Goal: Task Accomplishment & Management: Complete application form

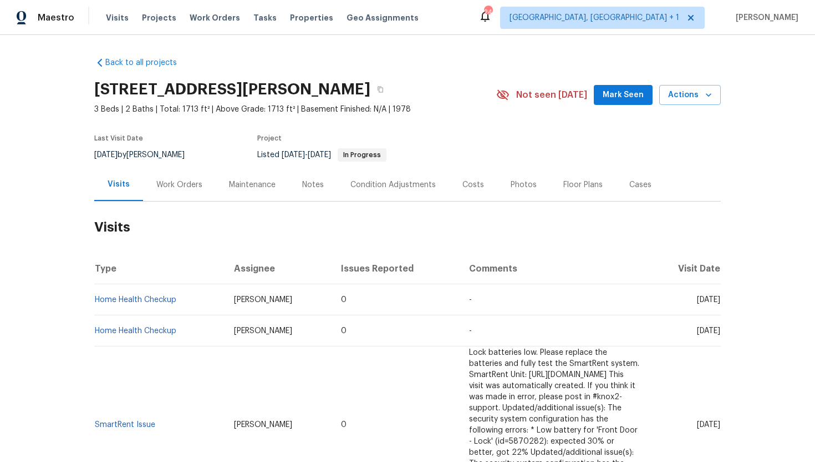
click at [196, 194] on div "Work Orders" at bounding box center [179, 184] width 73 height 33
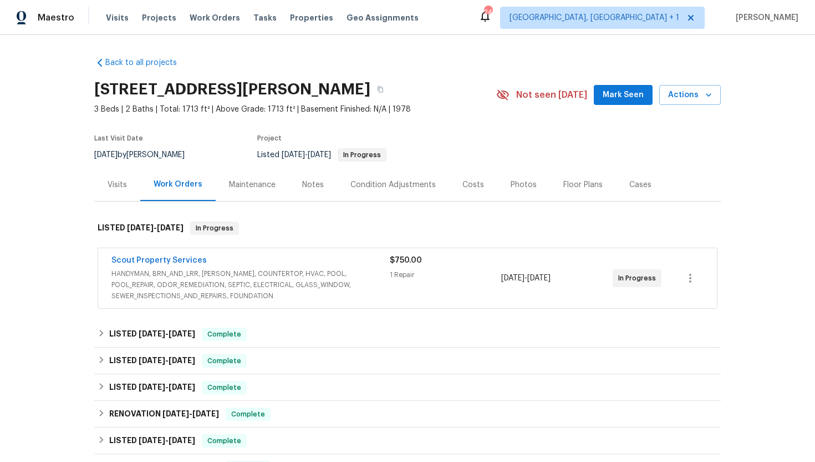
click at [334, 282] on span "HANDYMAN, BRN_AND_LRR, [PERSON_NAME], COUNTERTOP, HVAC, POOL, POOL_REPAIR, ODOR…" at bounding box center [251, 284] width 278 height 33
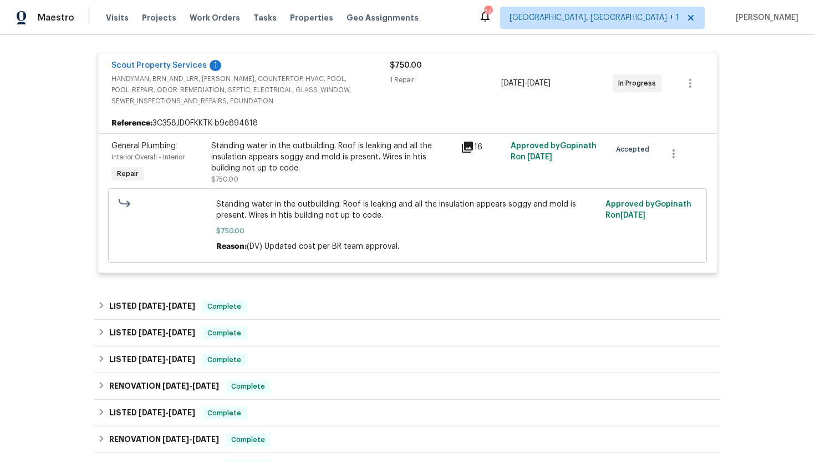
scroll to position [205, 0]
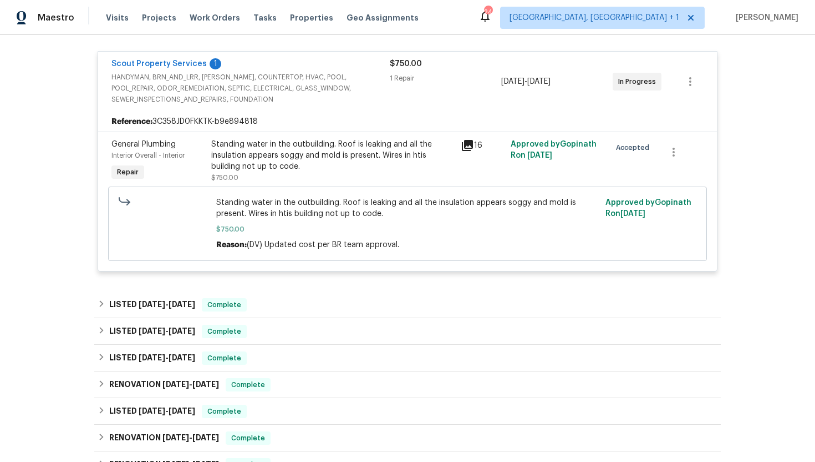
click at [470, 141] on icon at bounding box center [467, 145] width 11 height 11
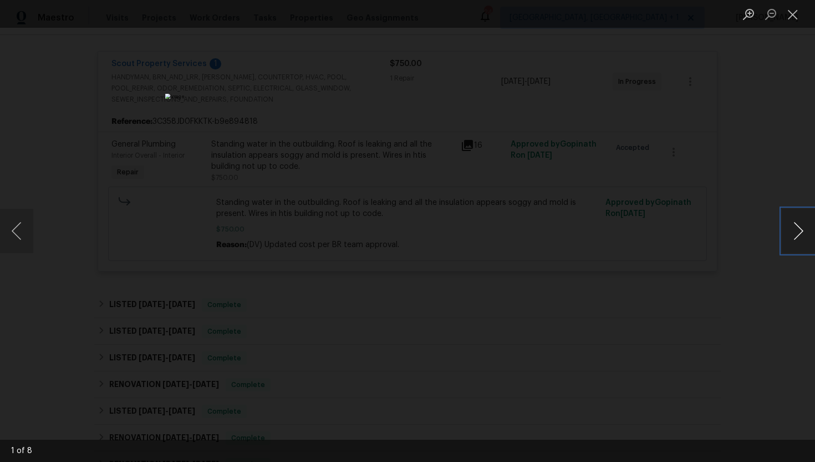
click at [802, 237] on button "Next image" at bounding box center [798, 231] width 33 height 44
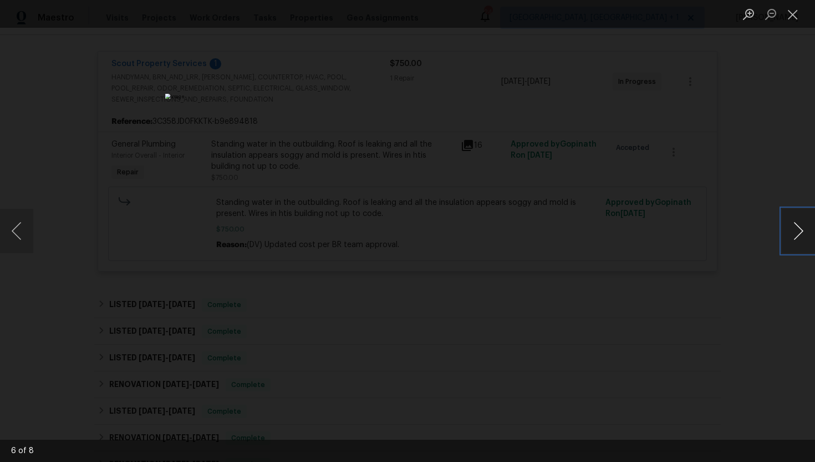
click at [802, 237] on button "Next image" at bounding box center [798, 231] width 33 height 44
click at [712, 219] on div "Lightbox" at bounding box center [407, 231] width 815 height 462
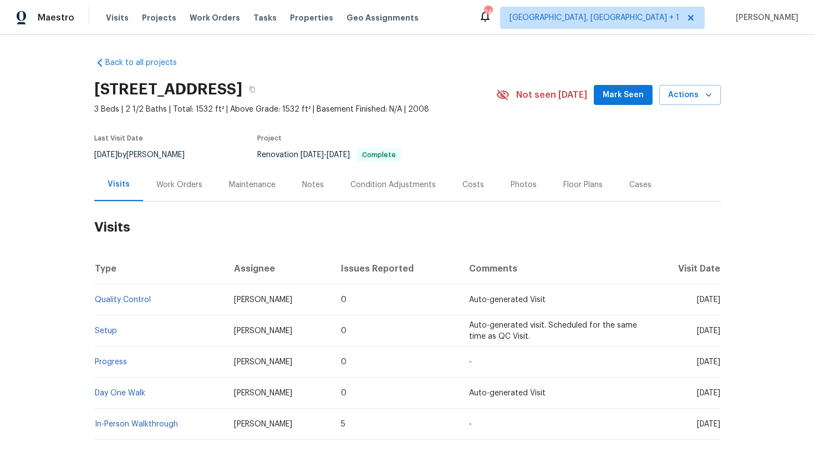
click at [182, 174] on div "Work Orders" at bounding box center [179, 184] width 73 height 33
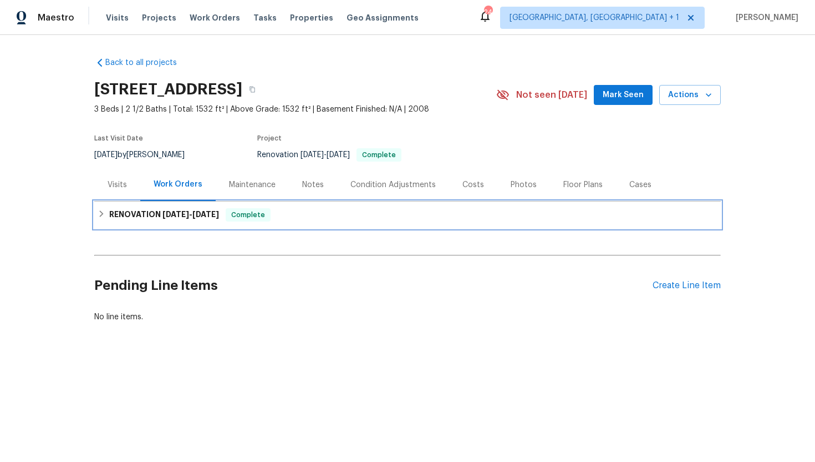
click at [226, 220] on div "RENOVATION 8/5/25 - 8/23/25 Complete" at bounding box center [408, 214] width 620 height 13
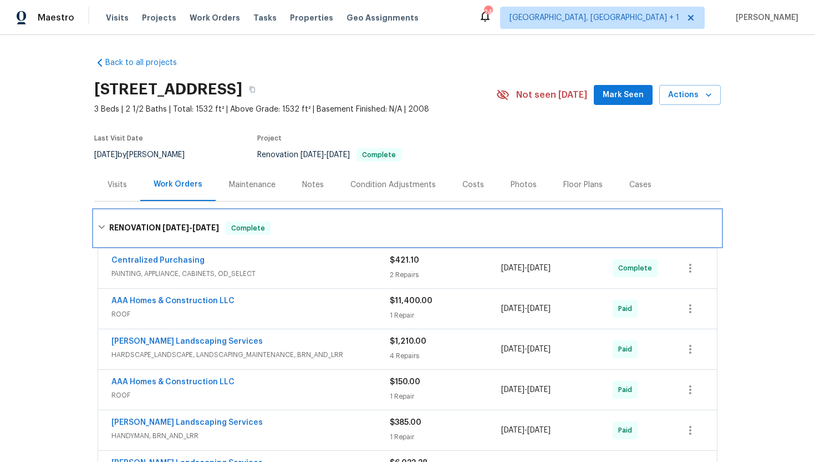
scroll to position [4, 0]
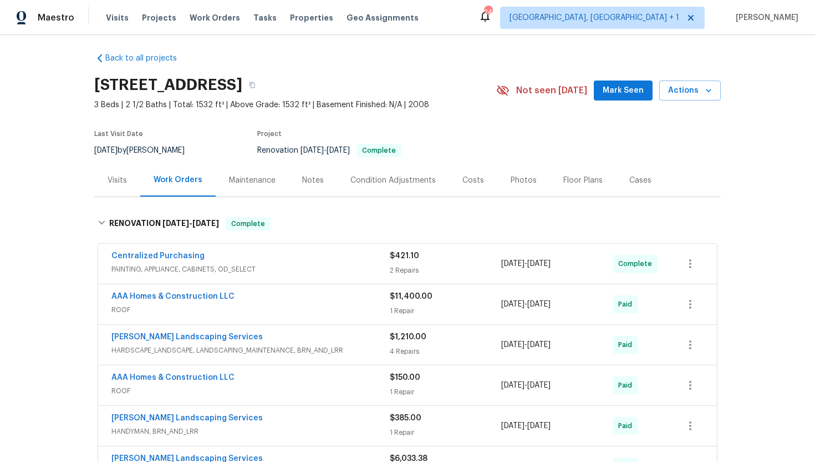
click at [120, 183] on div "Visits" at bounding box center [117, 180] width 19 height 11
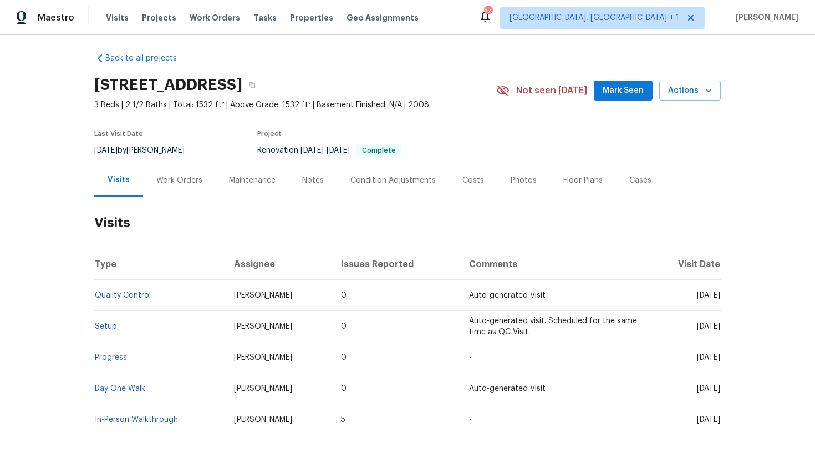
drag, startPoint x: 676, startPoint y: 296, endPoint x: 719, endPoint y: 299, distance: 43.9
click at [719, 299] on td "Sat, Aug 23 2025" at bounding box center [684, 295] width 73 height 31
copy span "Aug 23 2025"
click at [179, 176] on div "Work Orders" at bounding box center [179, 180] width 46 height 11
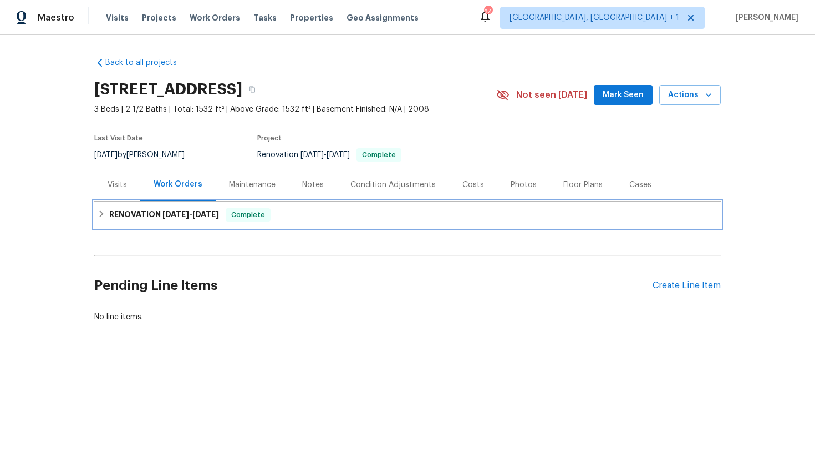
click at [215, 225] on div "RENOVATION 8/5/25 - 8/23/25 Complete" at bounding box center [407, 214] width 627 height 27
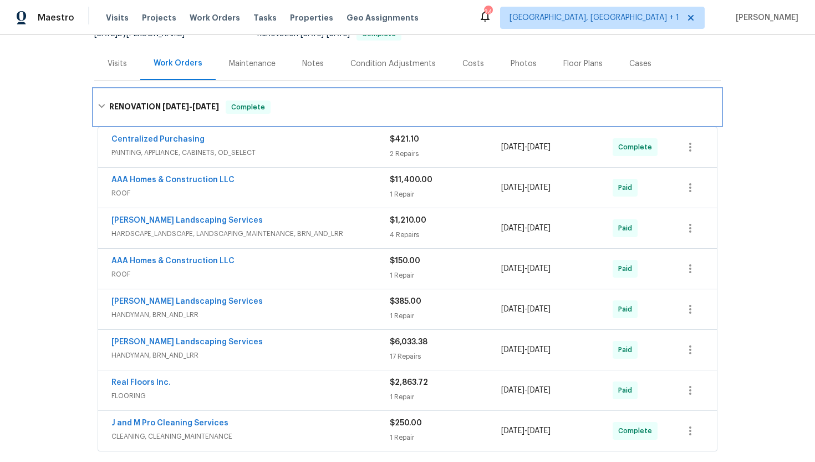
scroll to position [159, 0]
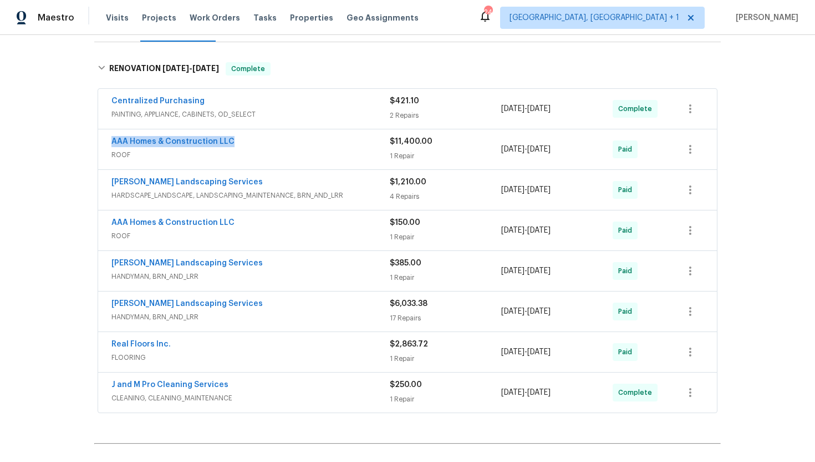
drag, startPoint x: 239, startPoint y: 145, endPoint x: 93, endPoint y: 143, distance: 145.9
click at [93, 143] on div "Back to all projects 33 Blue Mule Dr, Edgewood, NM 87015 3 Beds | 2 1/2 Baths |…" at bounding box center [407, 248] width 815 height 427
copy link "AAA Homes & Construction LLC"
drag, startPoint x: 583, startPoint y: 152, endPoint x: 474, endPoint y: 151, distance: 108.7
click at [474, 151] on div "AAA Homes & Construction LLC ROOF $11,400.00 1 Repair 8/18/2025 - 8/23/2025 Paid" at bounding box center [395, 149] width 566 height 27
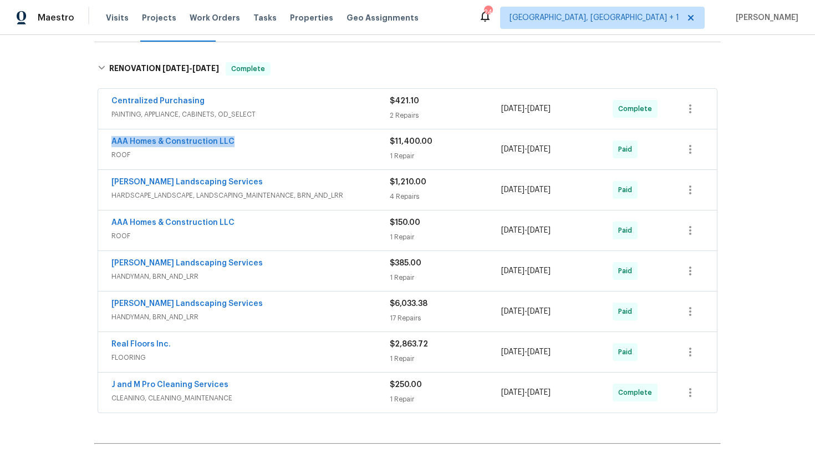
copy div "8/18/2025 - 8/23/2025"
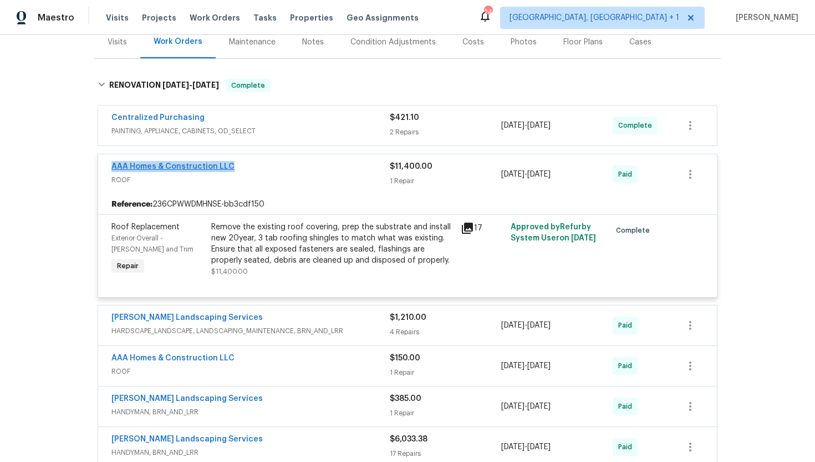
scroll to position [119, 0]
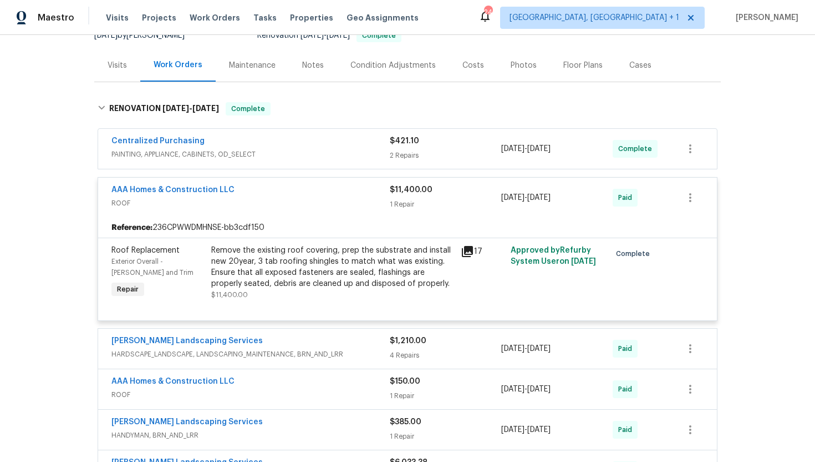
click at [249, 152] on span "PAINTING, APPLIANCE, CABINETS, OD_SELECT" at bounding box center [251, 154] width 278 height 11
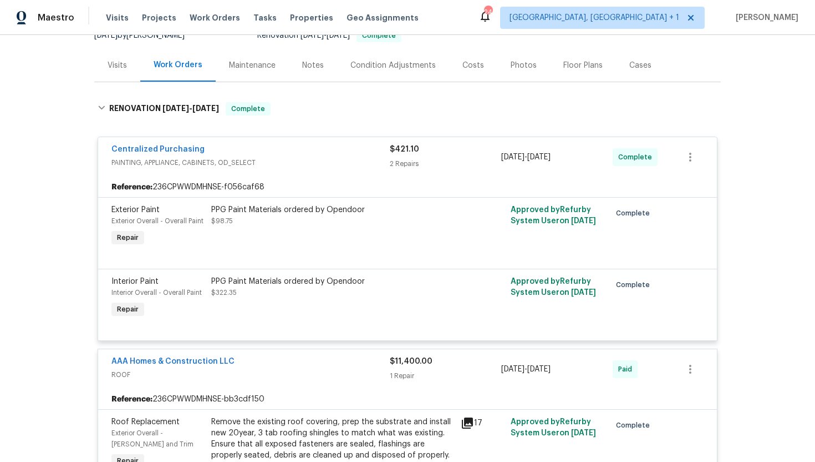
click at [122, 71] on div "Visits" at bounding box center [117, 65] width 46 height 33
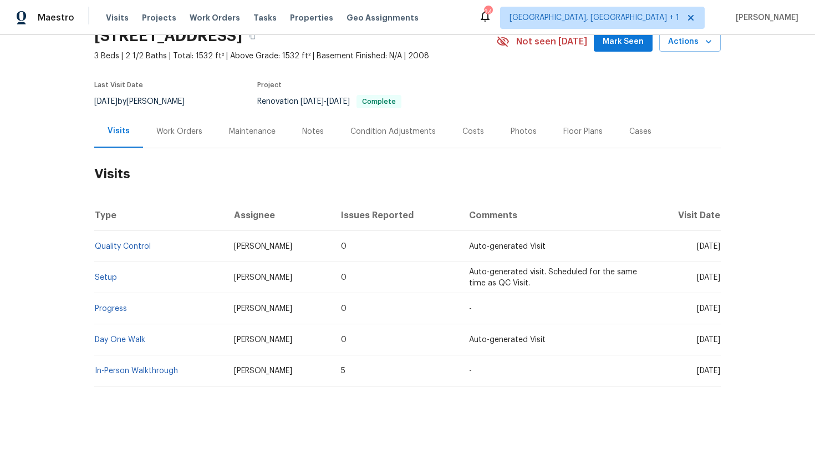
click at [189, 138] on div "Work Orders" at bounding box center [179, 131] width 73 height 33
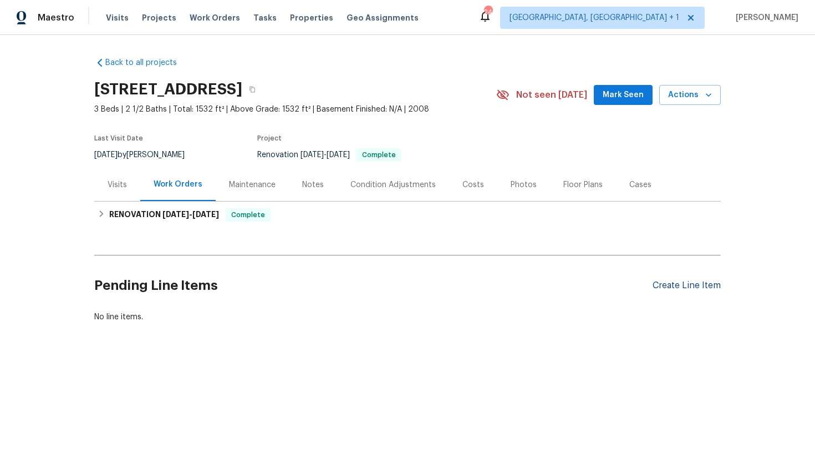
click at [666, 288] on div "Create Line Item" at bounding box center [687, 285] width 68 height 11
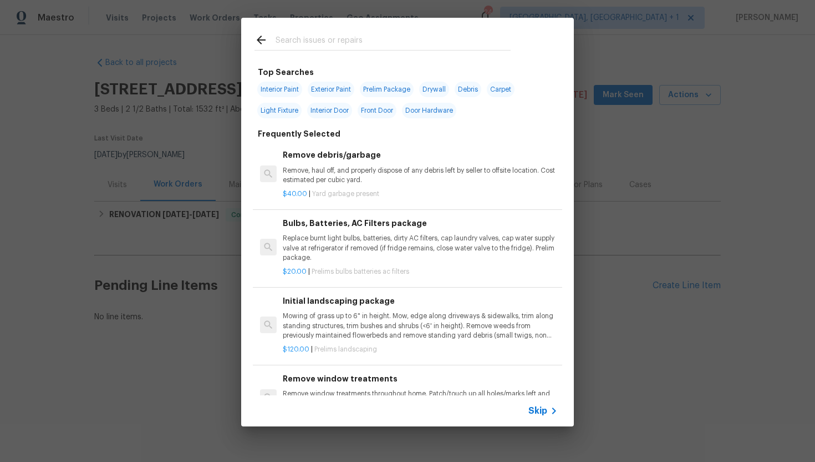
click at [548, 411] on icon at bounding box center [554, 410] width 13 height 13
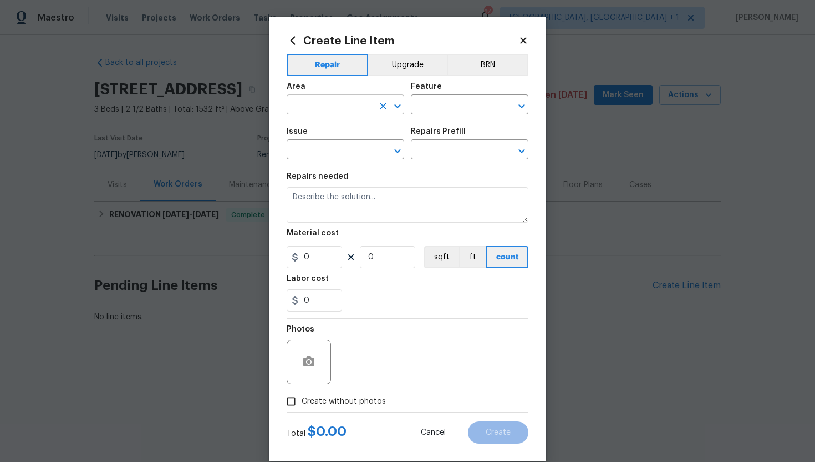
click at [313, 105] on input "text" at bounding box center [330, 105] width 87 height 17
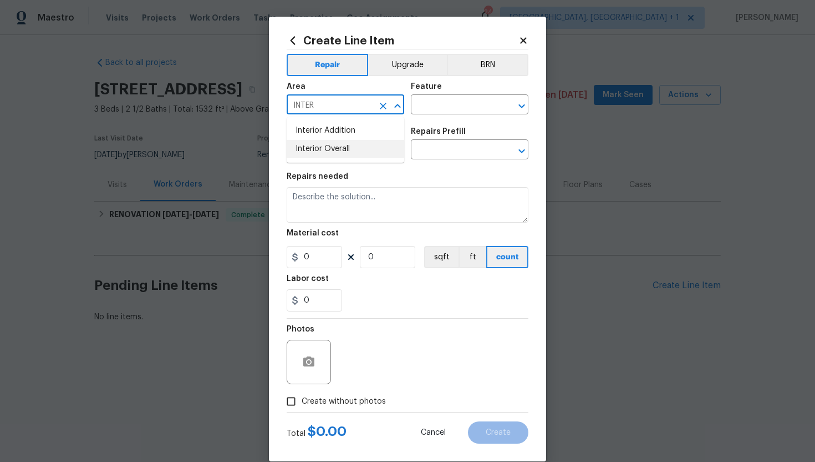
click at [328, 149] on li "Interior Overall" at bounding box center [346, 149] width 118 height 18
type input "Interior Overall"
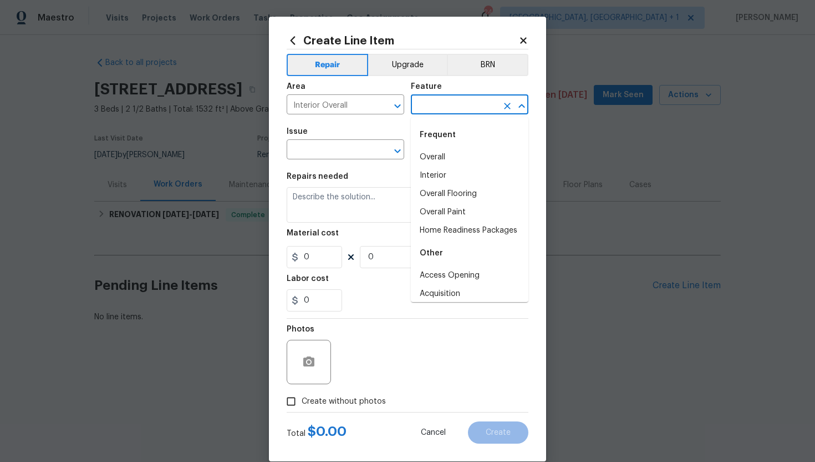
click at [452, 105] on input "text" at bounding box center [454, 105] width 87 height 17
click at [439, 169] on li "Interior" at bounding box center [470, 175] width 118 height 18
type input "Interior"
click at [510, 107] on icon "Clear" at bounding box center [507, 105] width 11 height 11
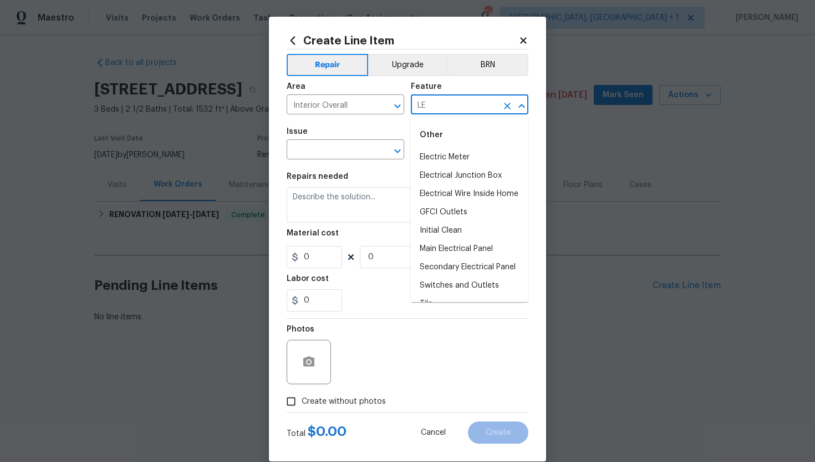
type input "L"
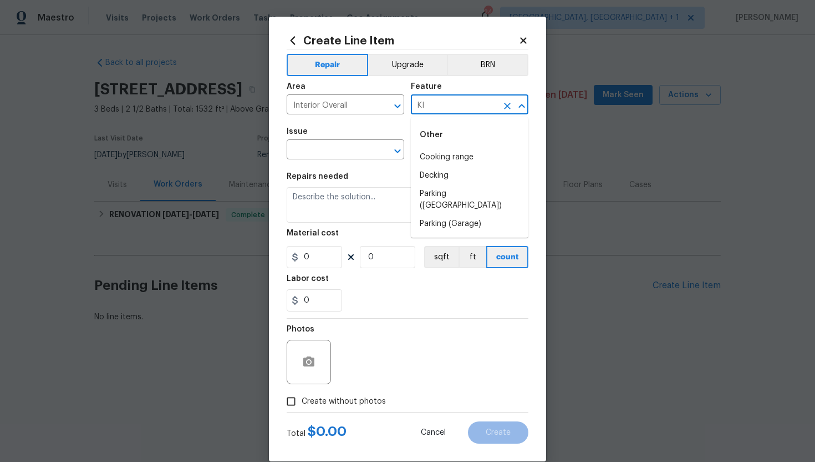
type input "K"
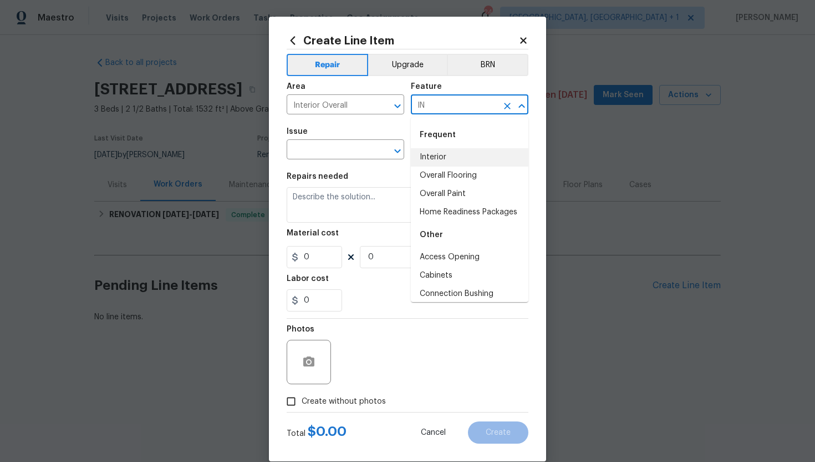
click at [498, 153] on li "Interior" at bounding box center [470, 157] width 118 height 18
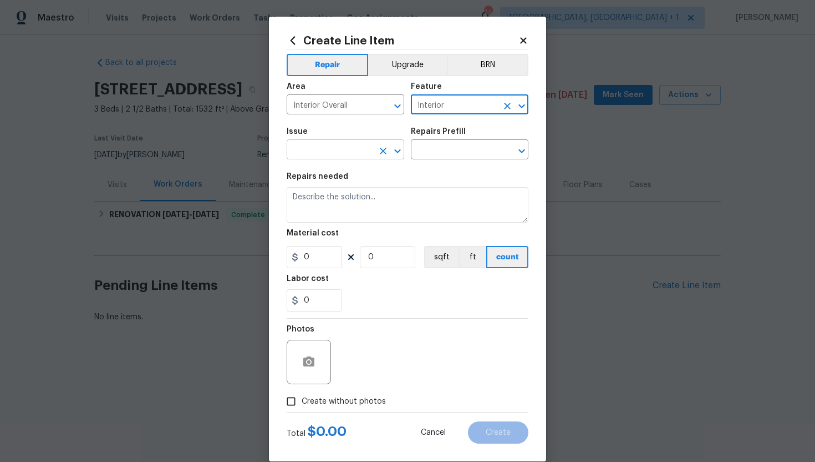
type input "Interior"
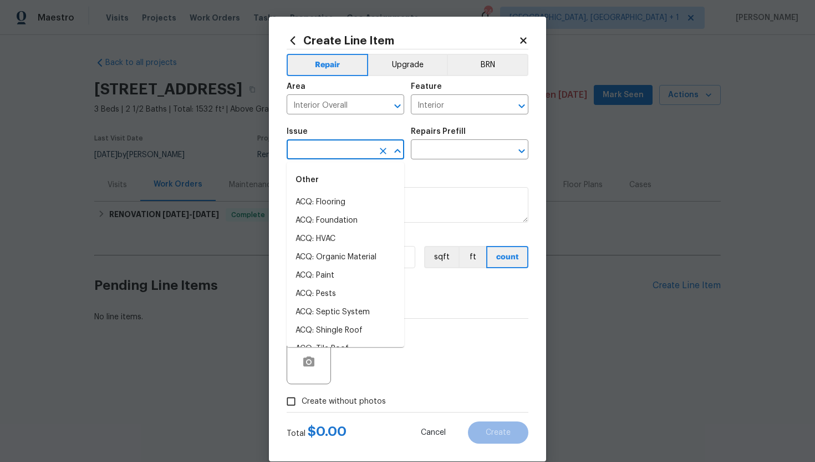
click at [368, 150] on input "text" at bounding box center [330, 150] width 87 height 17
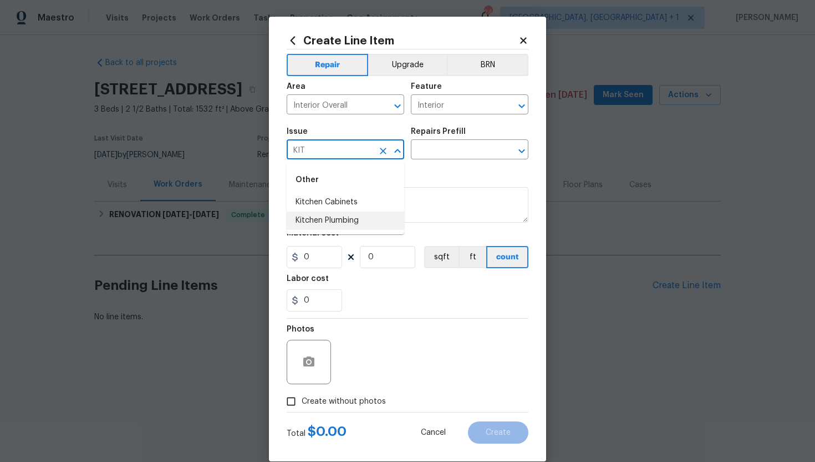
click at [363, 216] on li "Kitchen Plumbing" at bounding box center [346, 220] width 118 height 18
type input "Kitchen Plumbing"
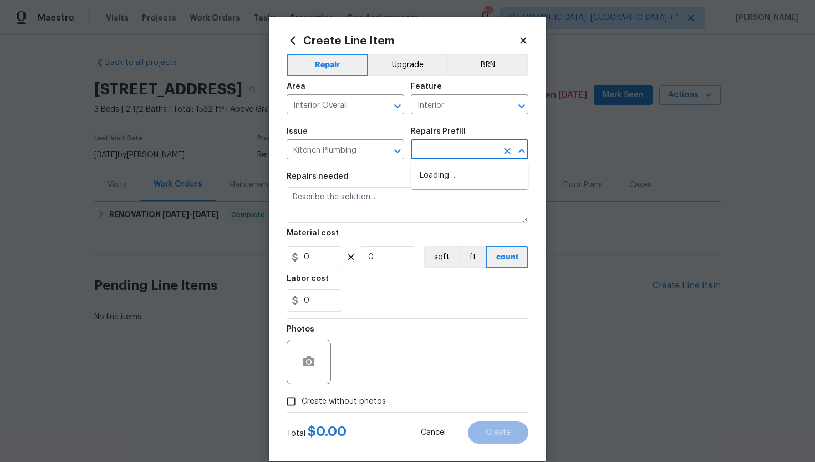
click at [450, 148] on input "text" at bounding box center [454, 150] width 87 height 17
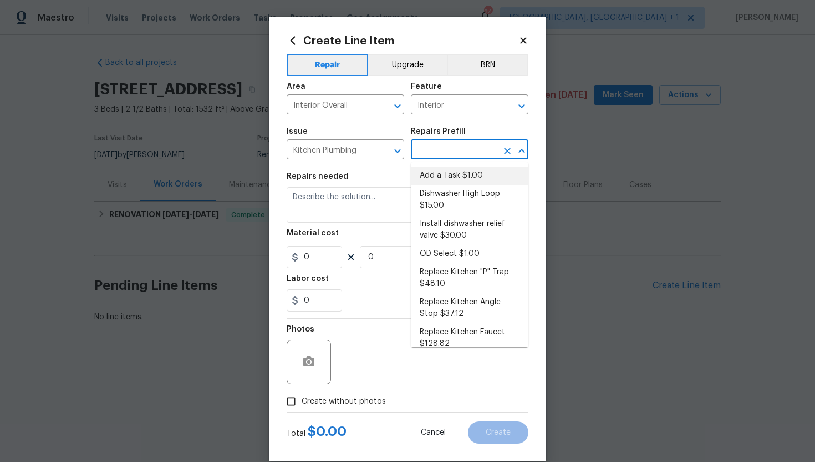
click at [458, 174] on li "Add a Task $1.00" at bounding box center [470, 175] width 118 height 18
type input "Plumbing"
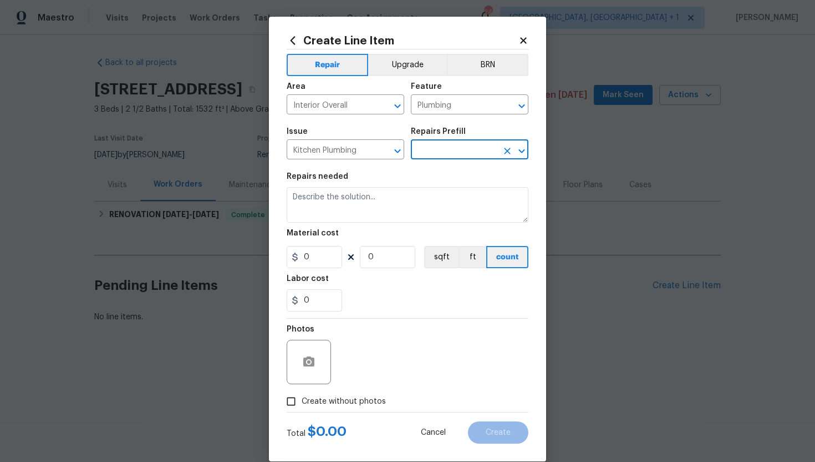
type input "Add a Task $1.00"
type textarea "HPM to detail"
type input "1"
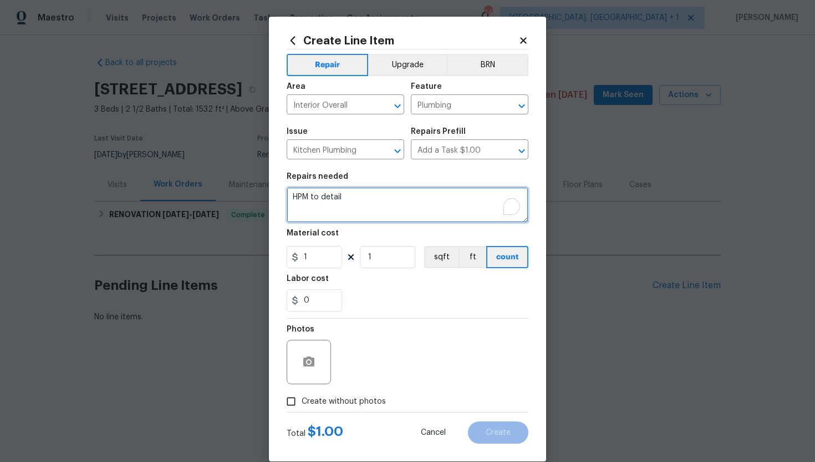
drag, startPoint x: 373, startPoint y: 195, endPoint x: 274, endPoint y: 201, distance: 99.5
click at [274, 201] on div "Create Line Item Repair Upgrade BRN Area Interior Overall ​ Feature Plumbing ​ …" at bounding box center [407, 239] width 277 height 444
paste textarea "(Remove and paste feedback message here). Please prioritize this WO due to a wa…"
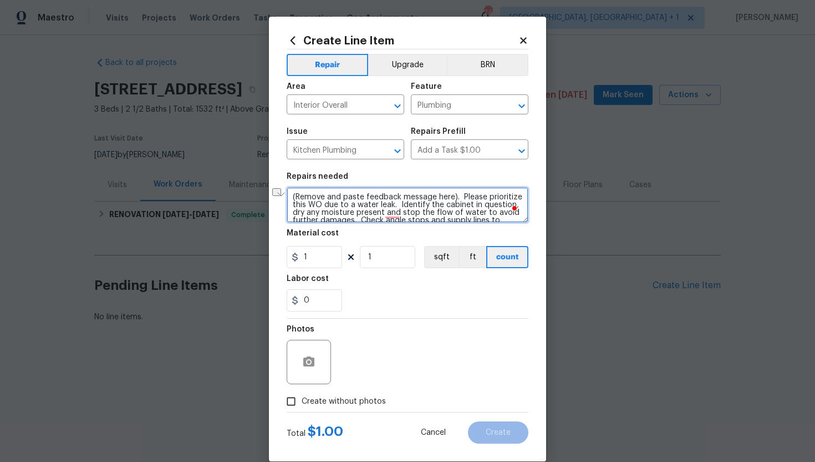
drag, startPoint x: 453, startPoint y: 196, endPoint x: 284, endPoint y: 201, distance: 168.7
click at [284, 201] on div "Create Line Item Repair Upgrade BRN Area Interior Overall ​ Feature Plumbing ​ …" at bounding box center [407, 239] width 277 height 444
paste textarea "major leak in the kitchen of the home."
click at [456, 199] on textarea "(Remove and paste feedback message here). Please prioritize this WO due to a wa…" at bounding box center [408, 205] width 242 height 36
drag, startPoint x: 454, startPoint y: 197, endPoint x: 290, endPoint y: 198, distance: 163.6
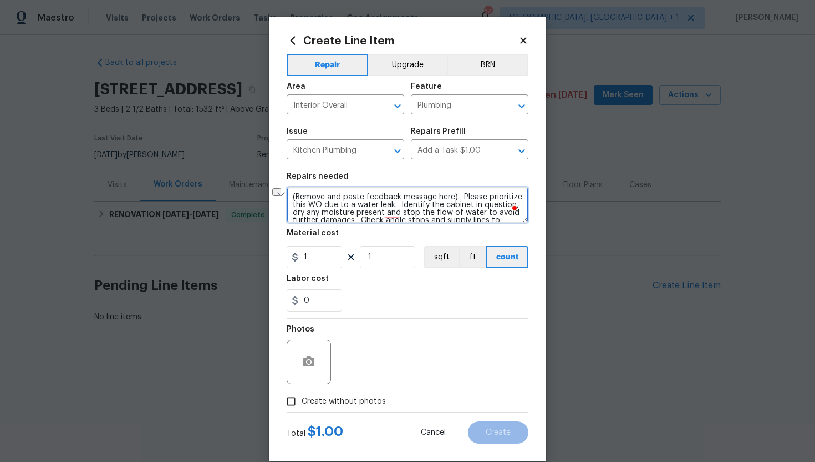
click at [290, 198] on div "Create Line Item Repair Upgrade BRN Area Interior Overall ​ Feature Plumbing ​ …" at bounding box center [407, 239] width 815 height 478
paste textarea "major leak in the kitchen of the home."
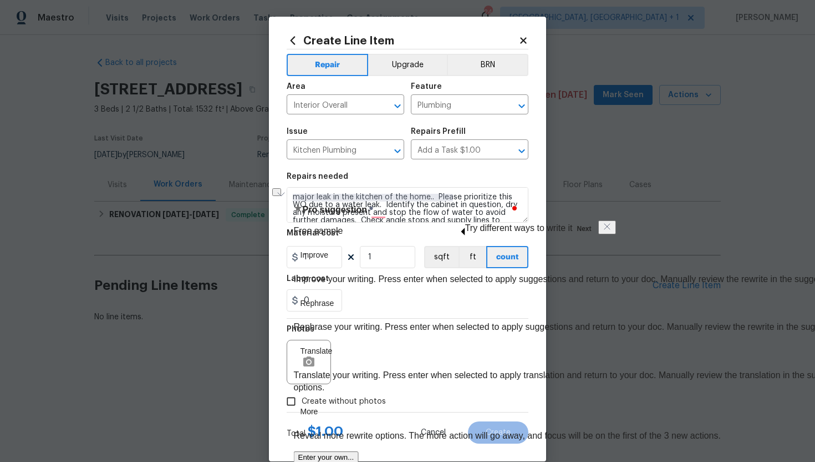
click at [389, 180] on div "Repairs needed" at bounding box center [408, 180] width 242 height 14
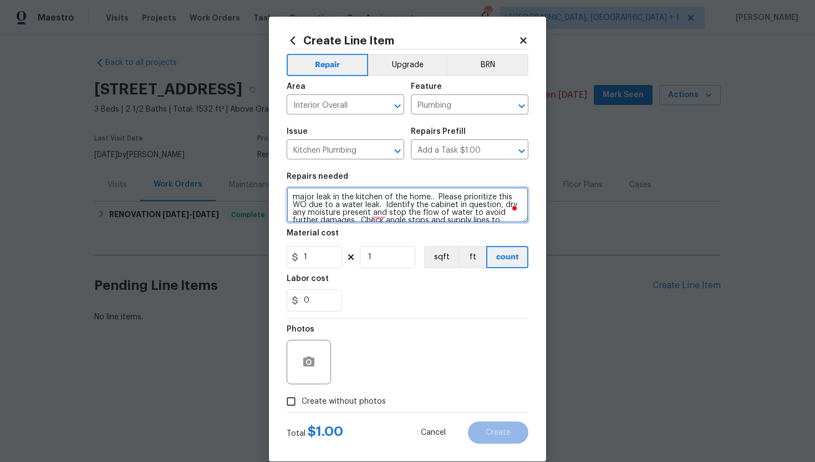
click at [319, 201] on textarea "major leak in the kitchen of the home.. Please prioritize this WO due to a wate…" at bounding box center [408, 205] width 242 height 36
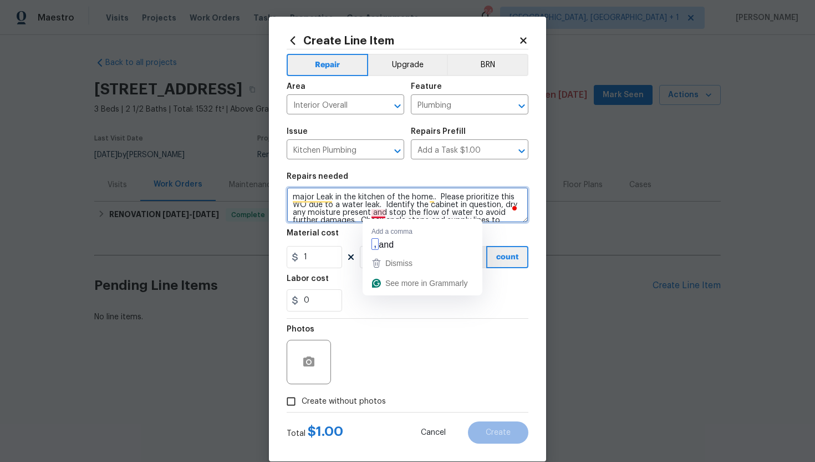
click at [379, 213] on textarea "major Leak in the kitchen of the home.. Please prioritize this WO due to a wate…" at bounding box center [408, 205] width 242 height 36
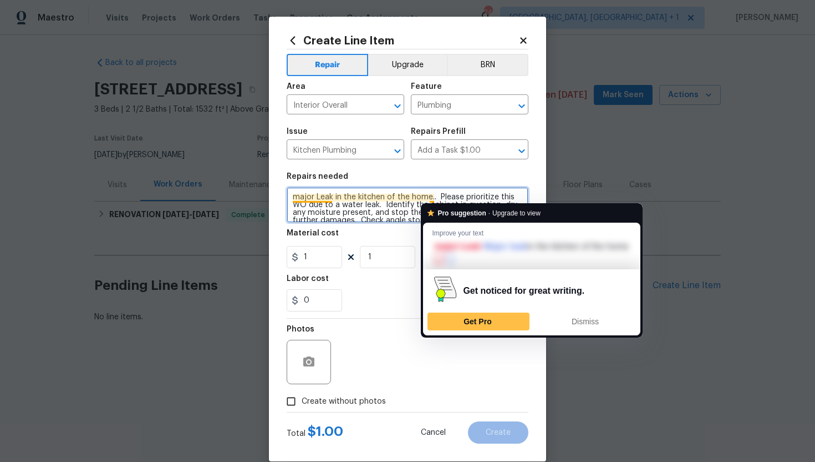
click at [436, 199] on textarea "major Leak in the kitchen of the home.. Please prioritize this WO due to a wate…" at bounding box center [408, 205] width 242 height 36
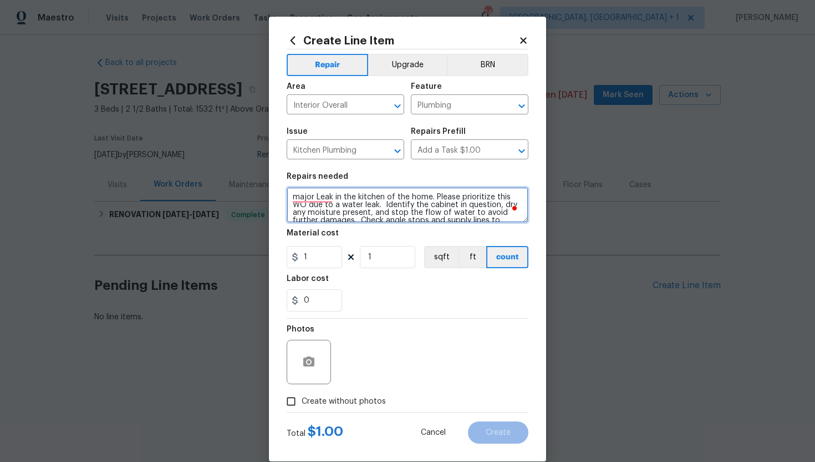
type textarea "major Leak in the kitchen of the home. Please prioritize this WO due to a water…"
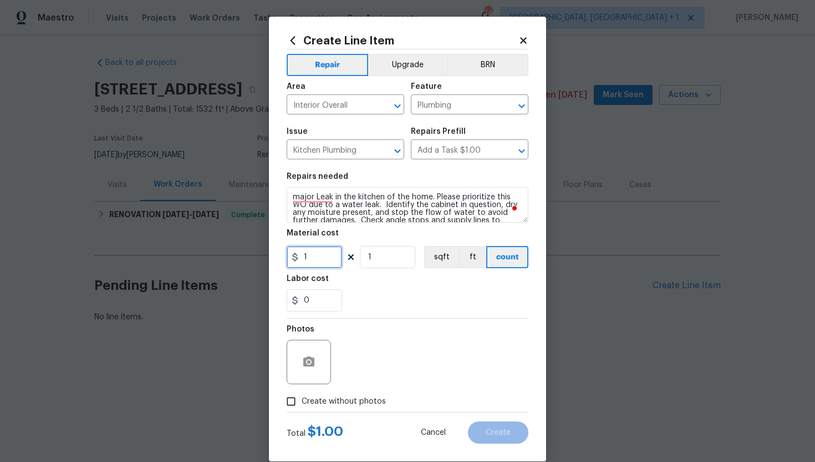
drag, startPoint x: 314, startPoint y: 255, endPoint x: 291, endPoint y: 255, distance: 22.7
click at [291, 255] on div "1" at bounding box center [314, 257] width 55 height 22
type input "75"
click at [297, 405] on input "Create without photos" at bounding box center [291, 401] width 21 height 21
checkbox input "true"
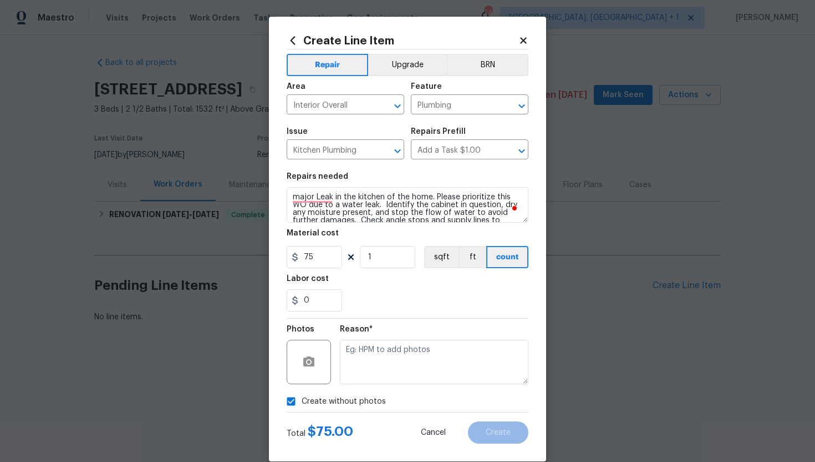
click at [379, 336] on div "Reason*" at bounding box center [434, 332] width 189 height 14
click at [365, 366] on textarea at bounding box center [434, 362] width 189 height 44
type textarea "N"
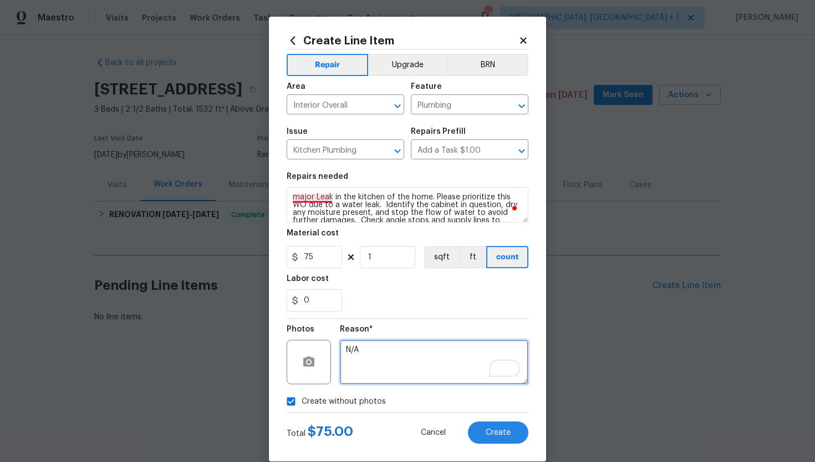
type textarea "N/A"
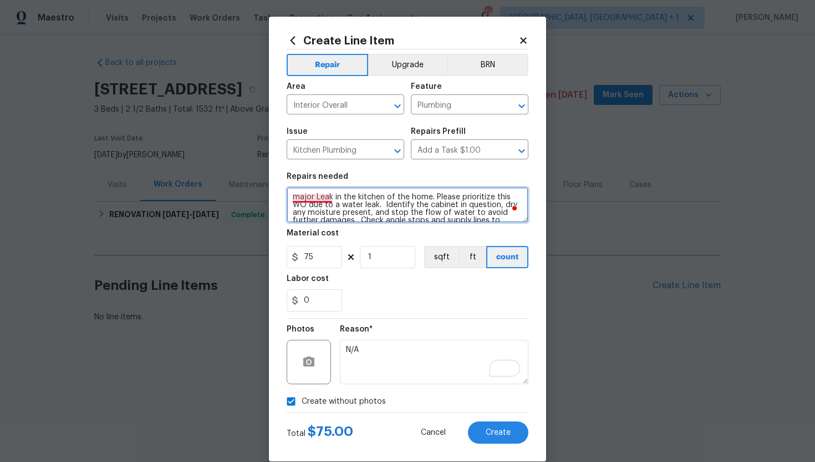
click at [314, 197] on textarea "major Leak in the kitchen of the home. Please prioritize this WO due to a water…" at bounding box center [408, 205] width 242 height 36
type textarea "Major leak in the kitchen of the home. Please prioritize this WO due to a water…"
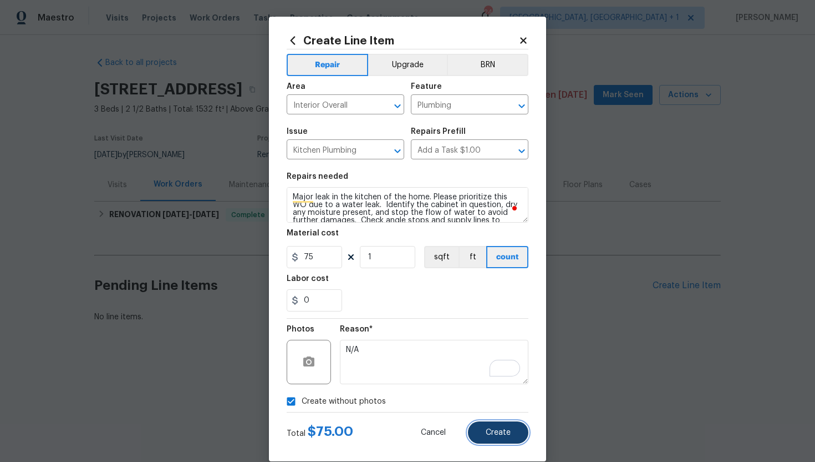
click at [481, 434] on button "Create" at bounding box center [498, 432] width 60 height 22
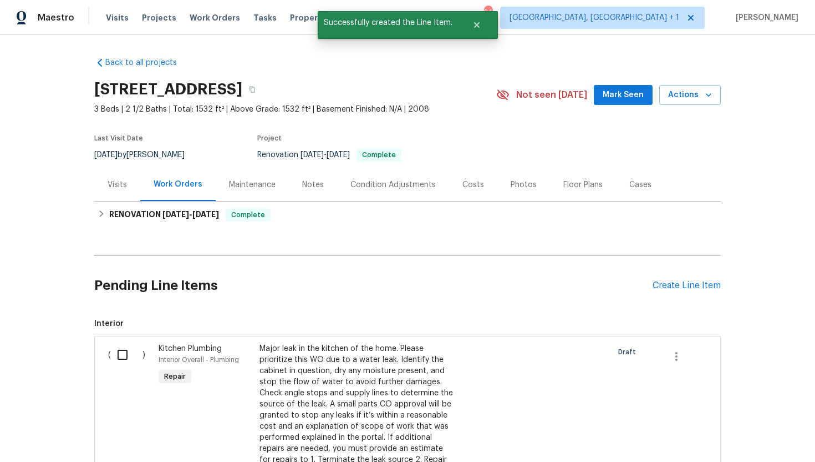
scroll to position [141, 0]
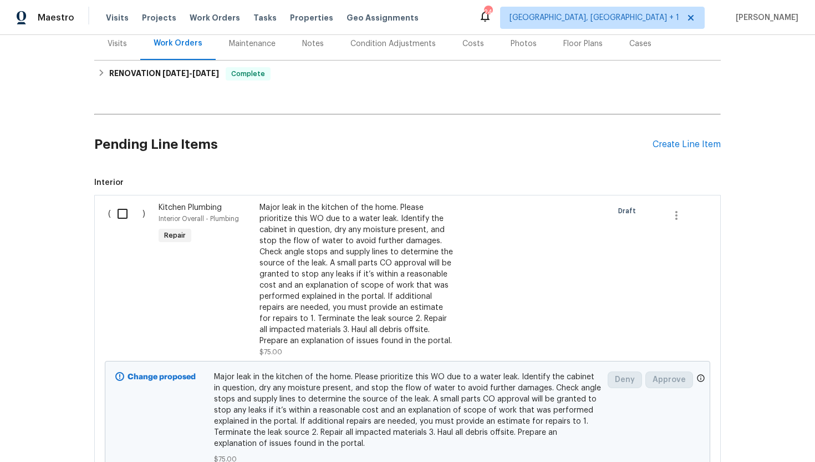
click at [128, 214] on input "checkbox" at bounding box center [127, 213] width 32 height 23
checkbox input "true"
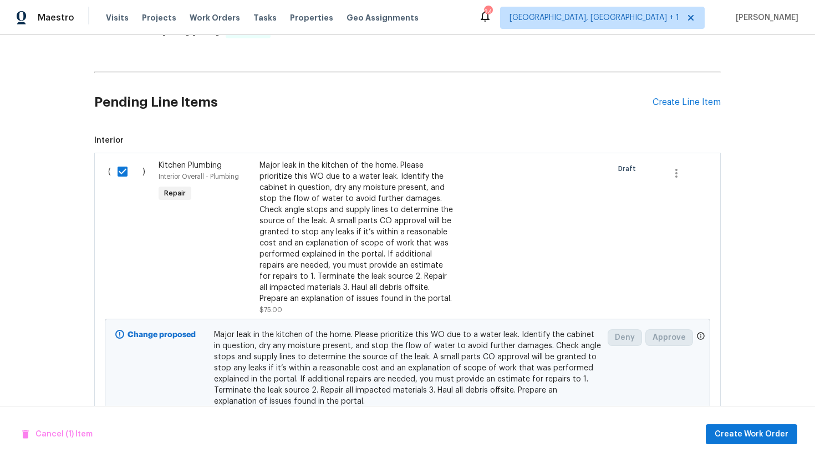
scroll to position [240, 0]
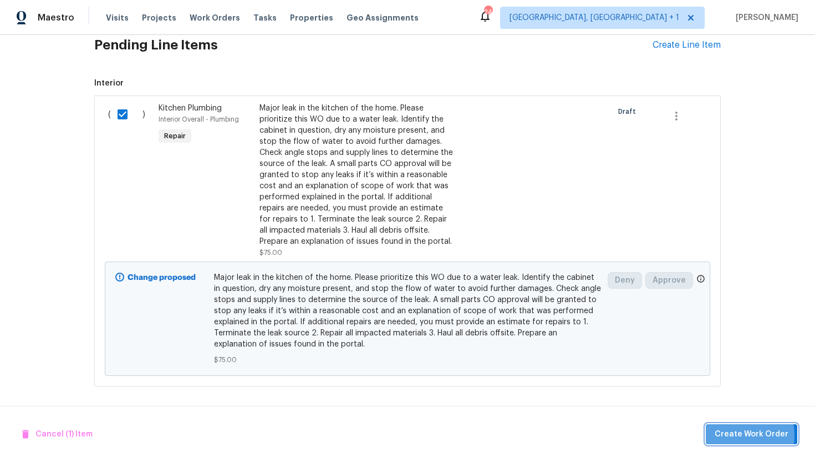
click at [731, 435] on span "Create Work Order" at bounding box center [752, 434] width 74 height 14
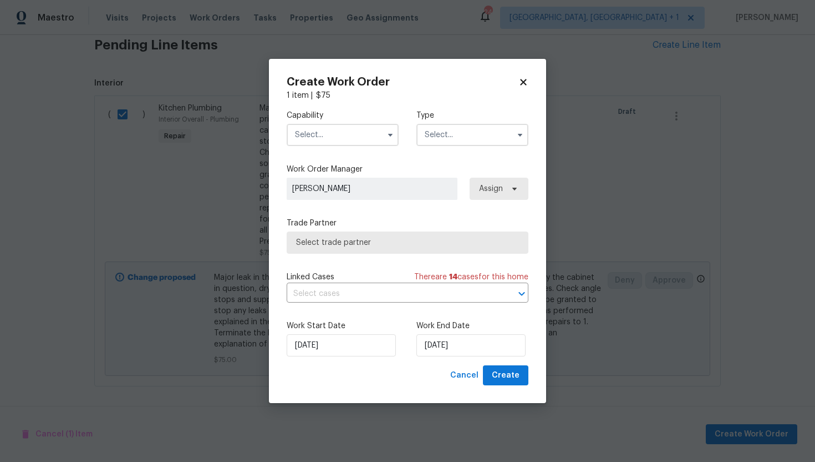
click at [343, 130] on input "text" at bounding box center [343, 135] width 112 height 22
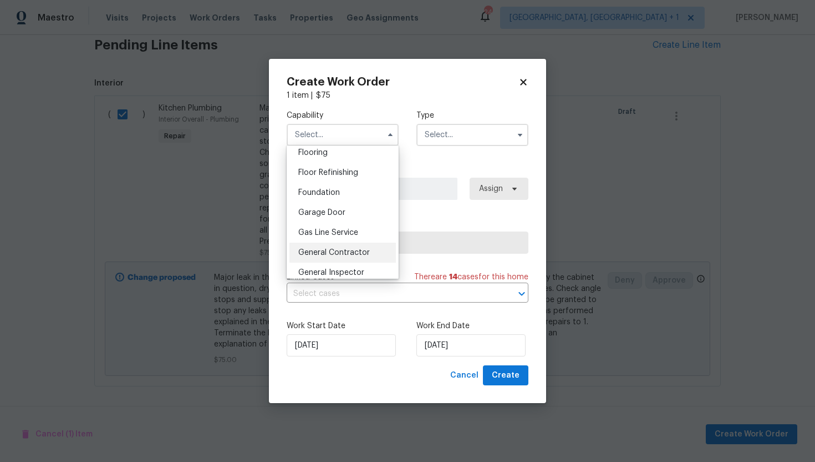
scroll to position [442, 0]
click at [350, 250] on span "General Contractor" at bounding box center [334, 247] width 72 height 8
type input "General Contractor"
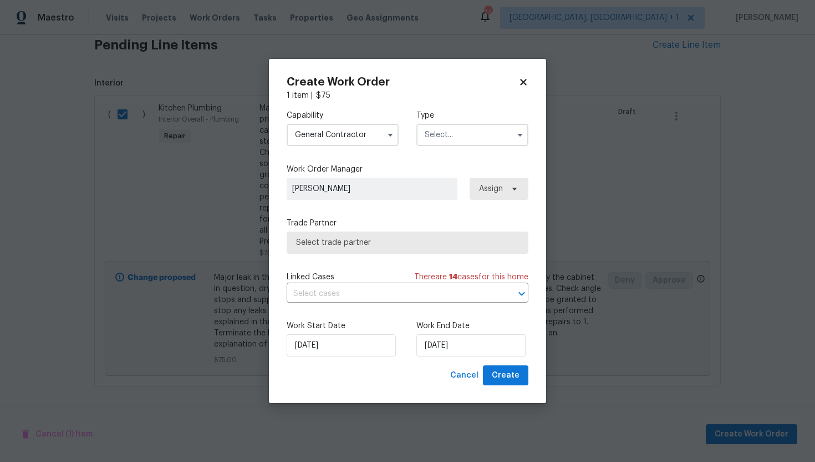
click at [447, 142] on input "text" at bounding box center [473, 135] width 112 height 22
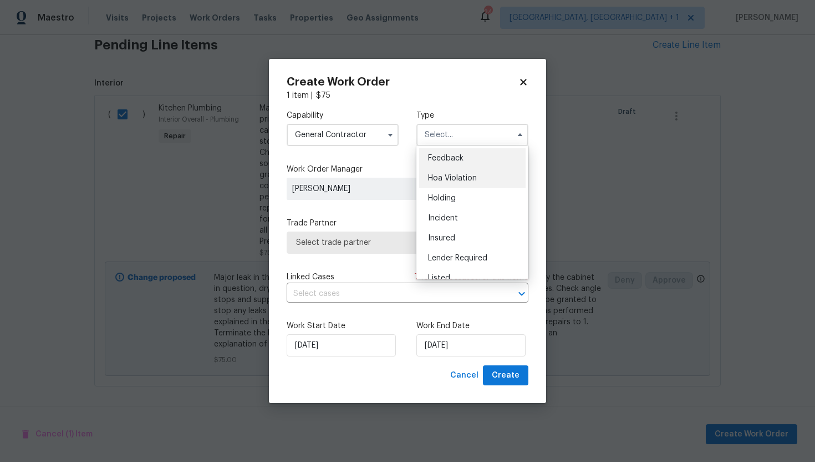
scroll to position [10, 0]
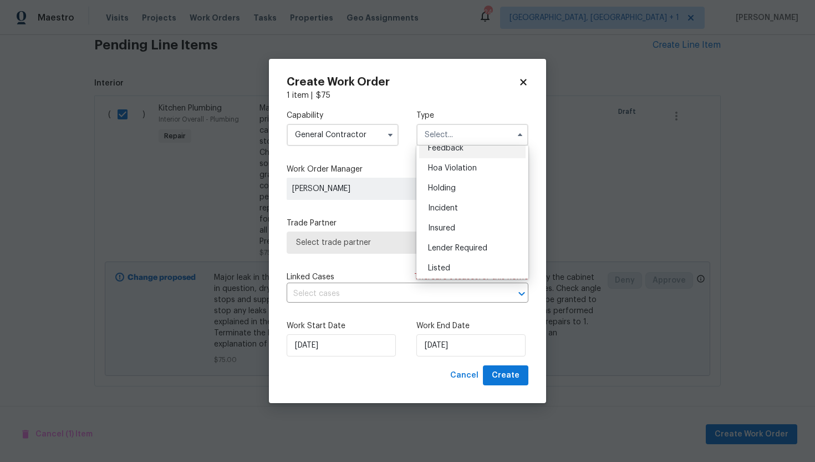
click at [459, 152] on div "Feedback" at bounding box center [472, 148] width 107 height 20
type input "Feedback"
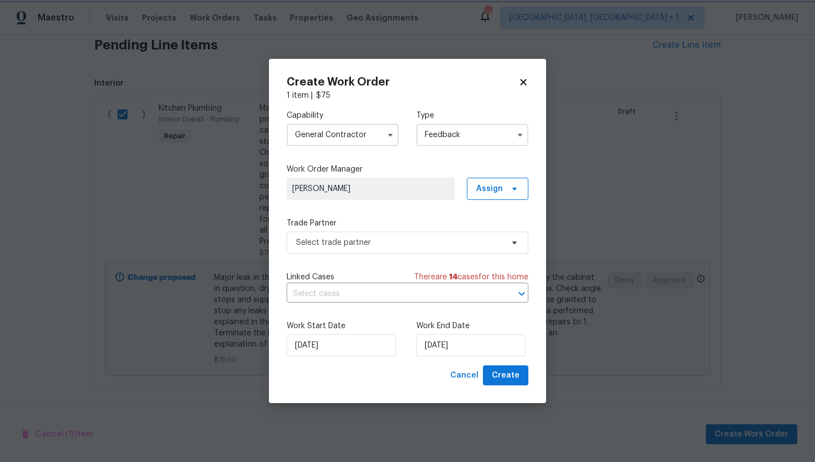
scroll to position [0, 0]
click at [395, 248] on span "Select trade partner" at bounding box center [408, 242] width 242 height 22
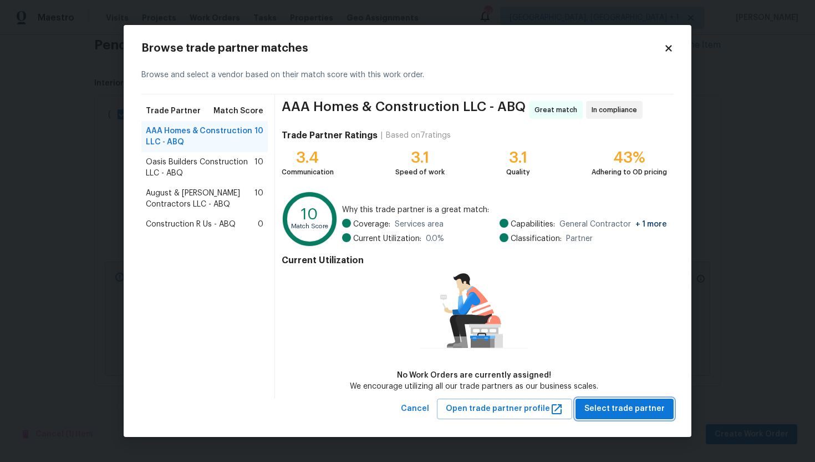
click at [626, 411] on span "Select trade partner" at bounding box center [625, 409] width 80 height 14
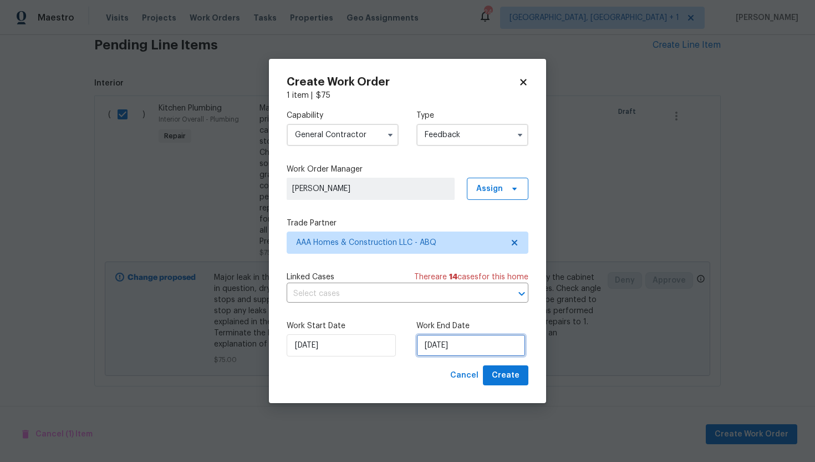
click at [474, 342] on input "[DATE]" at bounding box center [471, 345] width 109 height 22
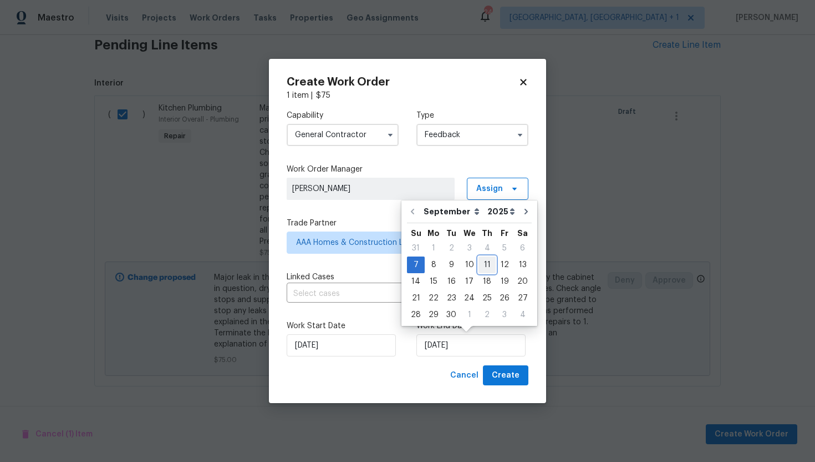
click at [480, 264] on div "11" at bounding box center [487, 265] width 17 height 16
type input "9/11/2025"
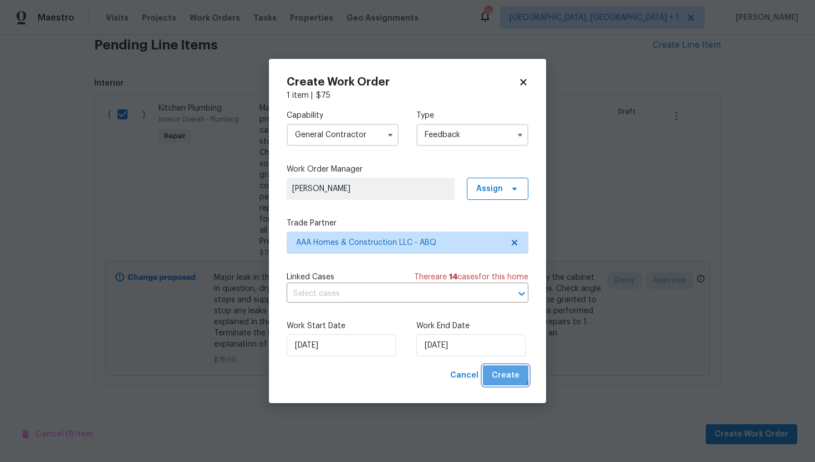
click at [501, 373] on span "Create" at bounding box center [506, 375] width 28 height 14
checkbox input "false"
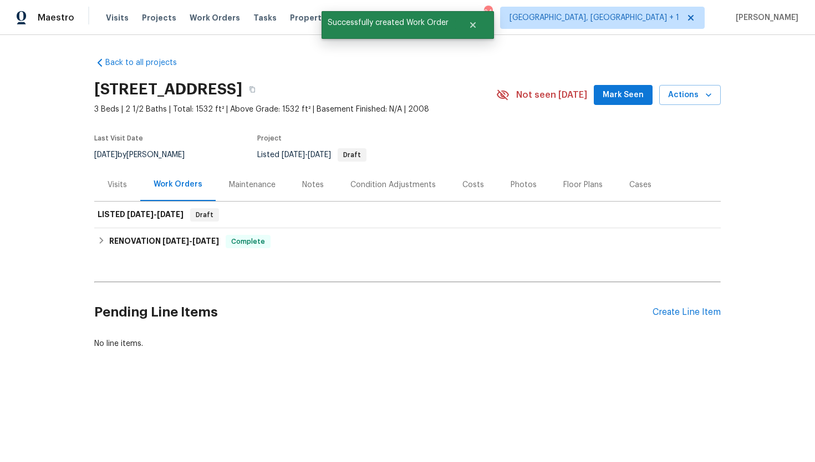
click at [119, 189] on div "Visits" at bounding box center [117, 184] width 19 height 11
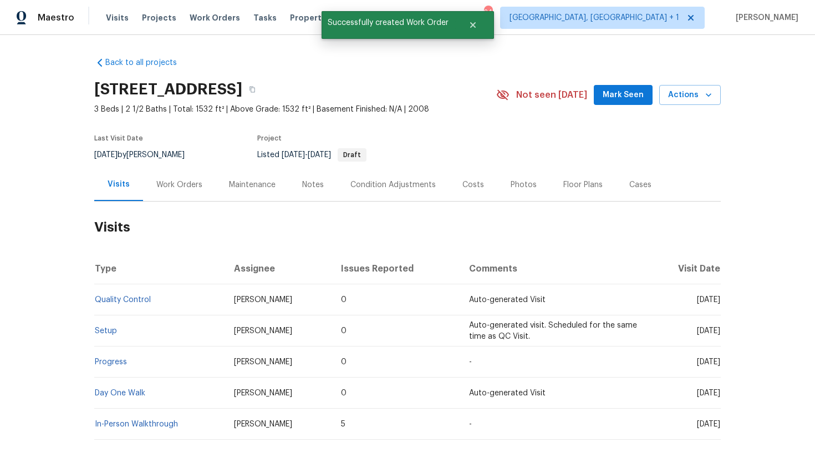
click at [164, 187] on div "Work Orders" at bounding box center [179, 184] width 46 height 11
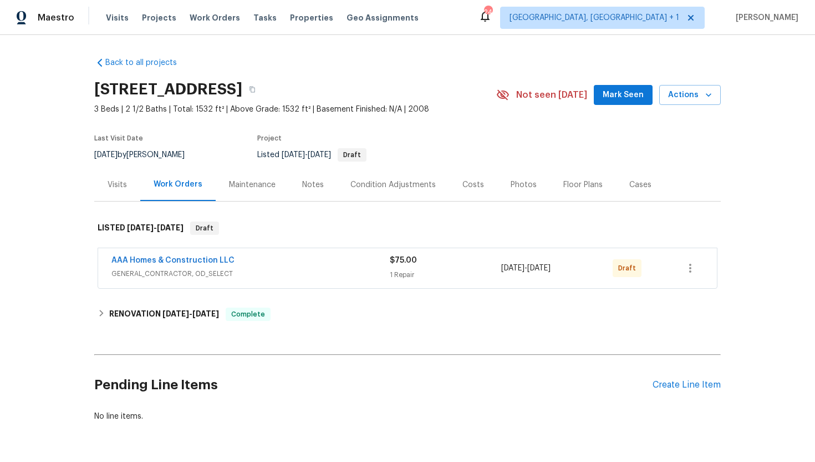
click at [232, 273] on span "GENERAL_CONTRACTOR, OD_SELECT" at bounding box center [251, 273] width 278 height 11
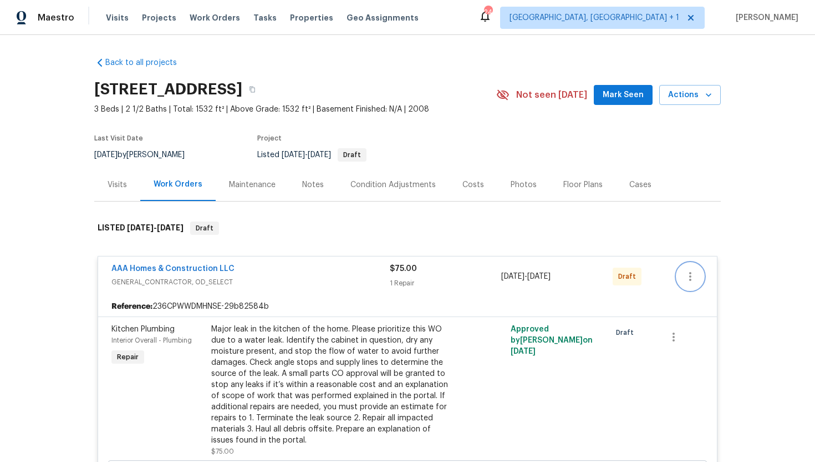
click at [692, 271] on icon "button" at bounding box center [690, 276] width 13 height 13
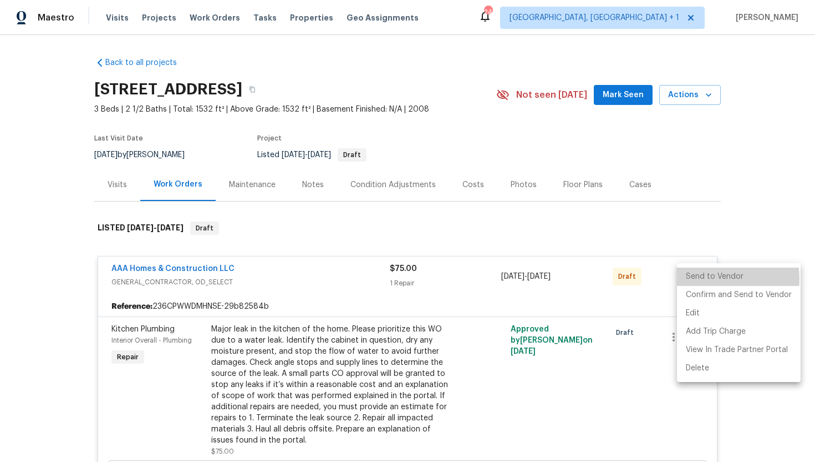
click at [703, 278] on li "Send to Vendor" at bounding box center [739, 276] width 124 height 18
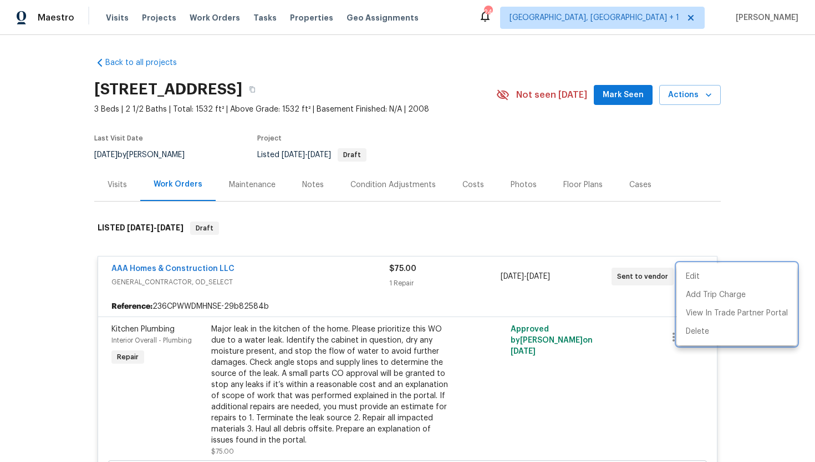
click at [599, 300] on div at bounding box center [407, 231] width 815 height 462
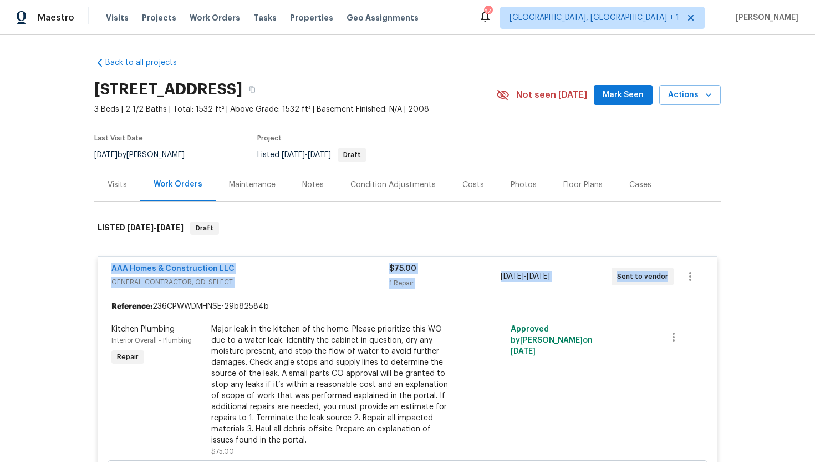
drag, startPoint x: 664, startPoint y: 278, endPoint x: 105, endPoint y: 272, distance: 559.2
click at [106, 271] on div "AAA Homes & Construction LLC GENERAL_CONTRACTOR, OD_SELECT $75.00 1 Repair 9/7/…" at bounding box center [407, 276] width 619 height 40
copy div "AAA Homes & Construction LLC GENERAL_CONTRACTOR, OD_SELECT $75.00 1 Repair 9/7/…"
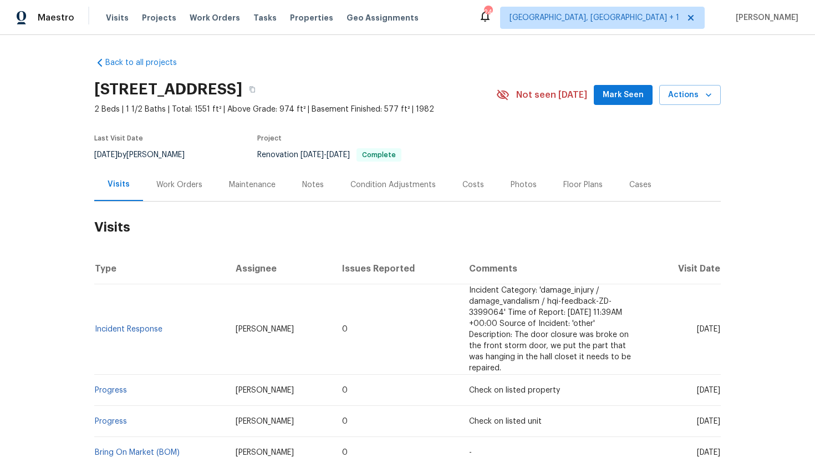
click at [199, 191] on div "Work Orders" at bounding box center [179, 184] width 73 height 33
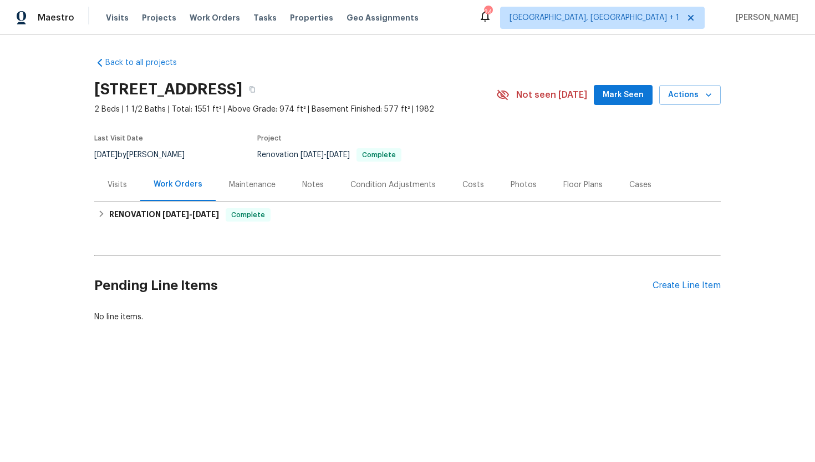
click at [128, 196] on div "Visits" at bounding box center [117, 184] width 46 height 33
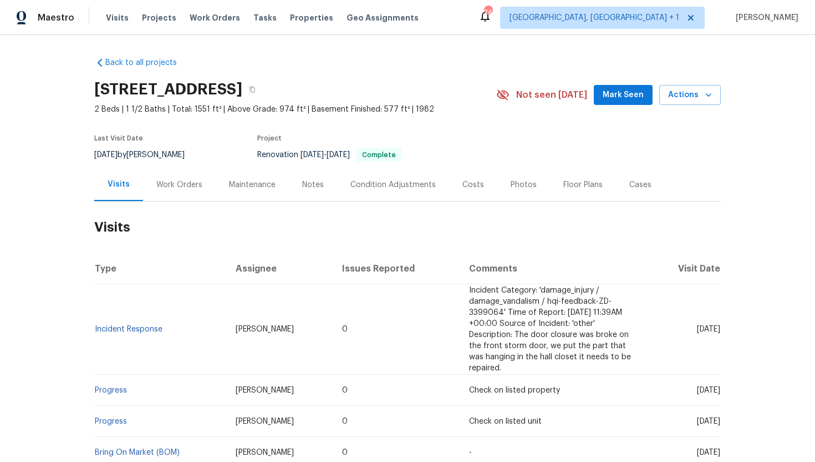
click at [188, 188] on div "Work Orders" at bounding box center [179, 184] width 46 height 11
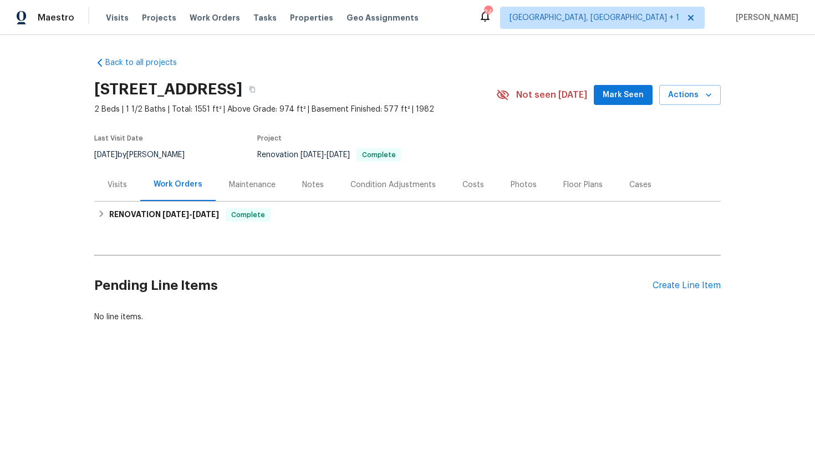
click at [118, 187] on div "Visits" at bounding box center [117, 184] width 19 height 11
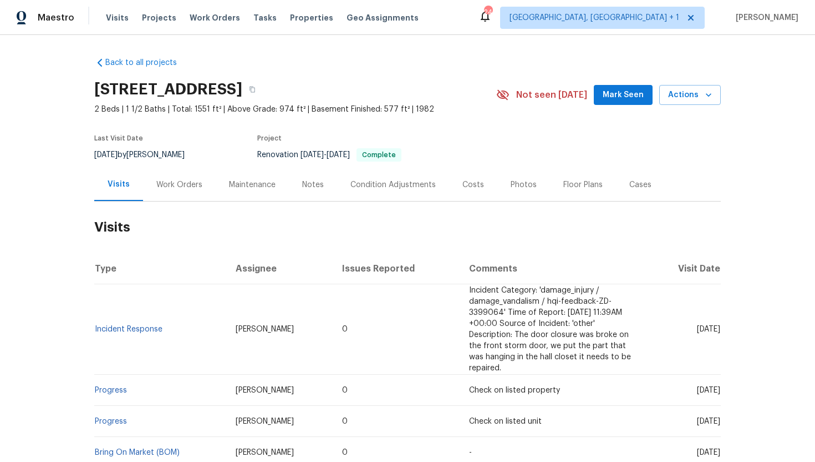
click at [175, 192] on div "Work Orders" at bounding box center [179, 184] width 73 height 33
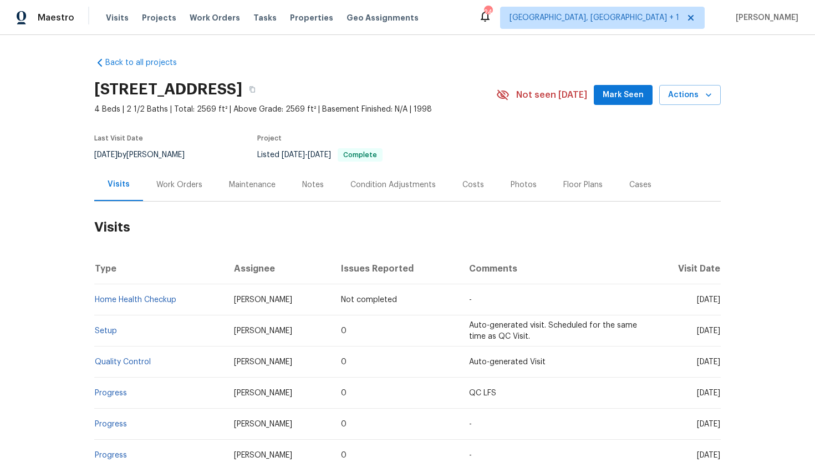
click at [647, 193] on div "Cases" at bounding box center [640, 184] width 49 height 33
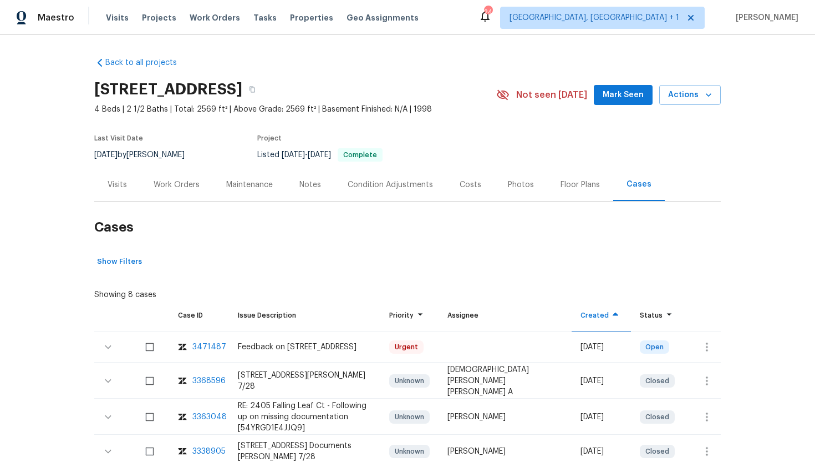
scroll to position [40, 0]
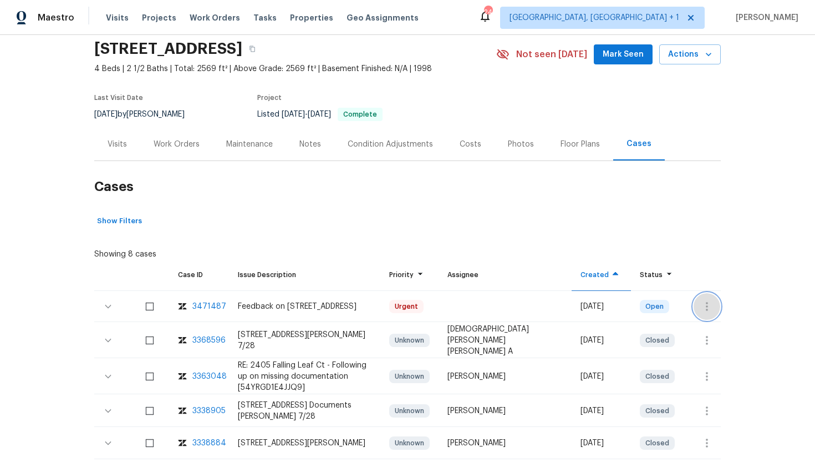
click at [708, 308] on icon "button" at bounding box center [707, 306] width 2 height 9
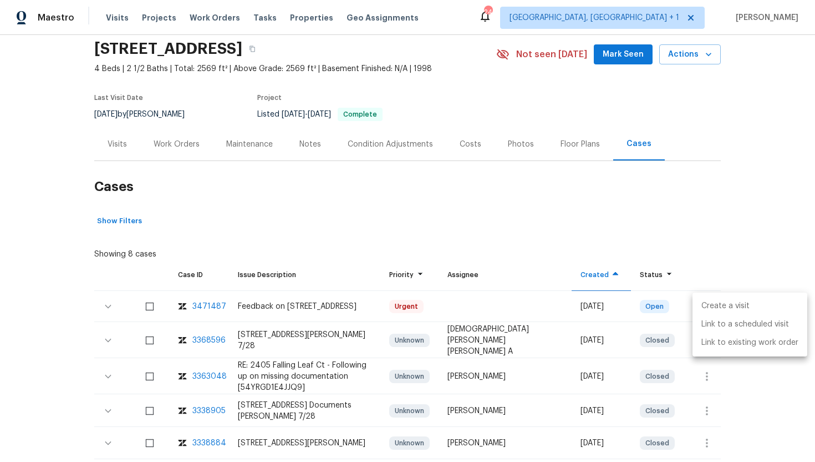
click at [723, 301] on li "Create a visit" at bounding box center [750, 306] width 115 height 18
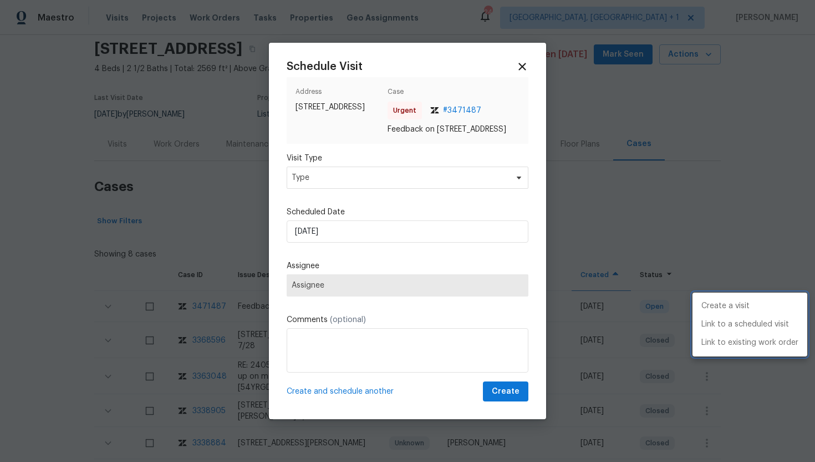
click at [344, 175] on div at bounding box center [407, 231] width 815 height 462
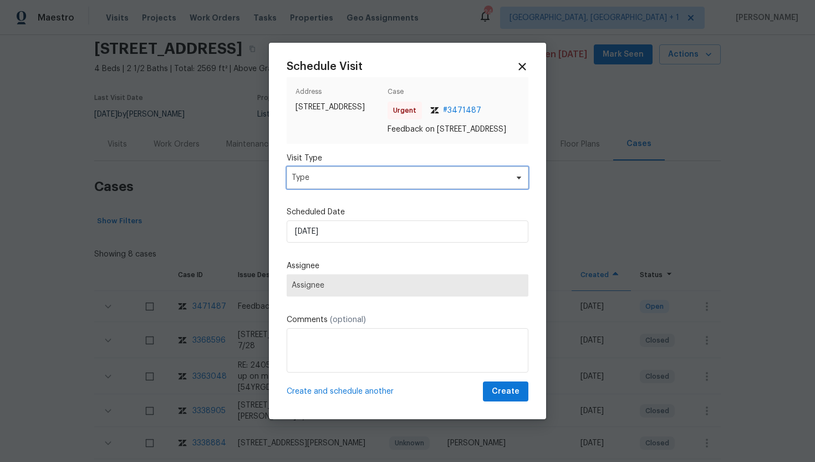
click at [344, 179] on span "Type" at bounding box center [400, 177] width 216 height 11
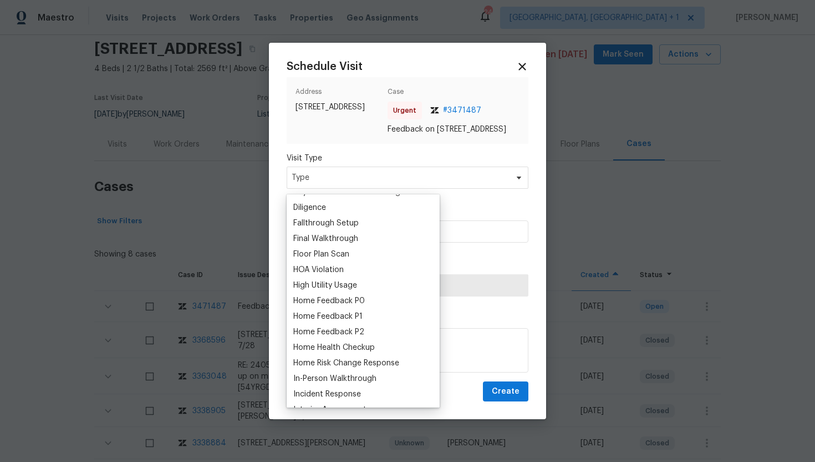
scroll to position [256, 0]
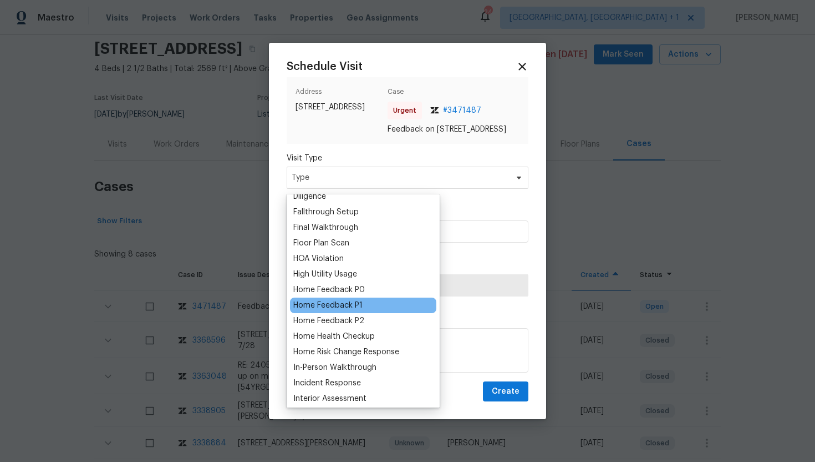
click at [350, 303] on div "Home Feedback P1" at bounding box center [327, 305] width 69 height 11
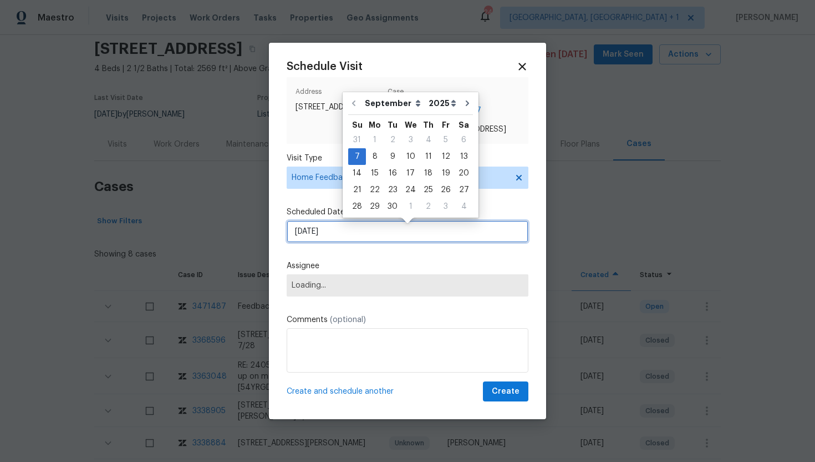
click at [346, 240] on input "9/7/2025" at bounding box center [408, 231] width 242 height 22
click at [378, 154] on div "8" at bounding box center [375, 157] width 18 height 16
type input "9/8/2025"
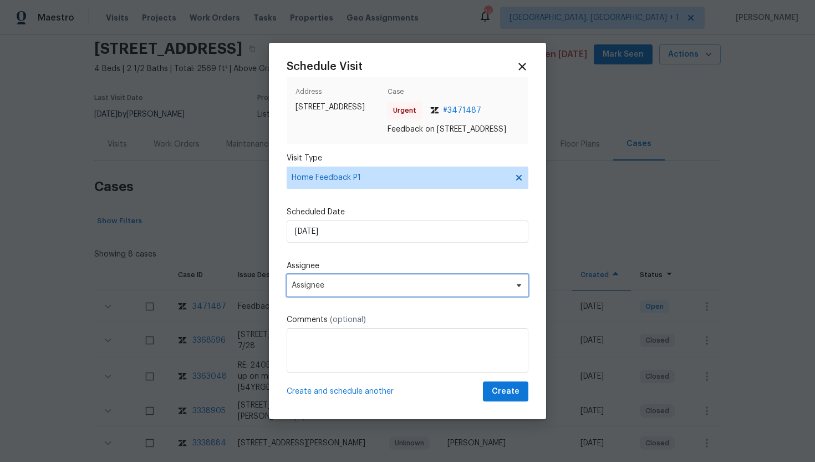
click at [346, 287] on span "Assignee" at bounding box center [400, 285] width 217 height 9
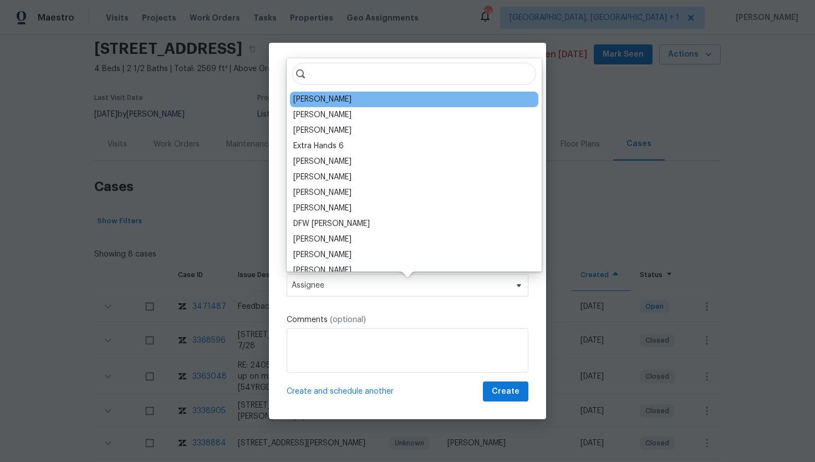
click at [337, 98] on div "Billy Towle" at bounding box center [414, 100] width 249 height 16
click at [340, 102] on div "Billy Towle" at bounding box center [414, 100] width 249 height 16
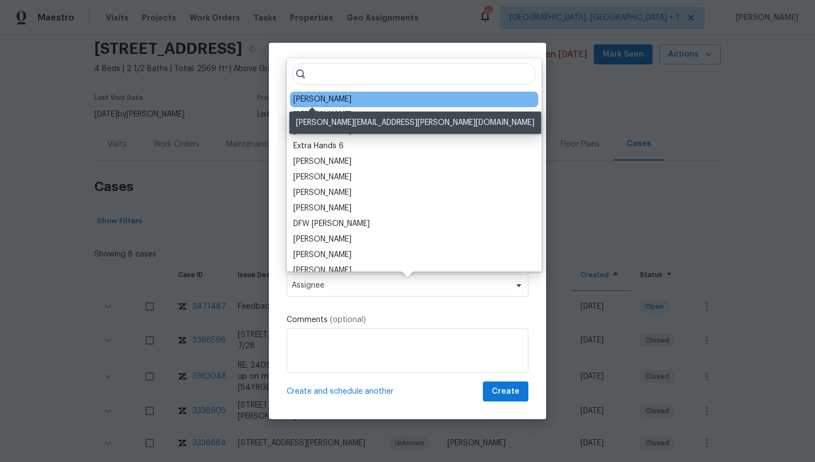
click at [323, 100] on div "Billy Towle" at bounding box center [322, 99] width 58 height 11
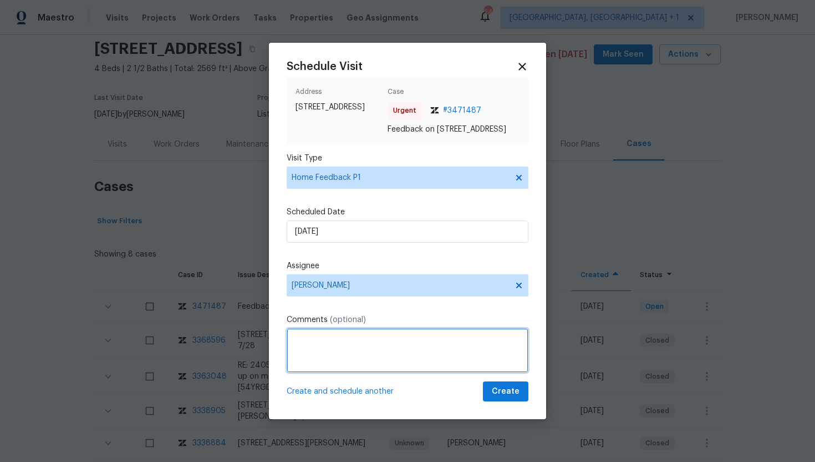
click at [310, 344] on textarea at bounding box center [408, 350] width 242 height 44
click at [323, 350] on textarea "To enrich screen reader interactions, please activate Accessibility in Grammarl…" at bounding box center [408, 350] width 242 height 44
paste textarea "Feedback Message: Door was having a hard time relocking on the front once we we…"
click at [374, 345] on textarea "Feedback Message: Door was having a hard time relocking on the front once we we…" at bounding box center [408, 350] width 242 height 44
type textarea "Feedback Message: The Door was having a hard time relocking on the front once w…"
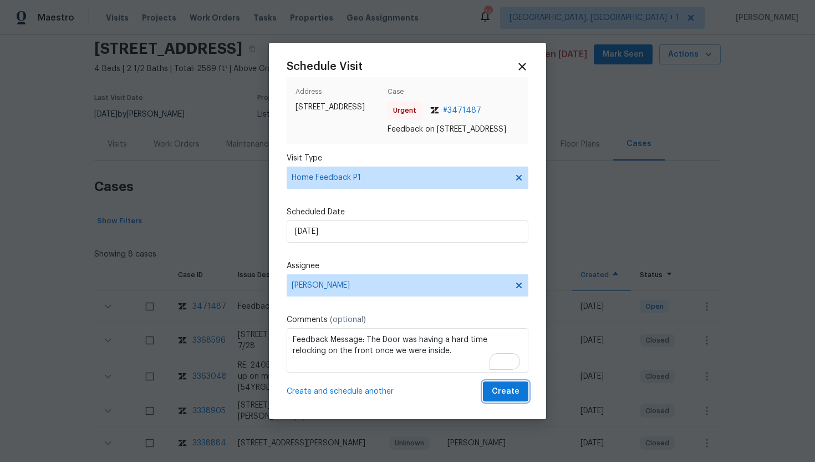
click at [514, 398] on span "Create" at bounding box center [506, 391] width 28 height 14
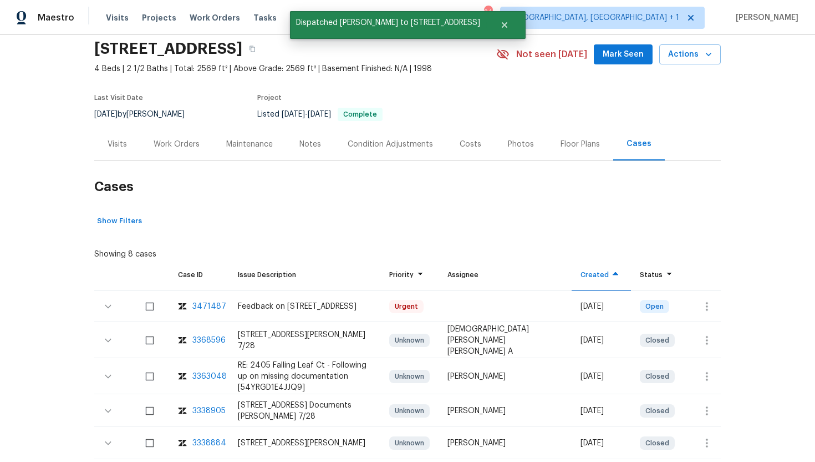
click at [125, 146] on div "Visits" at bounding box center [117, 144] width 19 height 11
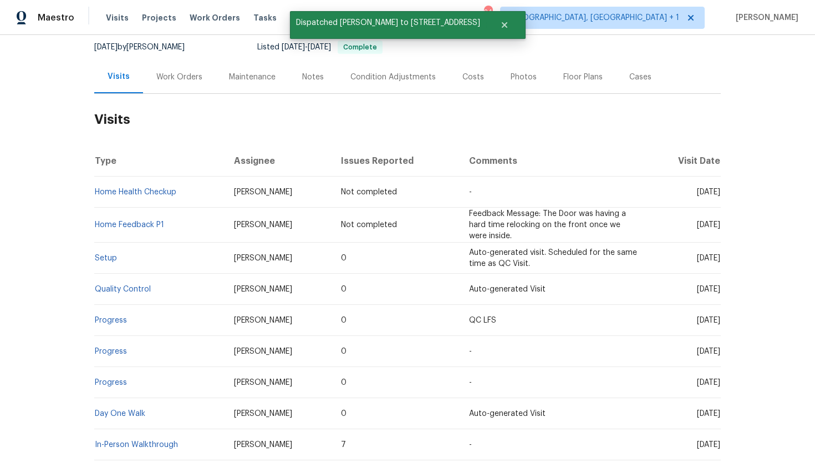
scroll to position [54, 0]
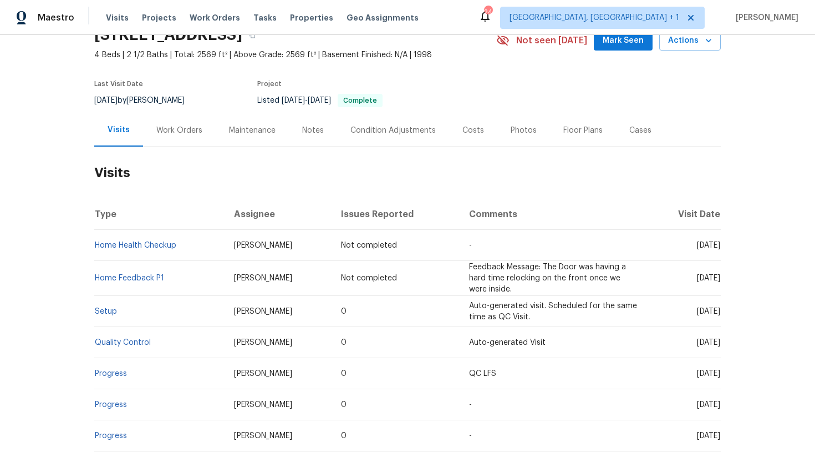
click at [697, 312] on span "Mon, Aug 11 2025" at bounding box center [708, 311] width 23 height 8
drag, startPoint x: 678, startPoint y: 312, endPoint x: 720, endPoint y: 316, distance: 42.3
click at [720, 316] on td "Mon, Aug 11 2025" at bounding box center [684, 311] width 73 height 31
copy span "Aug 11 2025"
click at [179, 139] on div "Work Orders" at bounding box center [179, 130] width 73 height 33
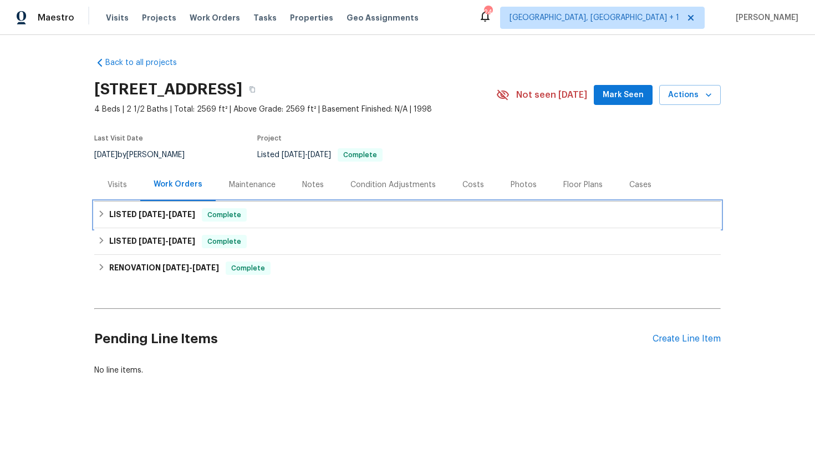
click at [177, 214] on span "[DATE]" at bounding box center [182, 214] width 27 height 8
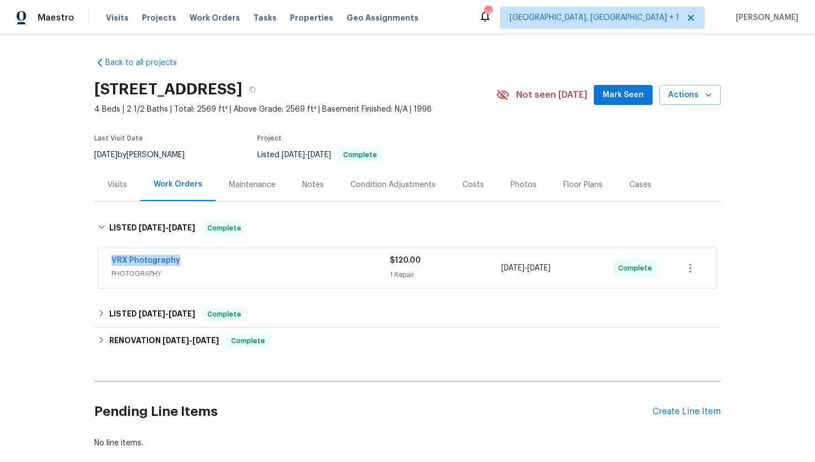
drag, startPoint x: 197, startPoint y: 260, endPoint x: 80, endPoint y: 255, distance: 117.7
click at [80, 255] on div "Back to all projects 2405 Falling Leaf Ct, Rock Hill, SC 29732 4 Beds | 2 1/2 B…" at bounding box center [407, 248] width 815 height 427
copy link "VRX Photography"
drag, startPoint x: 590, startPoint y: 270, endPoint x: 478, endPoint y: 270, distance: 112.6
click at [478, 270] on div "VRX Photography PHOTOGRAPHY $120.00 1 Repair 8/21/2025 - 8/22/2025 Complete" at bounding box center [395, 268] width 566 height 27
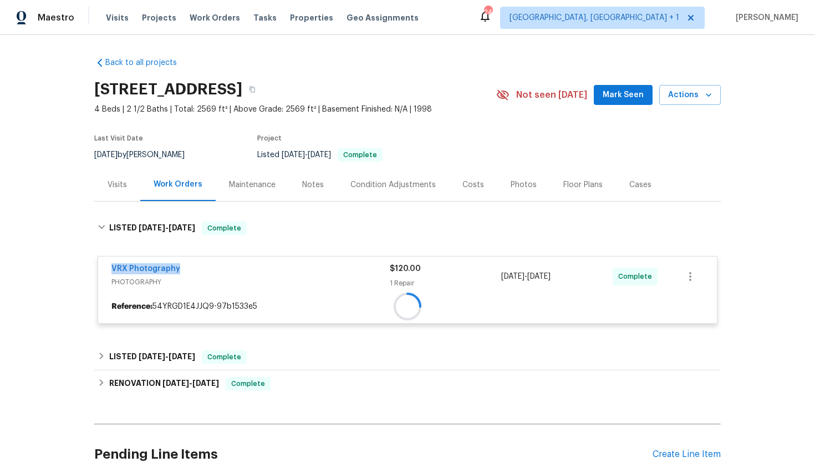
copy div "8/21/2025 - 8/22/2025"
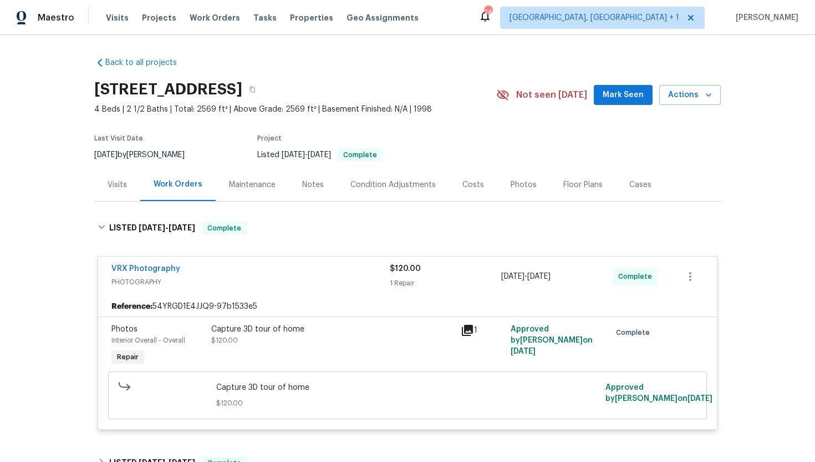
click at [115, 186] on div "Visits" at bounding box center [117, 184] width 19 height 11
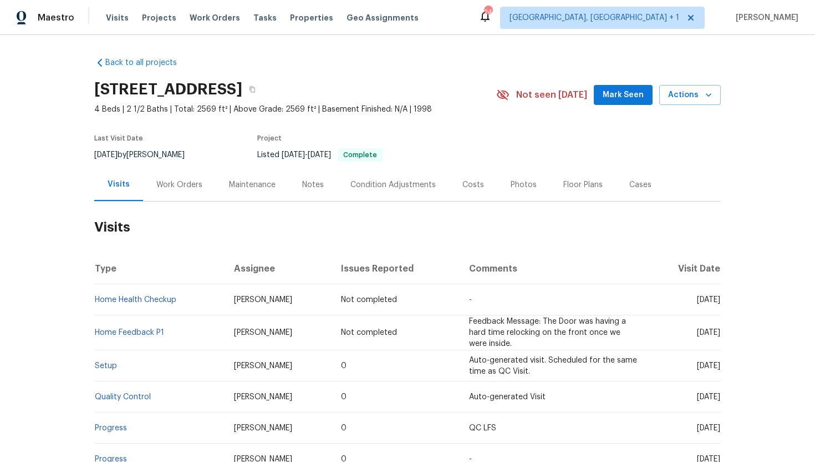
scroll to position [33, 0]
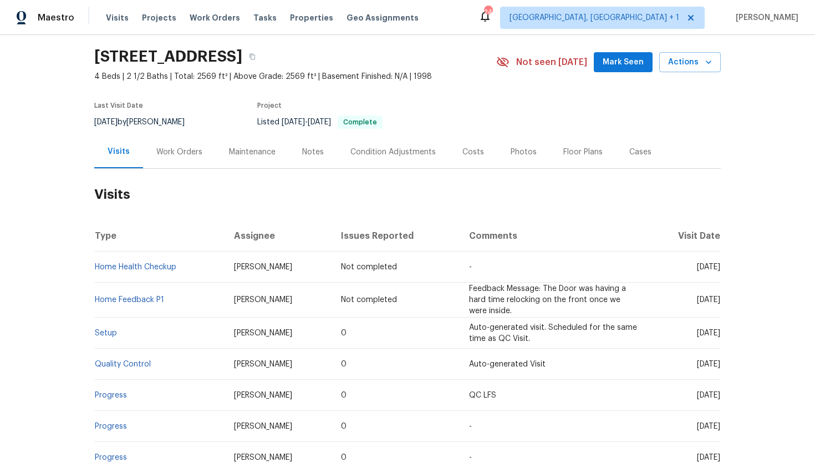
click at [632, 155] on div "Cases" at bounding box center [641, 151] width 22 height 11
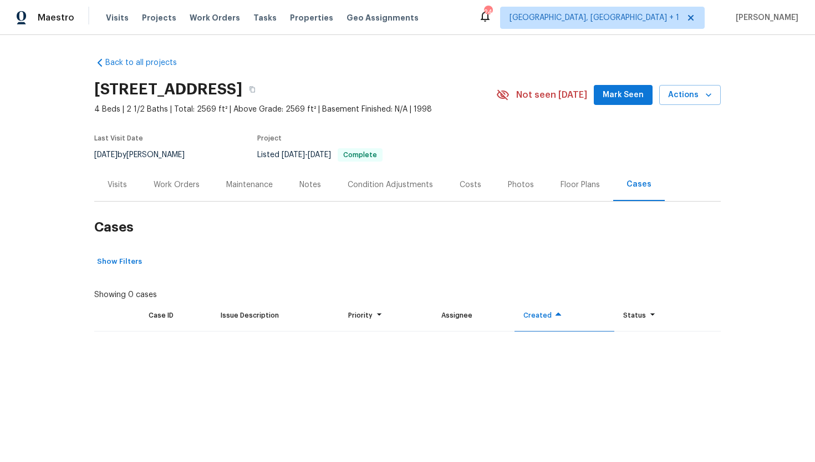
click at [127, 185] on div "Visits" at bounding box center [117, 184] width 46 height 33
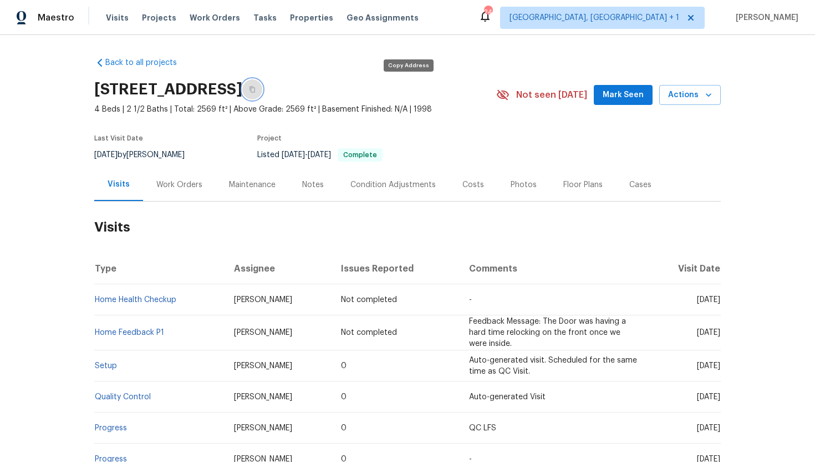
click at [262, 84] on button "button" at bounding box center [252, 89] width 20 height 20
click at [119, 19] on span "Visits" at bounding box center [117, 17] width 23 height 11
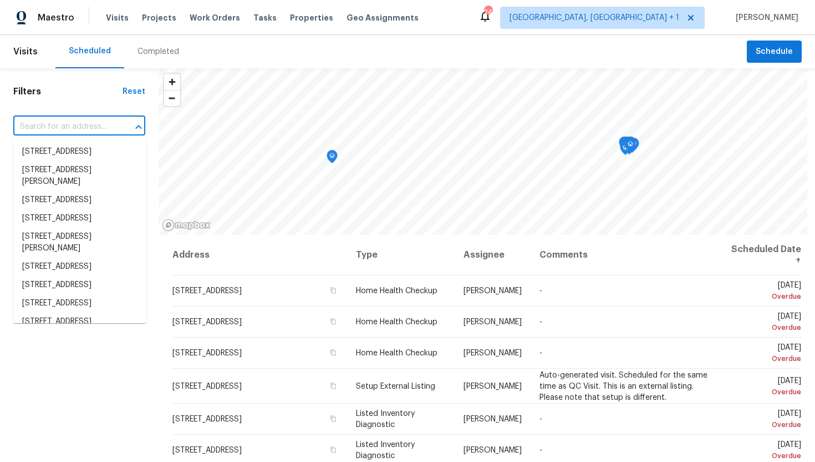
click at [73, 126] on input "text" at bounding box center [63, 126] width 101 height 17
paste input "2405 Falling Leaf Ct, Rock Hill, SC 29732"
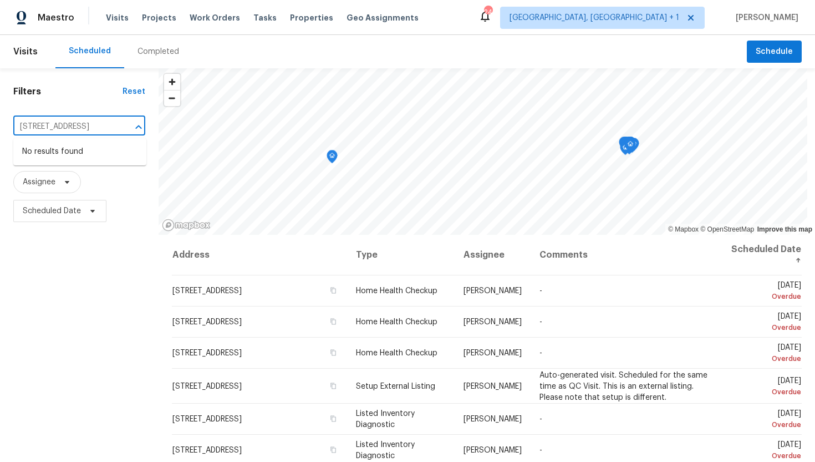
type input "2405 Falling Leaf Ct"
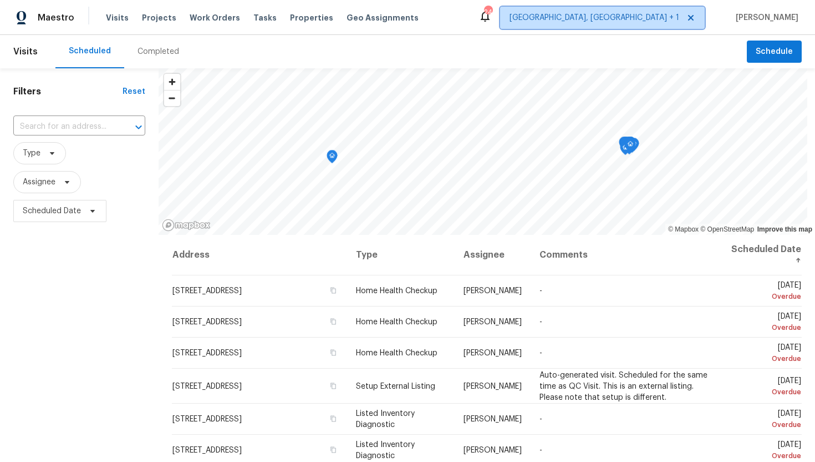
click at [637, 20] on span "Albuquerque, NM + 1" at bounding box center [595, 17] width 170 height 11
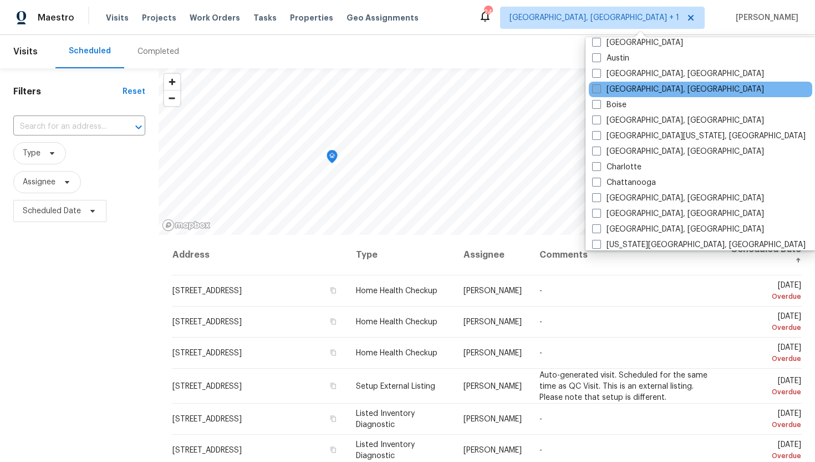
scroll to position [57, 0]
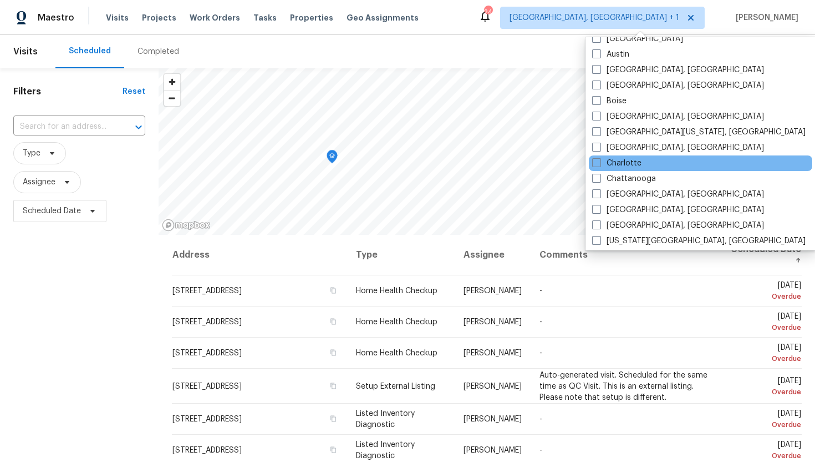
click at [590, 158] on div "Charlotte" at bounding box center [701, 163] width 224 height 16
click at [599, 164] on span at bounding box center [596, 162] width 9 height 9
click at [599, 164] on input "Charlotte" at bounding box center [595, 161] width 7 height 7
checkbox input "true"
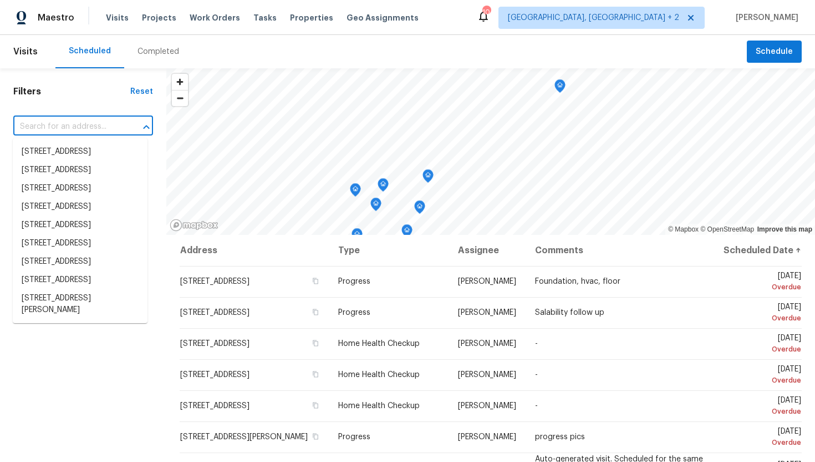
click at [72, 124] on input "text" at bounding box center [67, 126] width 109 height 17
paste input "2405 Falling Leaf Ct, Rock Hill, SC 29732"
type input "2405 Falling Leaf Ct, Rock Hill, SC 29732"
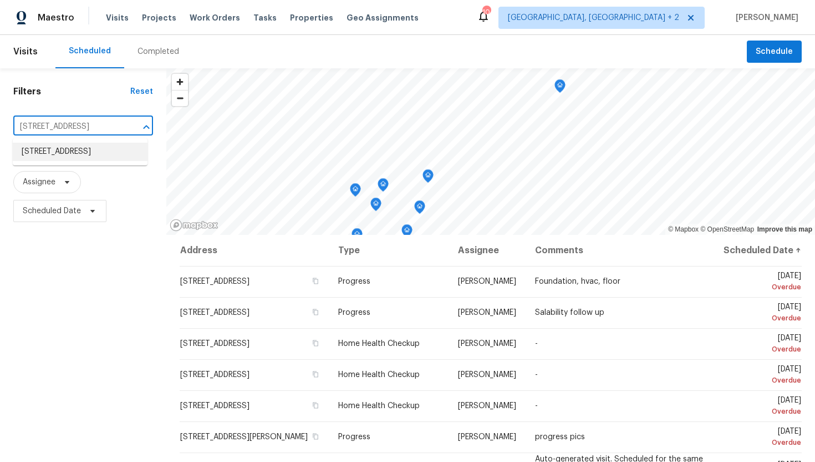
click at [97, 149] on li "2405 Falling Leaf Ct, Rock Hill, SC 29732" at bounding box center [80, 152] width 135 height 18
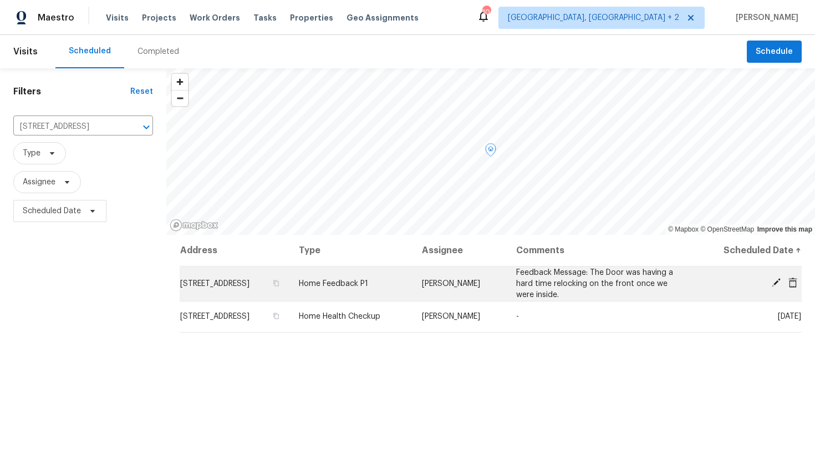
click at [781, 284] on icon at bounding box center [777, 282] width 10 height 10
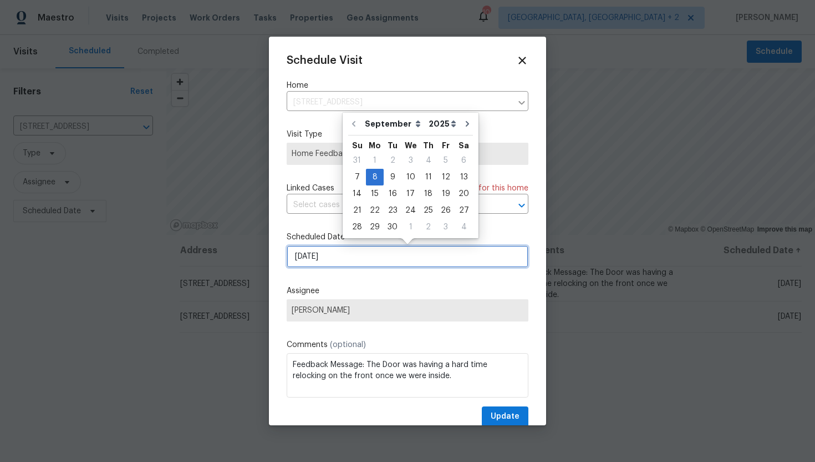
click at [371, 257] on input "9/8/2025" at bounding box center [408, 256] width 242 height 22
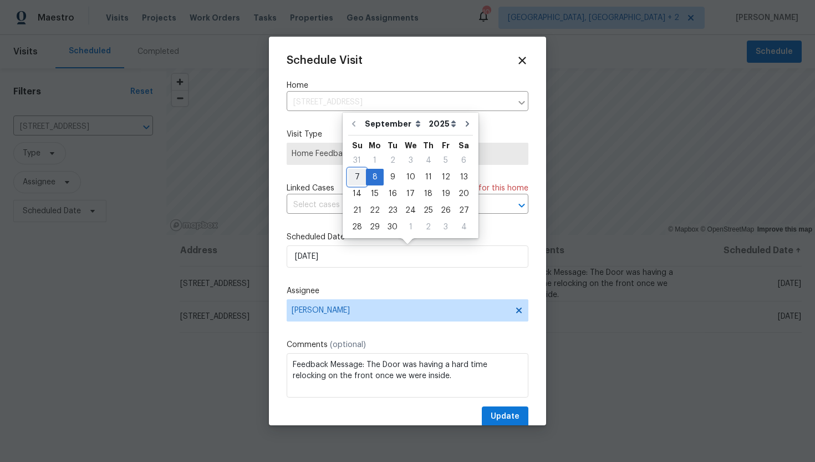
click at [361, 179] on div "7" at bounding box center [357, 177] width 18 height 16
type input "[DATE]"
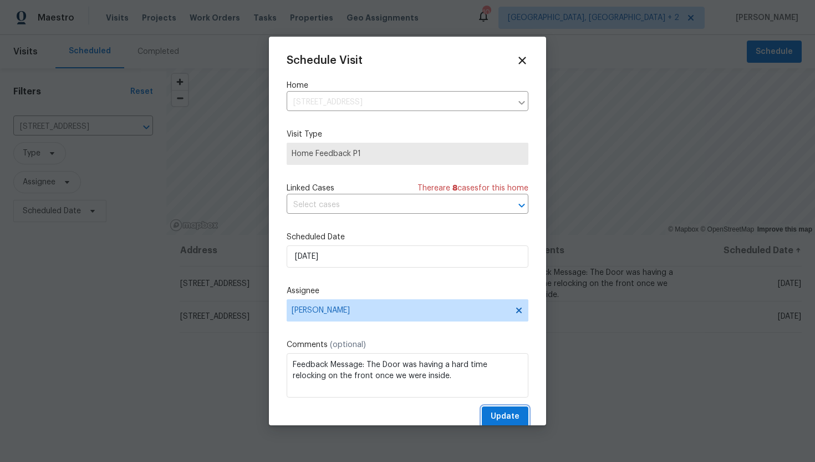
click at [512, 417] on span "Update" at bounding box center [505, 416] width 29 height 14
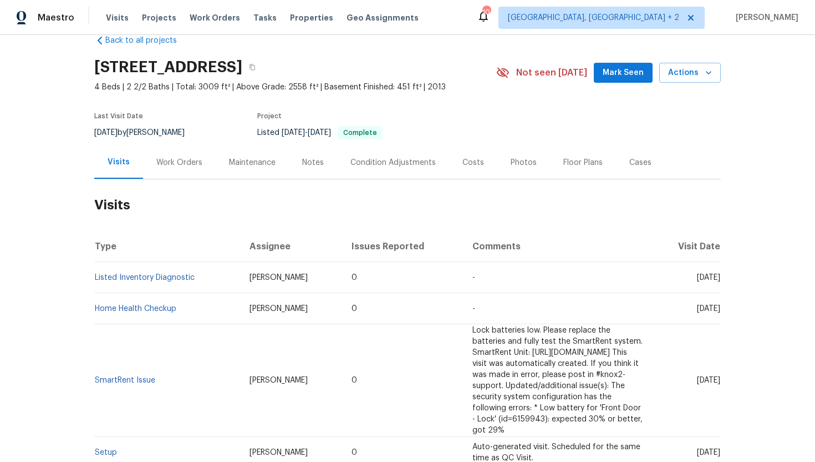
scroll to position [30, 0]
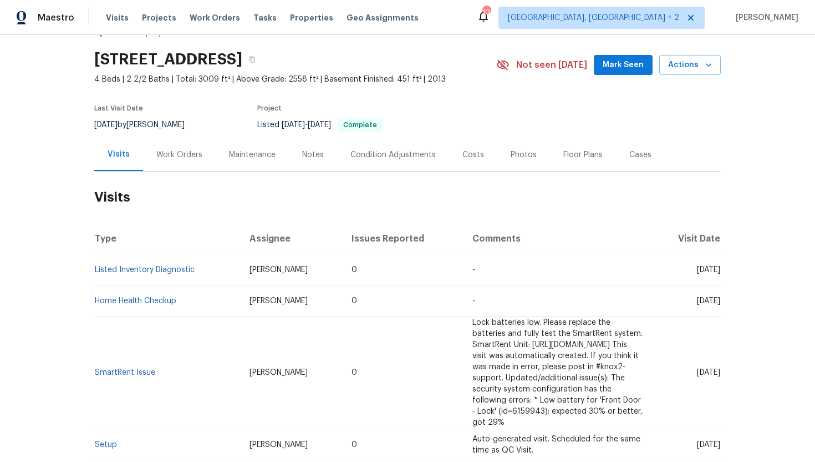
drag, startPoint x: 673, startPoint y: 270, endPoint x: 721, endPoint y: 277, distance: 48.2
click at [721, 277] on div "Back to all projects [STREET_ADDRESS] 4 Beds | 2 2/2 Baths | Total: 3009 ft² | …" at bounding box center [407, 248] width 815 height 427
copy span "[DATE]"
click at [178, 160] on div "Work Orders" at bounding box center [179, 154] width 73 height 33
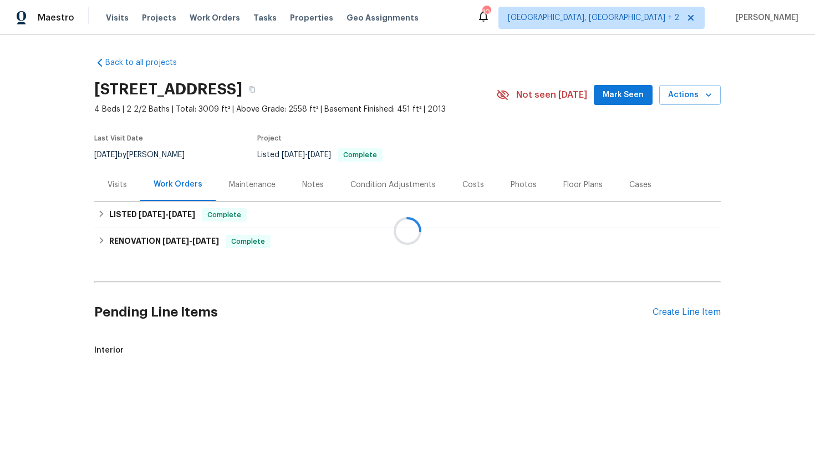
click at [195, 216] on div at bounding box center [407, 231] width 815 height 462
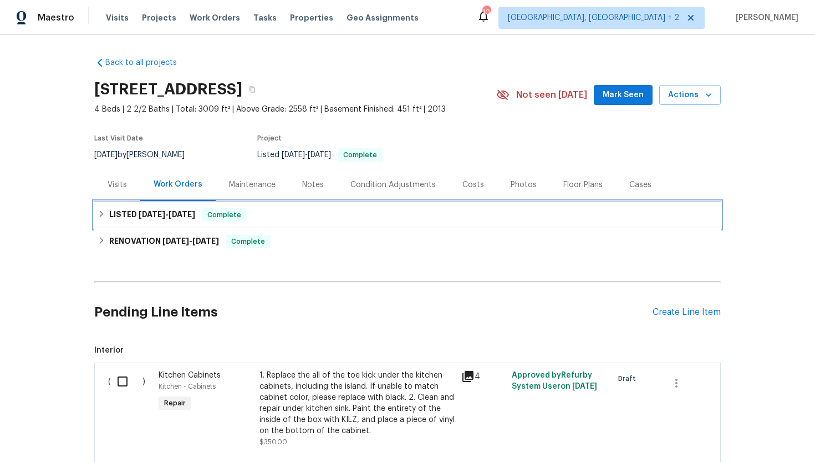
click at [194, 215] on span "[DATE]" at bounding box center [182, 214] width 27 height 8
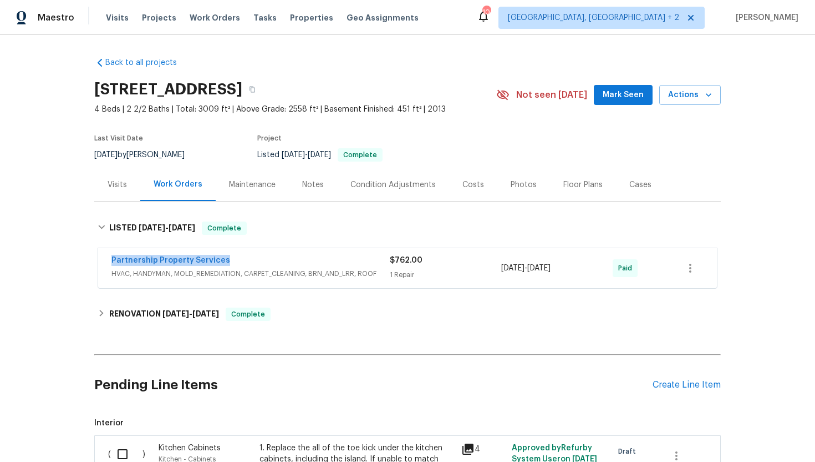
drag, startPoint x: 236, startPoint y: 261, endPoint x: 104, endPoint y: 247, distance: 132.8
click at [104, 247] on div "Partnership Property Services HVAC, HANDYMAN, MOLD_REMEDIATION, CARPET_CLEANING…" at bounding box center [407, 269] width 627 height 46
copy link "Partnership Property Services"
drag, startPoint x: 584, startPoint y: 272, endPoint x: 460, endPoint y: 261, distance: 123.7
click at [460, 261] on div "Partnership Property Services HVAC, HANDYMAN, MOLD_REMEDIATION, CARPET_CLEANING…" at bounding box center [395, 268] width 566 height 27
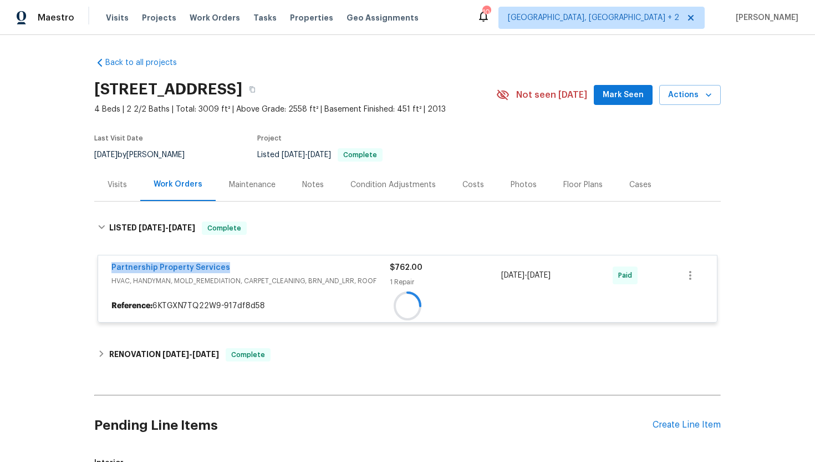
copy div "1 Repair [DATE] - [DATE]"
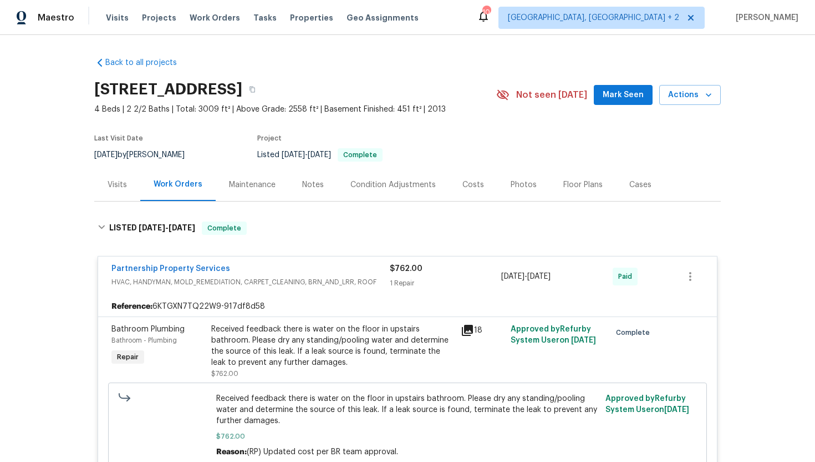
click at [128, 185] on div "Visits" at bounding box center [117, 184] width 46 height 33
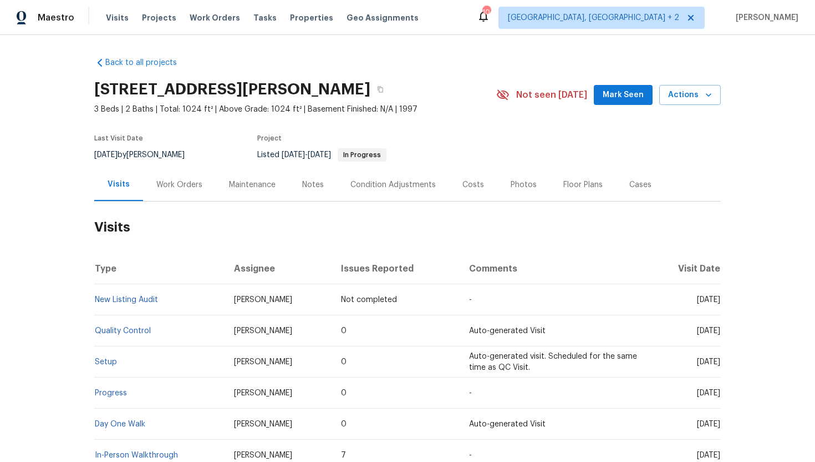
drag, startPoint x: 675, startPoint y: 330, endPoint x: 696, endPoint y: 331, distance: 20.6
click at [697, 331] on span "[DATE]" at bounding box center [708, 331] width 23 height 8
click at [691, 344] on td "[DATE]" at bounding box center [684, 330] width 73 height 31
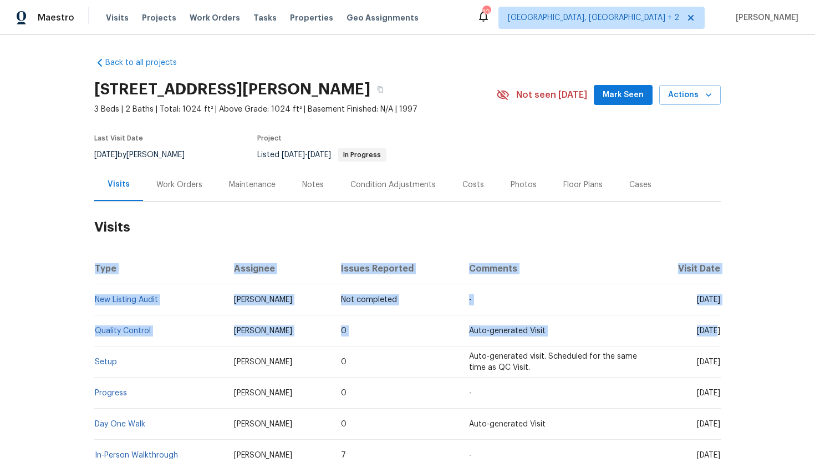
drag, startPoint x: 675, startPoint y: 330, endPoint x: 721, endPoint y: 333, distance: 46.2
click at [721, 333] on div "Back to all projects 10061 E Paseo San Rosendo, Tucson, AZ 85747 3 Beds | 2 Bat…" at bounding box center [407, 248] width 815 height 427
copy table "Type Assignee Issues Reported Comments Visit Date New Listing Audit John Dyce N…"
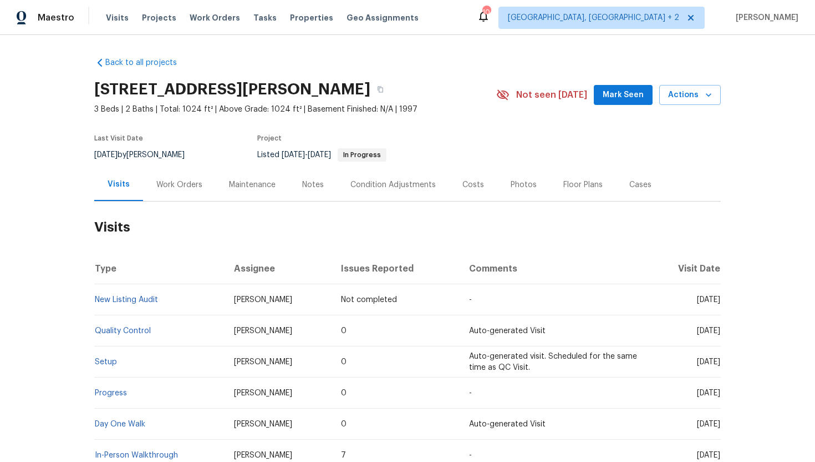
click at [656, 281] on th "Visit Date" at bounding box center [684, 268] width 73 height 31
drag, startPoint x: 676, startPoint y: 331, endPoint x: 719, endPoint y: 332, distance: 43.3
click at [719, 332] on span "Mon, Aug 25 2025" at bounding box center [708, 331] width 23 height 8
copy span "Aug 25 2025"
click at [191, 185] on div "Work Orders" at bounding box center [179, 184] width 46 height 11
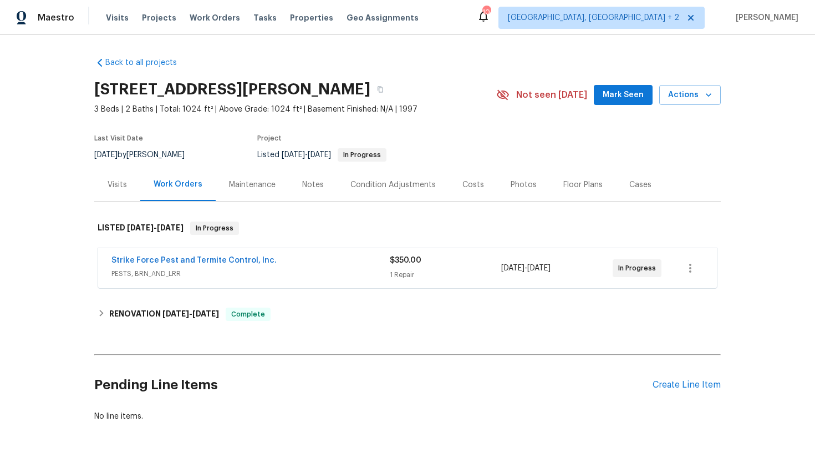
scroll to position [36, 0]
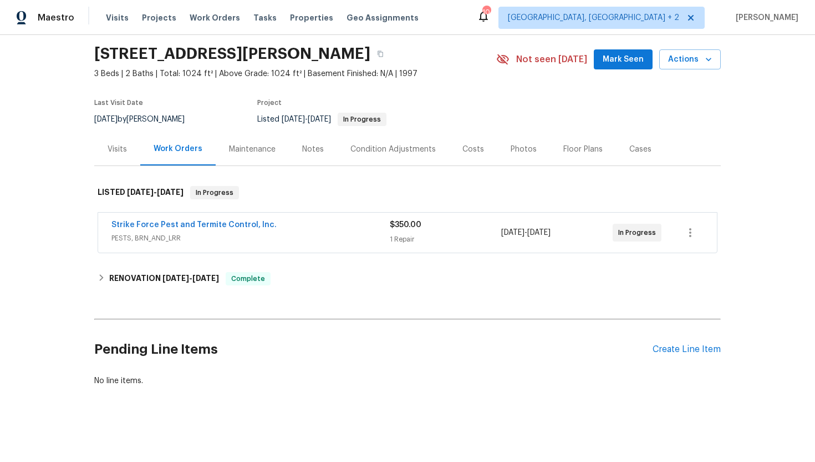
click at [250, 234] on span "PESTS, BRN_AND_LRR" at bounding box center [251, 237] width 278 height 11
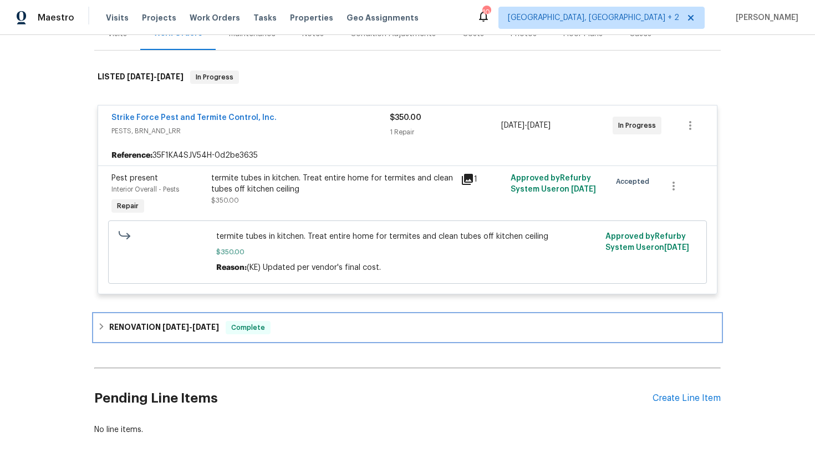
click at [240, 318] on div "RENOVATION 8/22/25 - 8/25/25 Complete" at bounding box center [407, 327] width 627 height 27
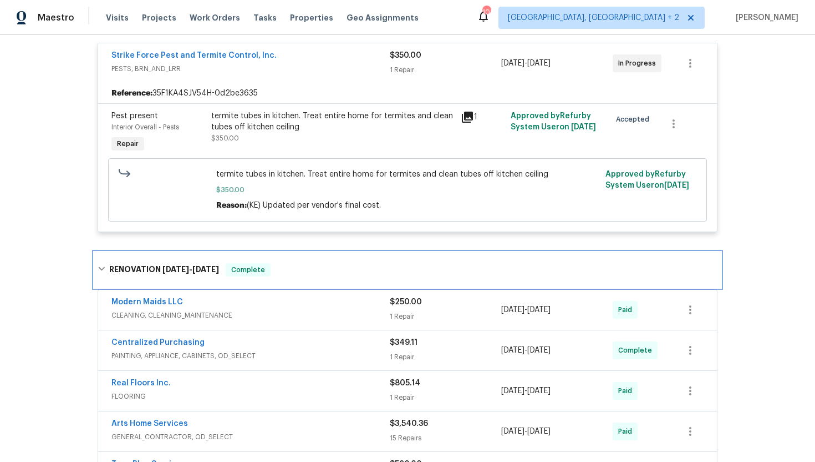
scroll to position [235, 0]
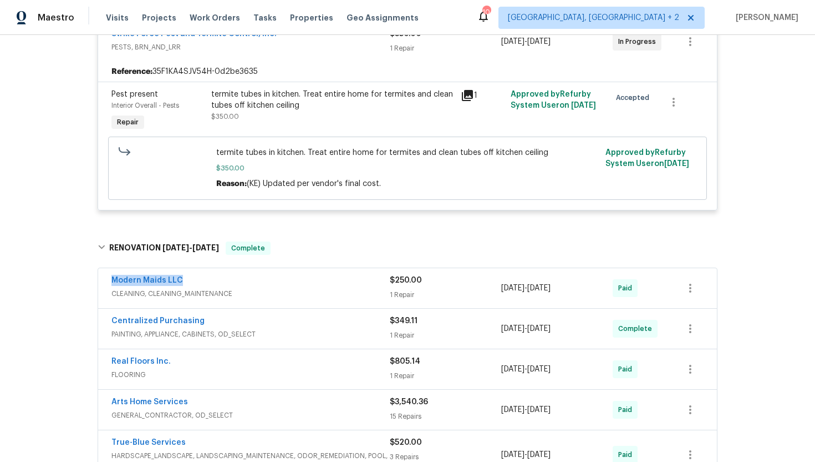
drag, startPoint x: 190, startPoint y: 285, endPoint x: 109, endPoint y: 279, distance: 81.2
click at [108, 278] on div "Modern Maids LLC CLEANING, CLEANING_MAINTENANCE $250.00 1 Repair 8/22/2025 - 8/…" at bounding box center [407, 288] width 619 height 40
copy link "Modern Maids LLC"
drag, startPoint x: 589, startPoint y: 296, endPoint x: 489, endPoint y: 292, distance: 99.4
click at [489, 292] on div "Modern Maids LLC CLEANING, CLEANING_MAINTENANCE $250.00 1 Repair 8/22/2025 - 8/…" at bounding box center [395, 288] width 566 height 27
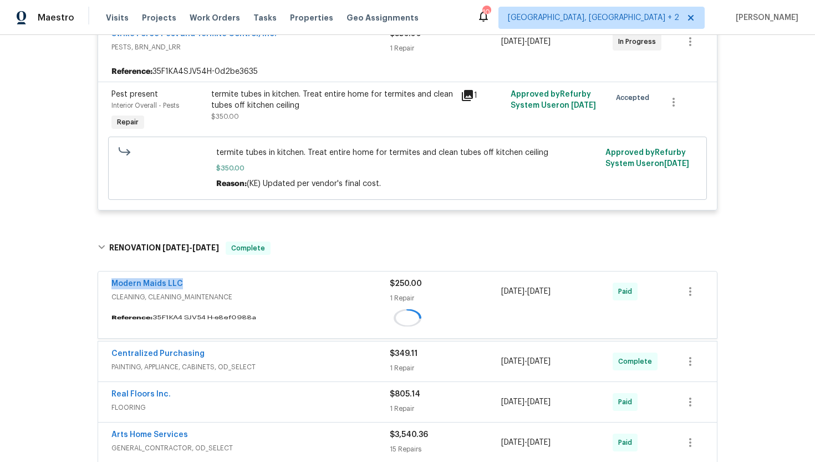
copy div "8/22/2025 - 8/24/2025"
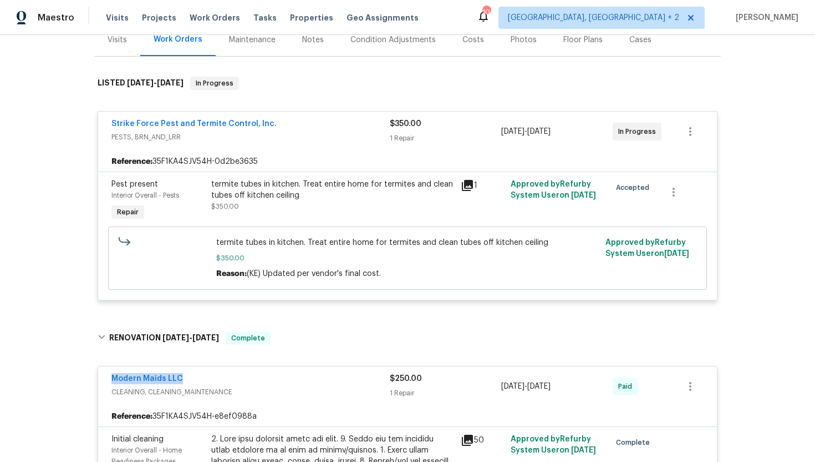
scroll to position [102, 0]
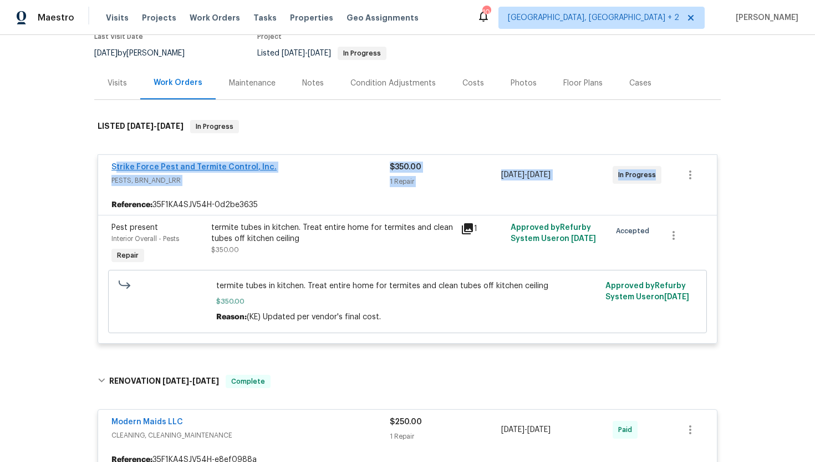
drag, startPoint x: 663, startPoint y: 177, endPoint x: 114, endPoint y: 169, distance: 548.7
click at [114, 169] on div "Strike Force Pest and Termite Control, Inc. PESTS, BRN_AND_LRR $350.00 1 Repair…" at bounding box center [395, 174] width 566 height 27
copy div "trike Force Pest and Termite Control, Inc. PESTS, BRN_AND_LRR $350.00 1 Repair …"
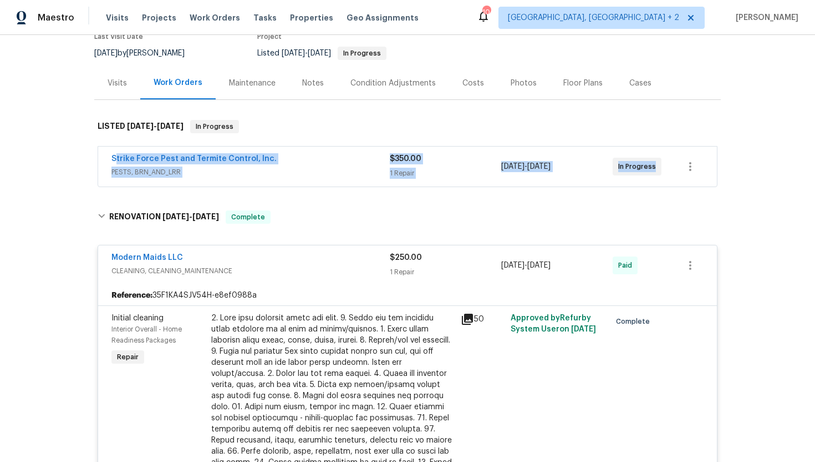
click at [242, 171] on span "PESTS, BRN_AND_LRR" at bounding box center [251, 171] width 278 height 11
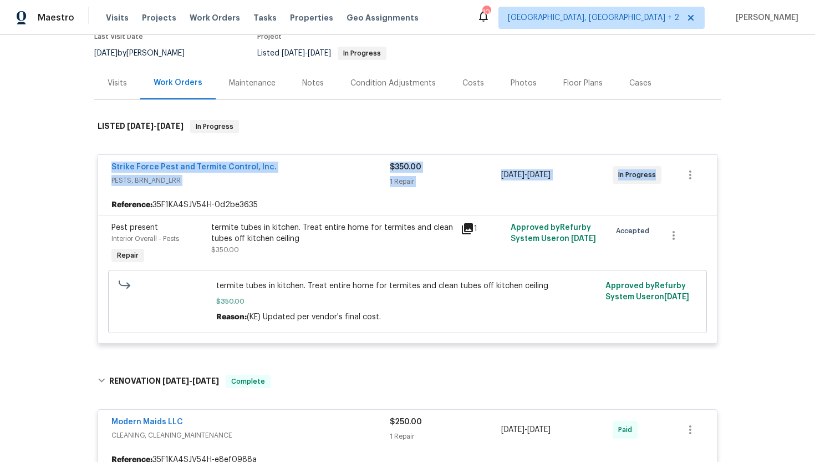
drag, startPoint x: 662, startPoint y: 180, endPoint x: 103, endPoint y: 165, distance: 558.8
click at [103, 165] on div "Strike Force Pest and Termite Control, Inc. PESTS, BRN_AND_LRR $350.00 1 Repair…" at bounding box center [407, 175] width 619 height 40
copy div "Strike Force Pest and Termite Control, Inc. PESTS, BRN_AND_LRR $350.00 1 Repair…"
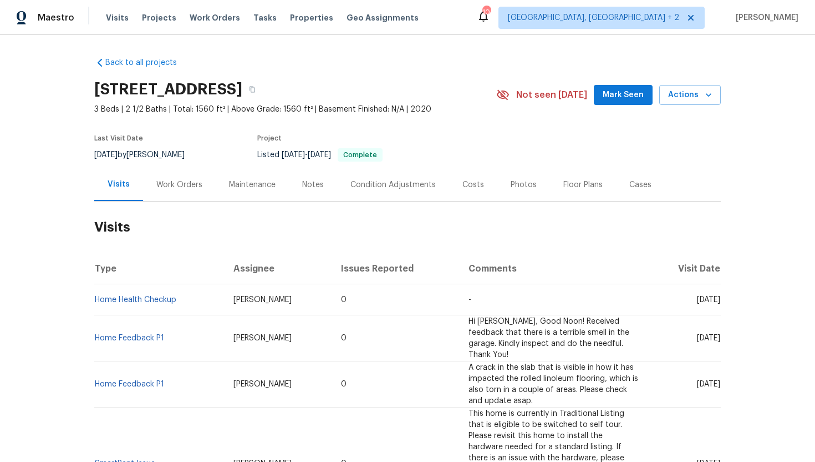
drag, startPoint x: 675, startPoint y: 301, endPoint x: 721, endPoint y: 303, distance: 45.6
click at [721, 303] on td "[DATE]" at bounding box center [684, 299] width 73 height 31
copy span "[DATE]"
click at [180, 175] on div "Work Orders" at bounding box center [179, 184] width 73 height 33
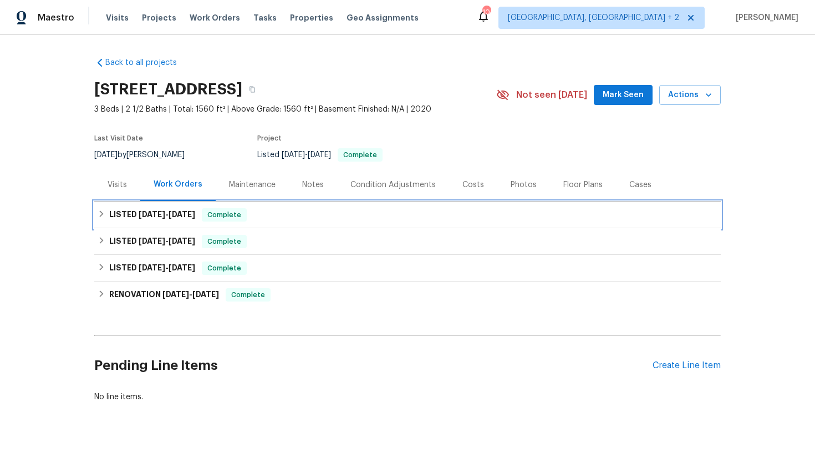
click at [192, 214] on span "[DATE]" at bounding box center [182, 214] width 27 height 8
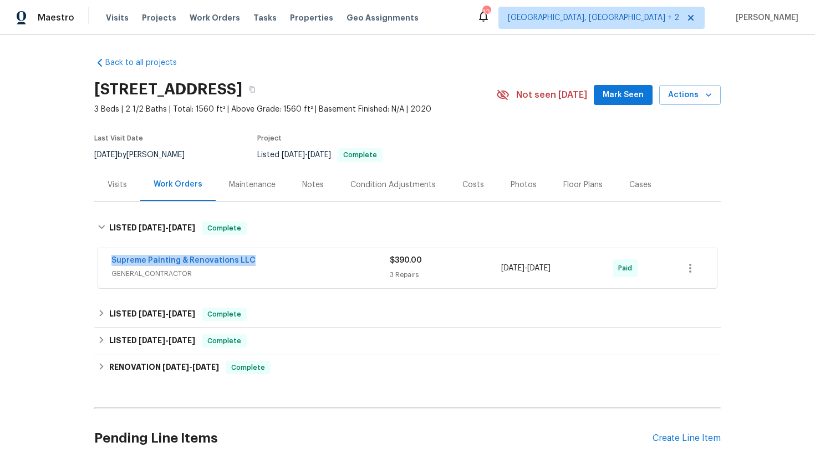
drag, startPoint x: 255, startPoint y: 258, endPoint x: 105, endPoint y: 256, distance: 149.8
click at [105, 256] on div "Supreme Painting & Renovations LLC GENERAL_CONTRACTOR $390.00 3 Repairs [DATE] …" at bounding box center [407, 268] width 619 height 40
copy link "Supreme Painting & Renovations LLC"
drag, startPoint x: 581, startPoint y: 267, endPoint x: 491, endPoint y: 265, distance: 90.4
click at [491, 265] on div "Supreme Painting & Renovations LLC GENERAL_CONTRACTOR $390.00 3 Repairs [DATE] …" at bounding box center [395, 268] width 566 height 27
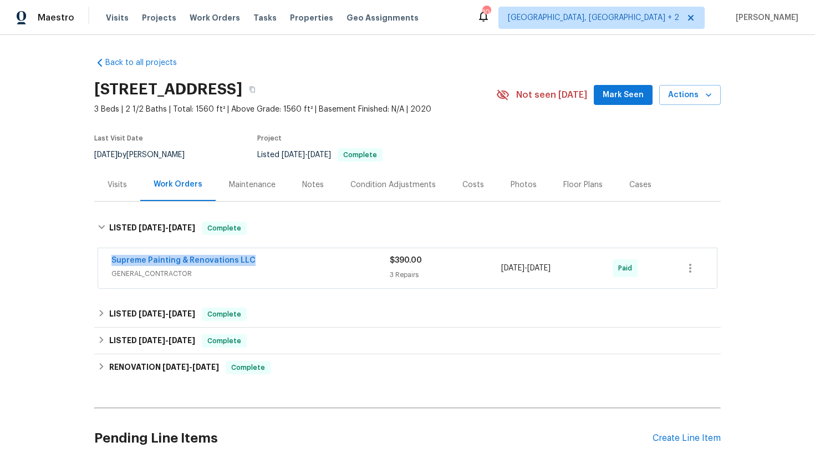
copy div "3 Repairs [DATE] - [DATE]"
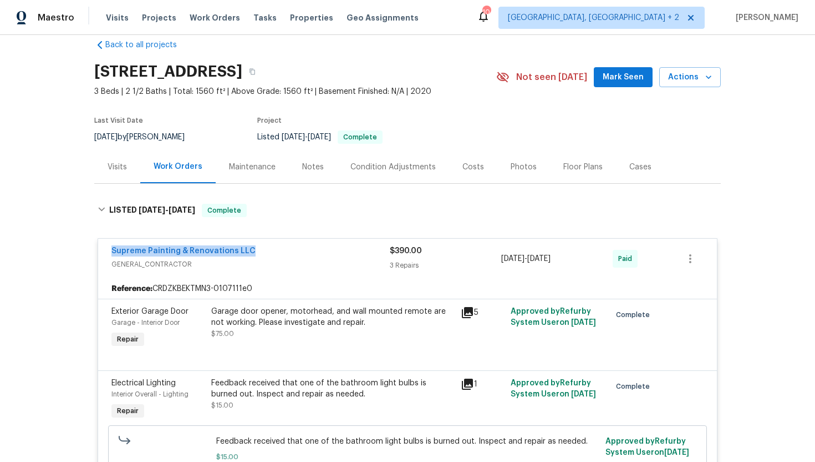
scroll to position [18, 0]
click at [640, 172] on div "Cases" at bounding box center [640, 166] width 49 height 33
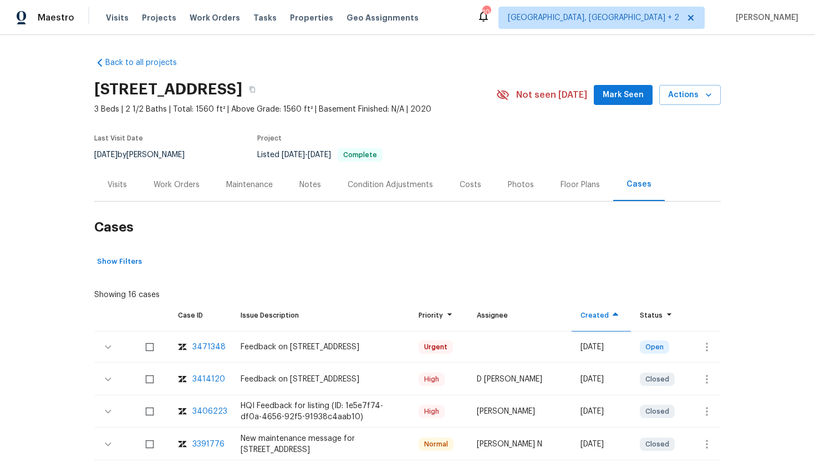
click at [187, 185] on div "Work Orders" at bounding box center [177, 184] width 46 height 11
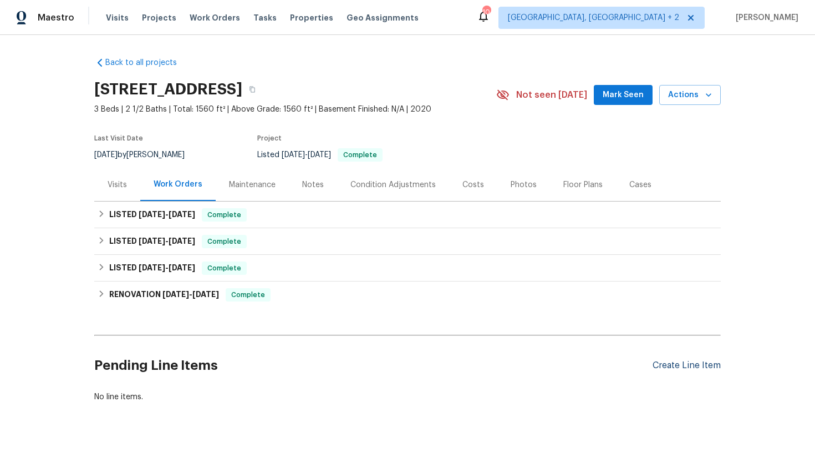
click at [674, 368] on div "Create Line Item" at bounding box center [687, 365] width 68 height 11
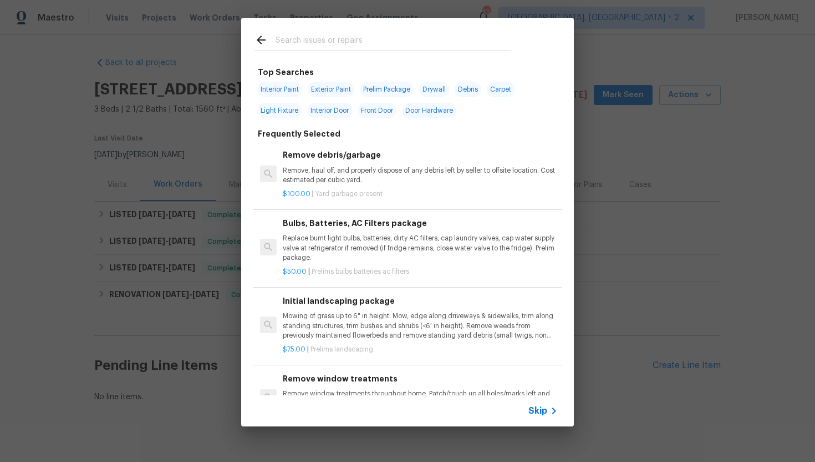
click at [536, 410] on span "Skip" at bounding box center [538, 410] width 19 height 11
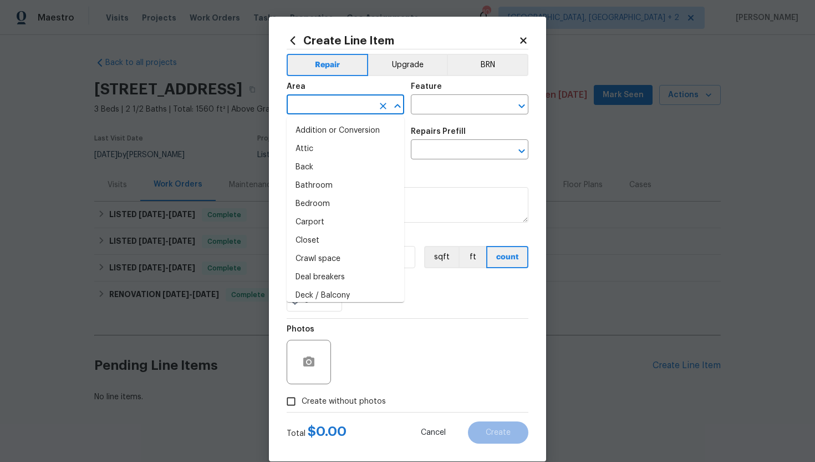
click at [307, 104] on input "text" at bounding box center [330, 105] width 87 height 17
type input "i"
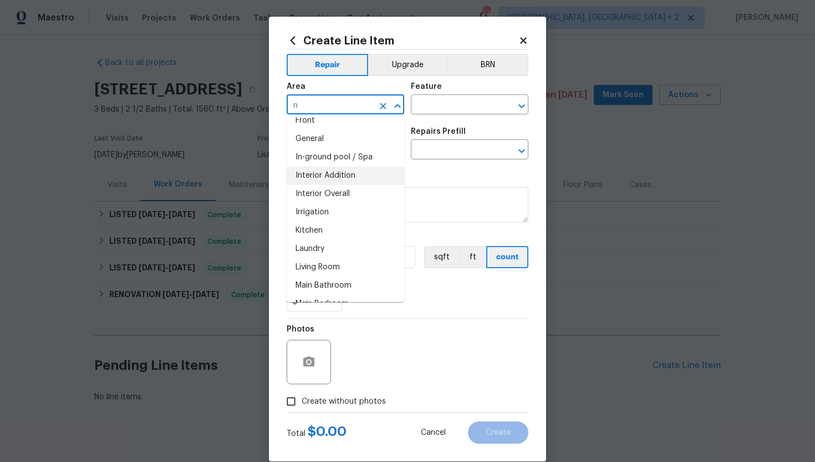
scroll to position [150, 0]
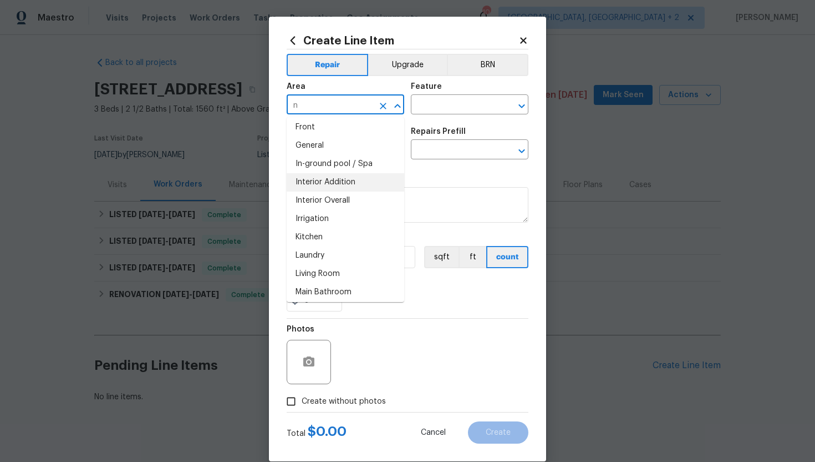
click at [343, 184] on li "Interior Addition" at bounding box center [346, 182] width 118 height 18
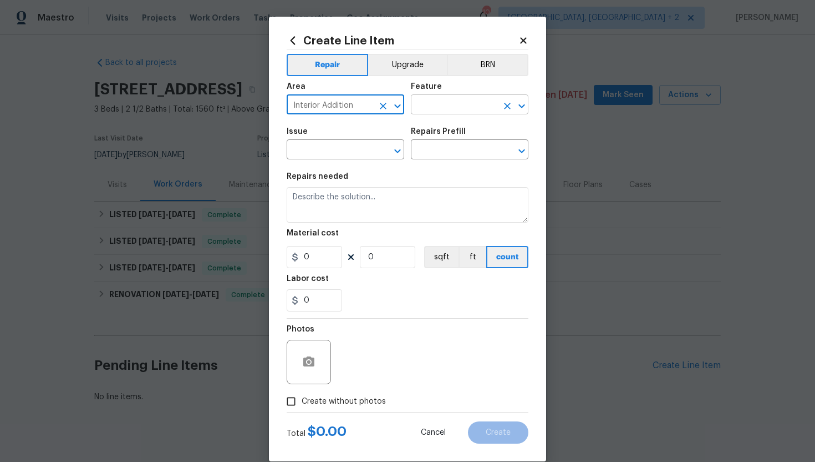
type input "Interior Addition"
click at [442, 112] on input "text" at bounding box center [454, 105] width 87 height 17
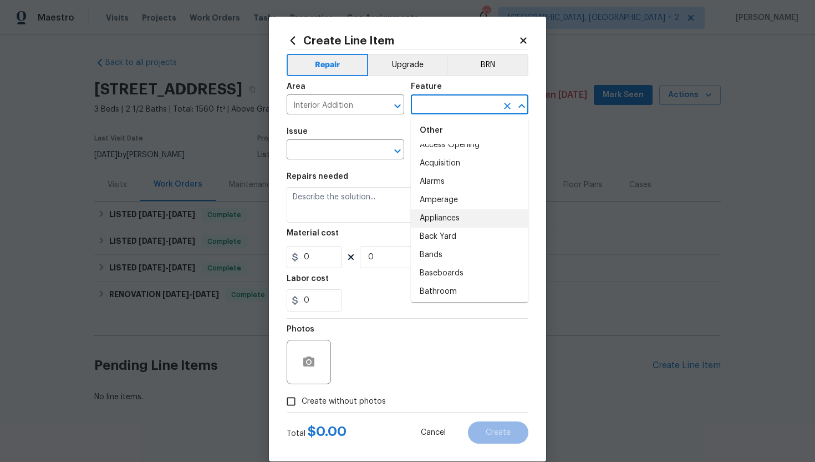
scroll to position [124, 0]
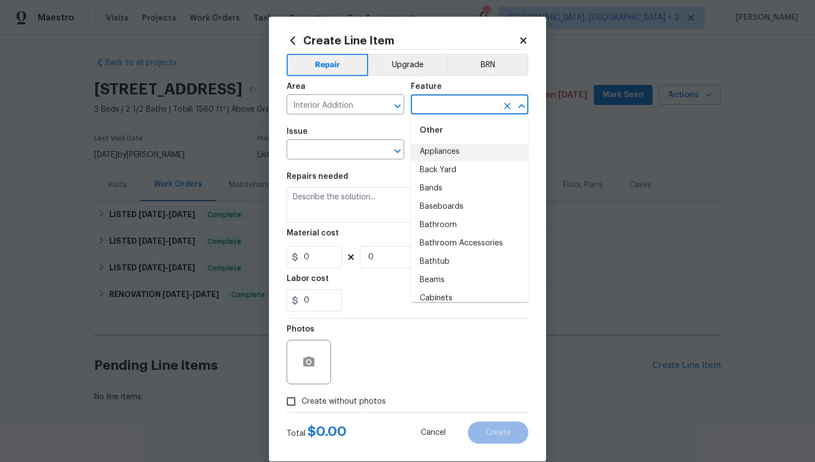
type input "i"
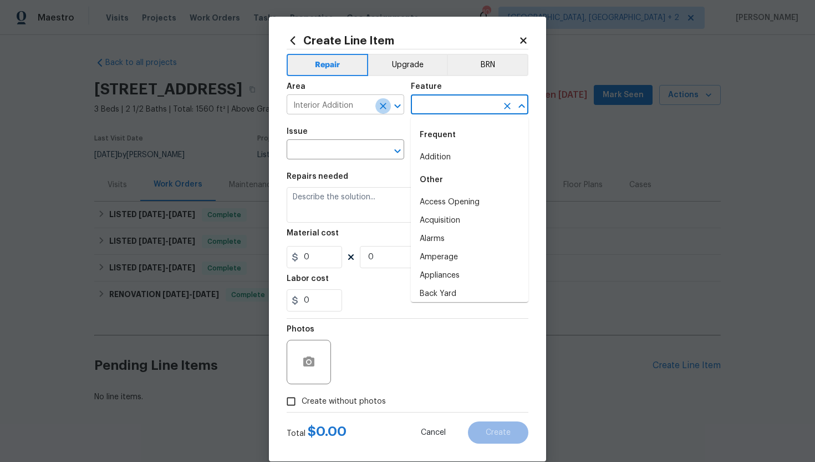
click at [381, 109] on icon "Clear" at bounding box center [383, 105] width 11 height 11
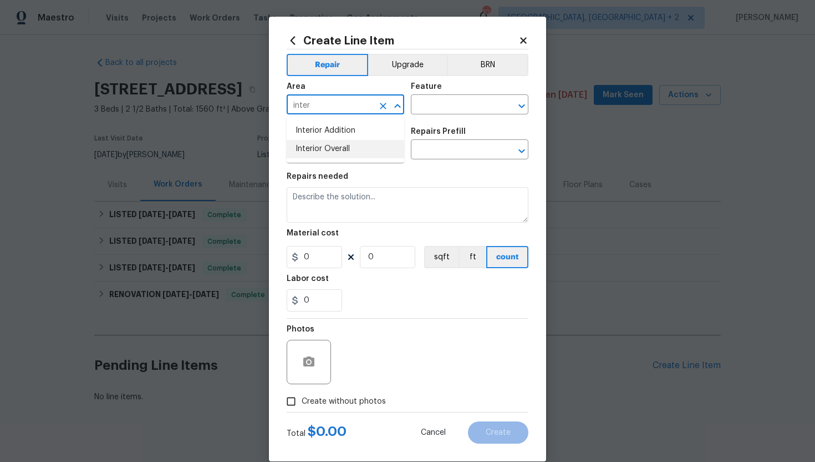
click at [336, 153] on li "Interior Overall" at bounding box center [346, 149] width 118 height 18
type input "Interior Overall"
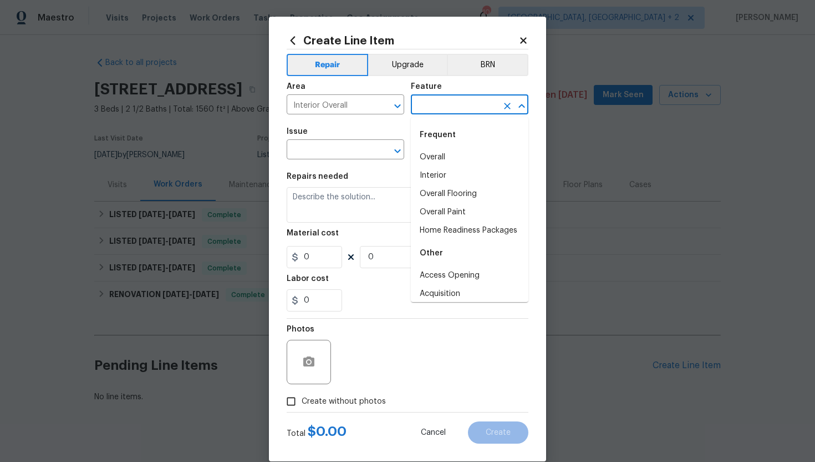
click at [459, 113] on input "text" at bounding box center [454, 105] width 87 height 17
click at [454, 175] on li "Interior" at bounding box center [470, 175] width 118 height 18
type input "Interior"
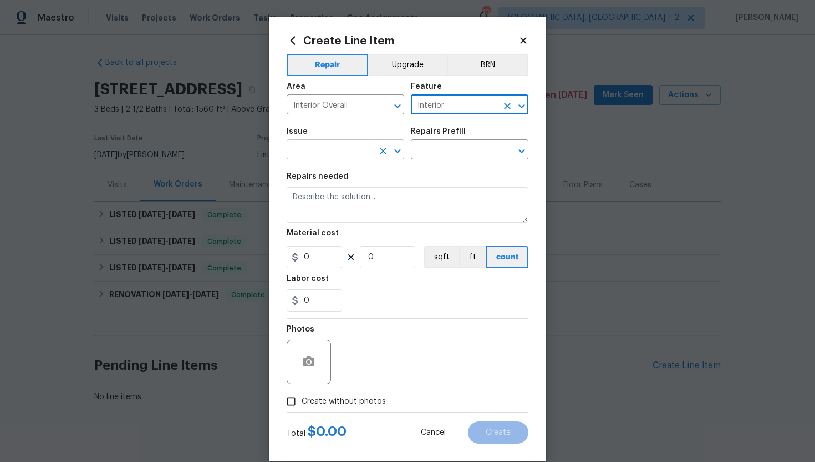
click at [352, 145] on input "text" at bounding box center [330, 150] width 87 height 17
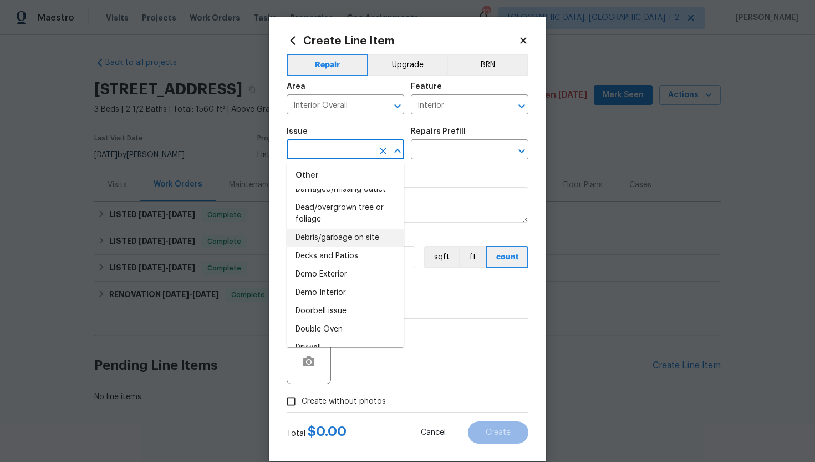
scroll to position [419, 0]
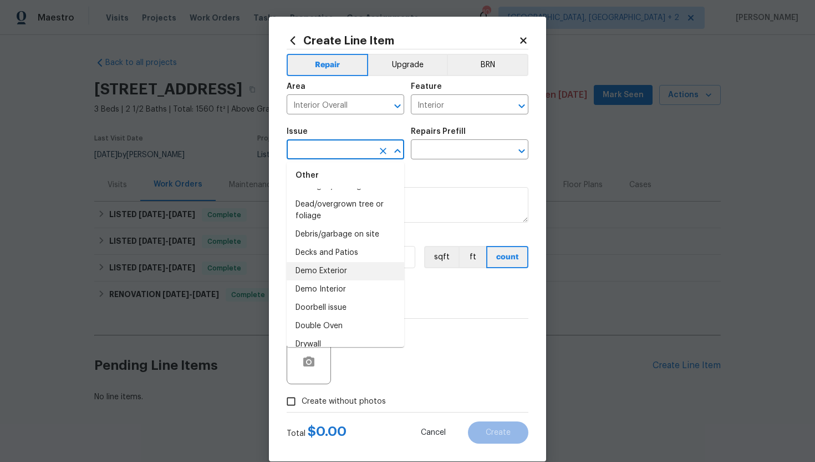
click at [333, 271] on li "Demo Exterior" at bounding box center [346, 271] width 118 height 18
type input "Demo Exterior"
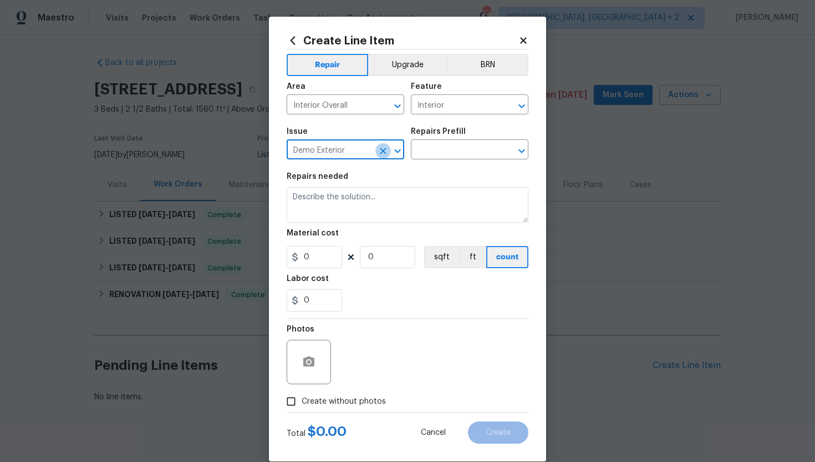
click at [382, 153] on icon "Clear" at bounding box center [383, 150] width 11 height 11
click at [330, 153] on input "text" at bounding box center [330, 150] width 87 height 17
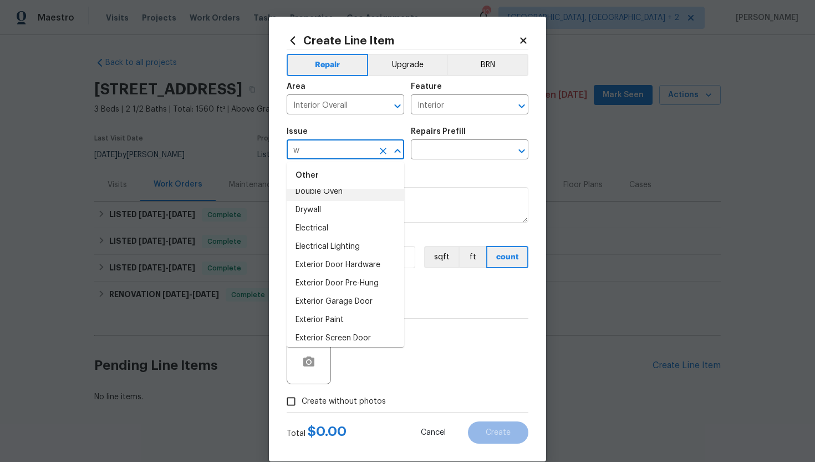
scroll to position [0, 0]
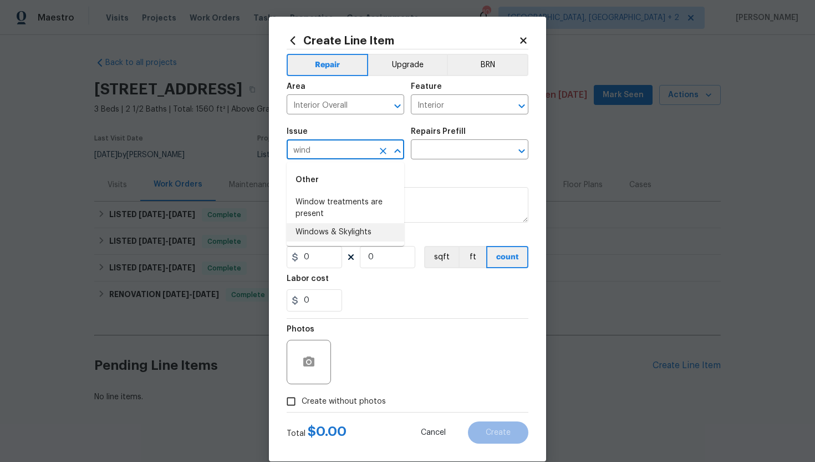
click at [346, 232] on li "Windows & Skylights" at bounding box center [346, 232] width 118 height 18
type input "Windows & Skylights"
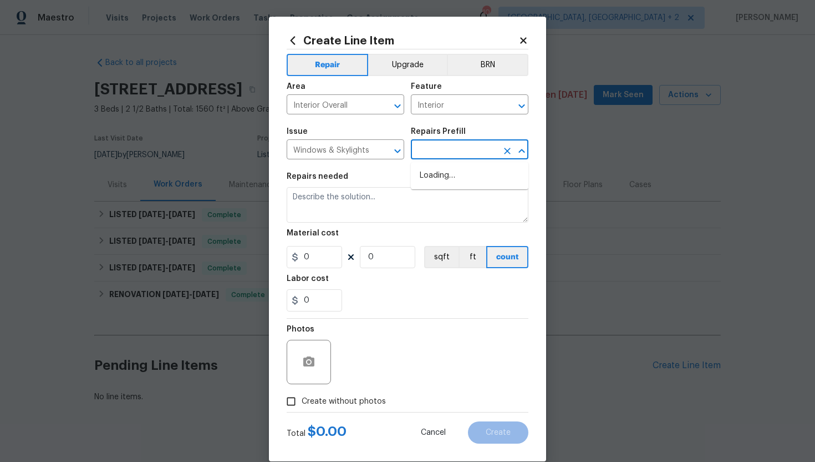
click at [454, 154] on input "text" at bounding box center [454, 150] width 87 height 17
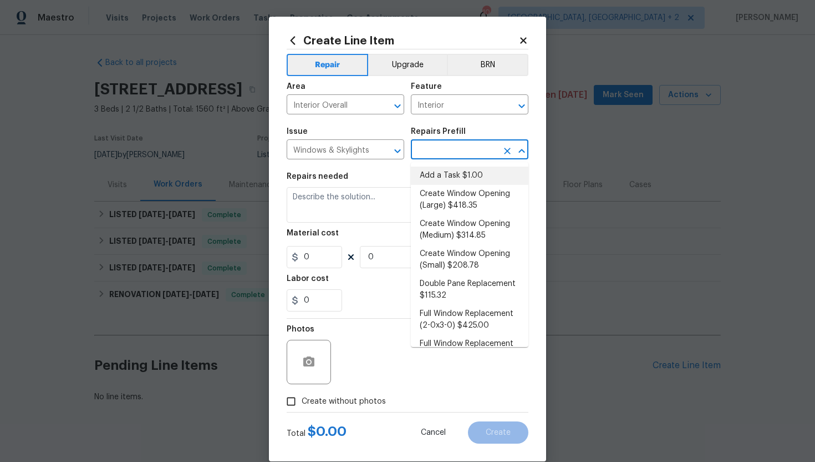
click at [457, 171] on li "Add a Task $1.00" at bounding box center [470, 175] width 118 height 18
type input "Add a Task $1.00"
type textarea "HPM to detail"
type input "1"
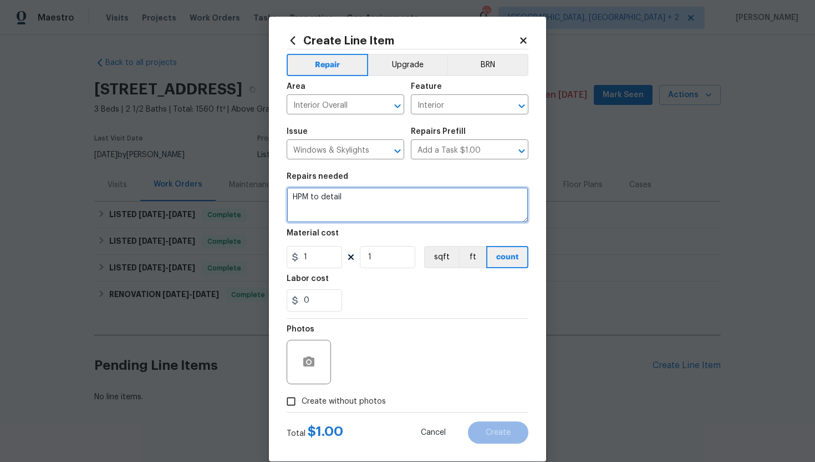
drag, startPoint x: 337, startPoint y: 199, endPoint x: 272, endPoint y: 196, distance: 65.0
click at [272, 197] on div "Create Line Item Repair Upgrade BRN Area Interior Overall ​ Feature Interior ​ …" at bounding box center [407, 239] width 277 height 444
click at [310, 205] on textarea "To enrich screen reader interactions, please activate Accessibility in Grammarl…" at bounding box center [408, 205] width 242 height 36
paste textarea "Broken window upstairs, back sidefloor at sliding glass door is buckled"
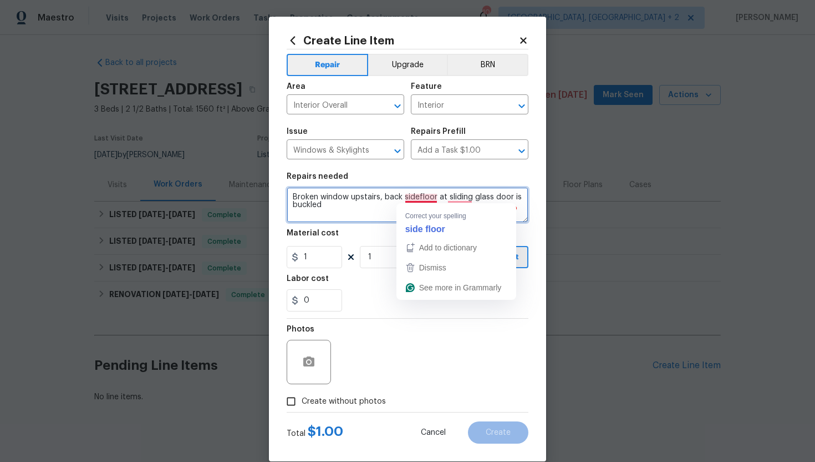
click at [419, 197] on textarea "Broken window upstairs, back sidefloor at sliding glass door is buckled" at bounding box center [408, 205] width 242 height 36
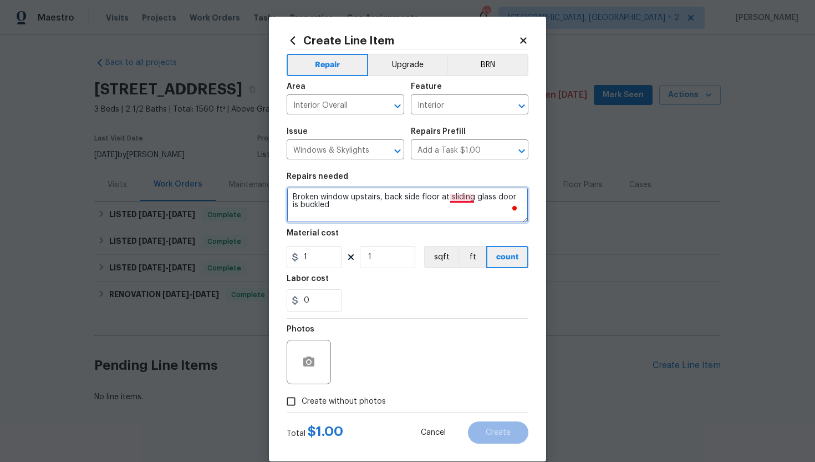
click at [473, 198] on textarea "Broken window upstairs, back side floor at sliding glass door is buckled" at bounding box center [408, 205] width 242 height 36
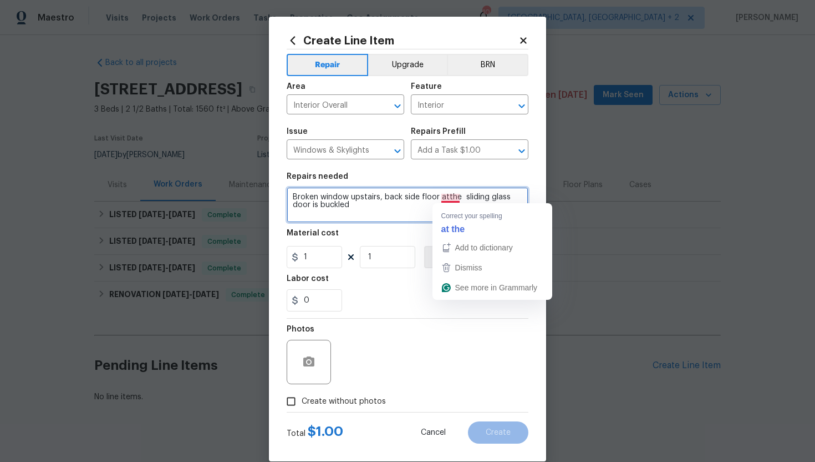
click at [456, 195] on textarea "Broken window upstairs, back side floor atthe sliding glass door is buckled" at bounding box center [408, 205] width 242 height 36
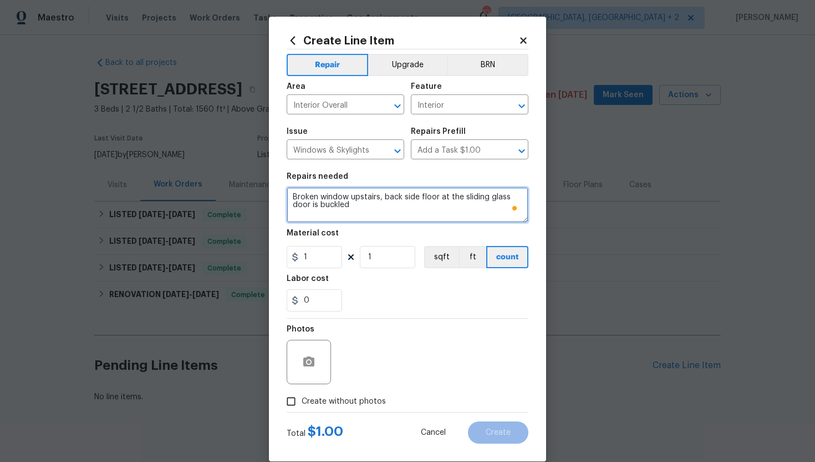
click at [389, 205] on textarea "Broken window upstairs, back side floor at the sliding glass door is buckled" at bounding box center [408, 205] width 242 height 36
type textarea "Broken window upstairs, back side floor at the sliding glass door is buckled, K…"
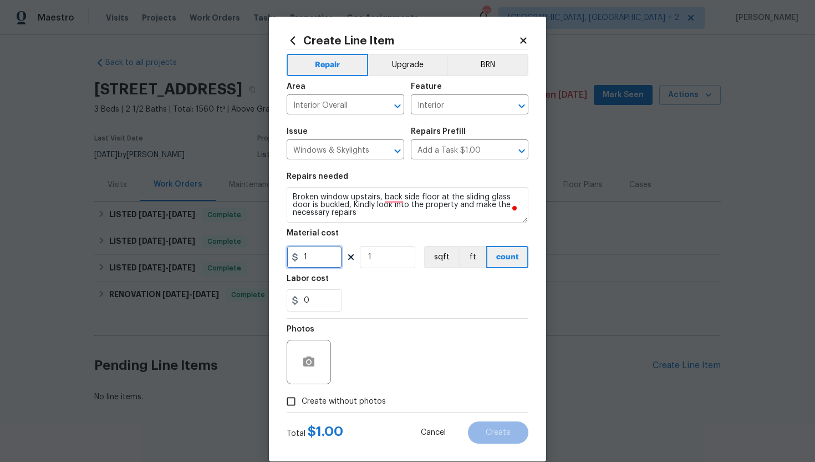
drag, startPoint x: 323, startPoint y: 256, endPoint x: 294, endPoint y: 255, distance: 28.9
click at [294, 256] on div "1" at bounding box center [314, 257] width 55 height 22
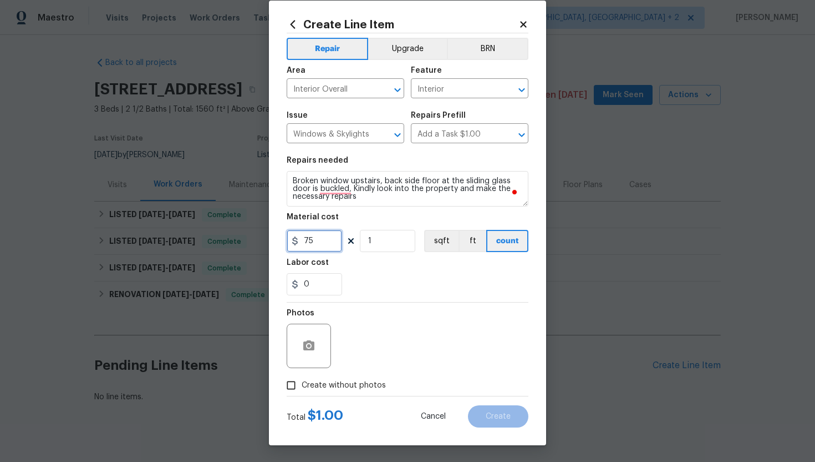
type input "75"
click at [300, 391] on input "Create without photos" at bounding box center [291, 384] width 21 height 21
checkbox input "true"
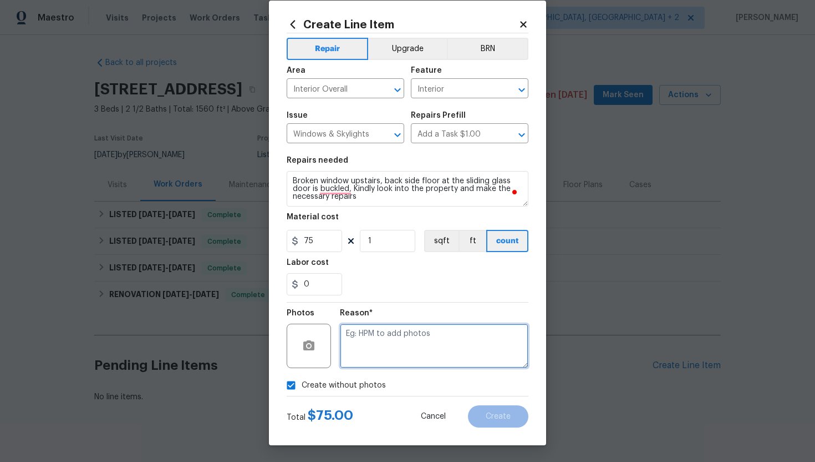
click at [389, 343] on textarea at bounding box center [434, 345] width 189 height 44
type textarea "N/A"
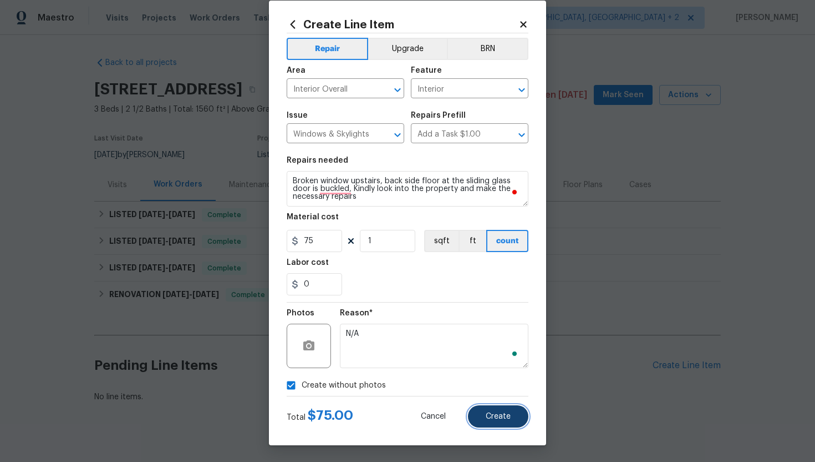
click at [489, 410] on button "Create" at bounding box center [498, 416] width 60 height 22
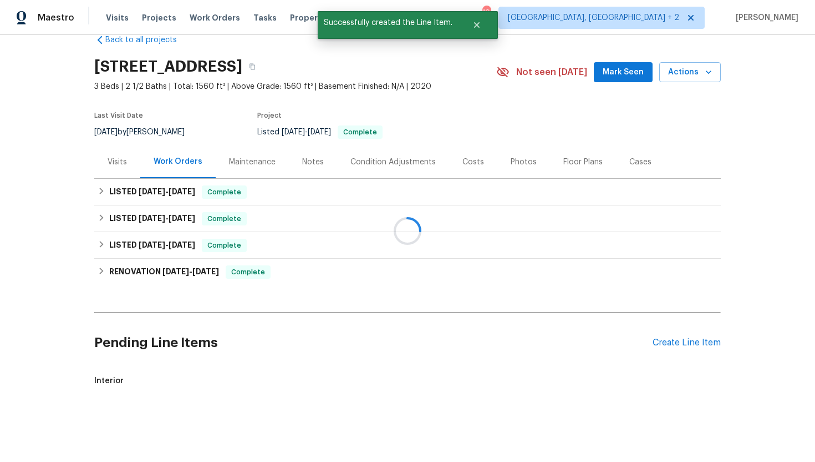
scroll to position [24, 0]
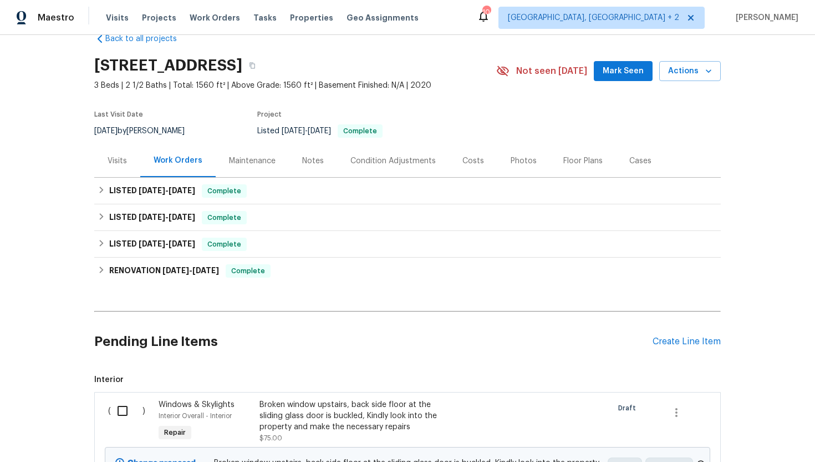
click at [120, 411] on input "checkbox" at bounding box center [127, 410] width 32 height 23
checkbox input "true"
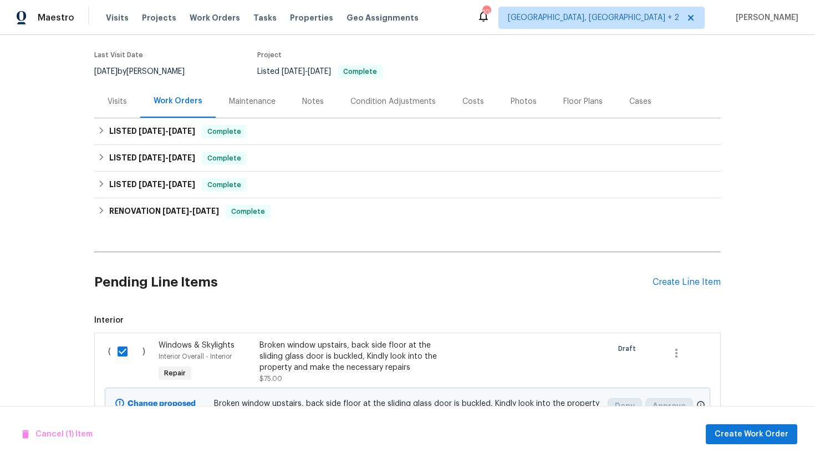
scroll to position [122, 0]
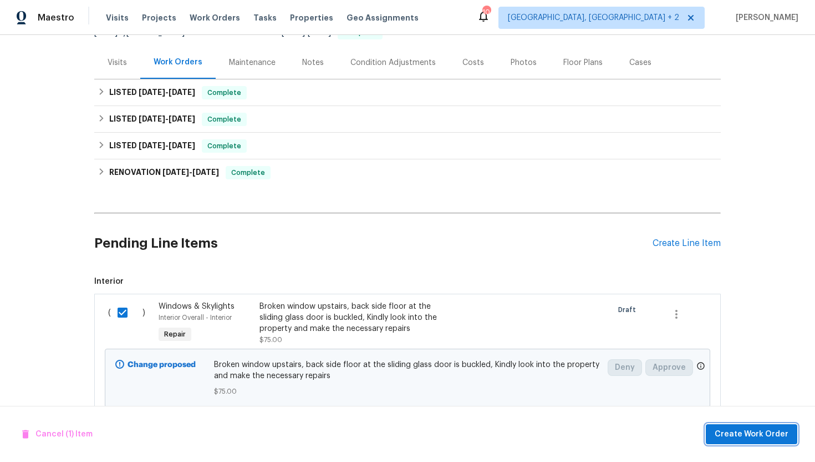
click at [749, 439] on span "Create Work Order" at bounding box center [752, 434] width 74 height 14
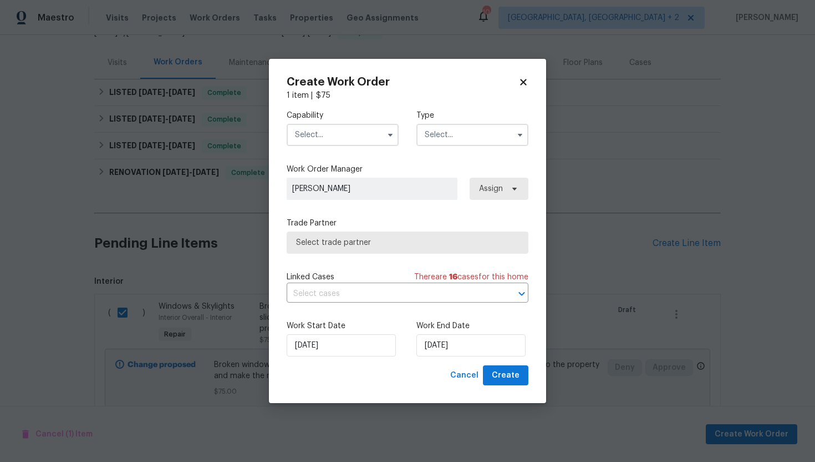
click at [335, 135] on input "text" at bounding box center [343, 135] width 112 height 22
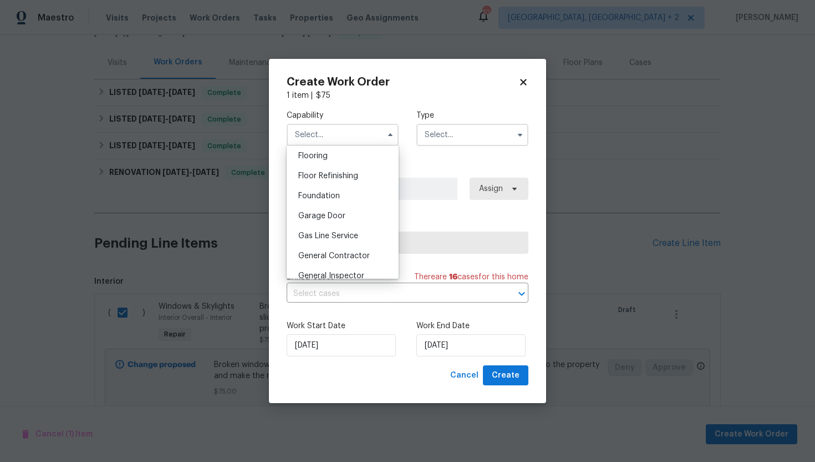
scroll to position [433, 0]
click at [335, 257] on span "General Contractor" at bounding box center [334, 255] width 72 height 8
type input "General Contractor"
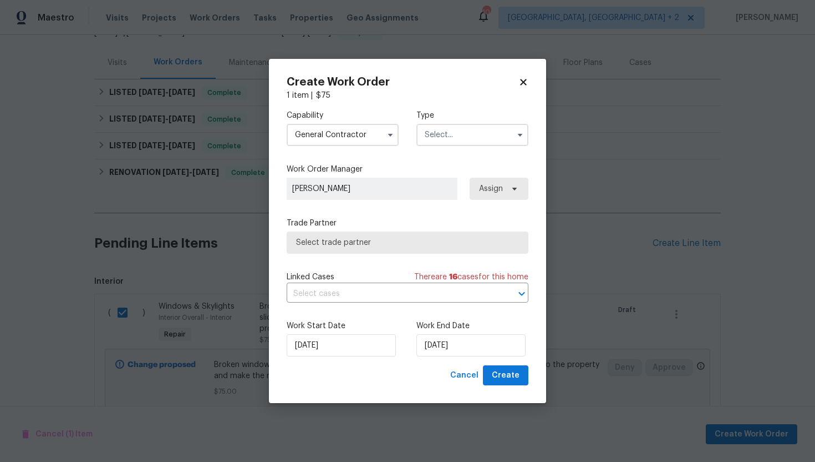
click at [455, 131] on input "text" at bounding box center [473, 135] width 112 height 22
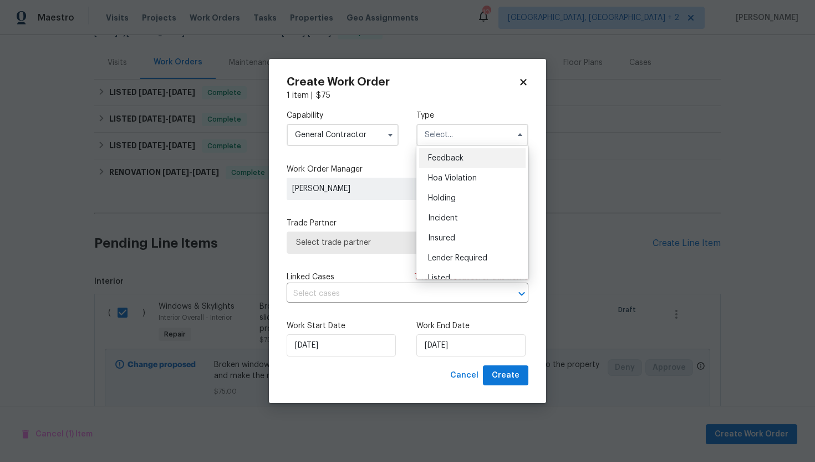
click at [454, 154] on div "Feedback" at bounding box center [472, 158] width 107 height 20
type input "Feedback"
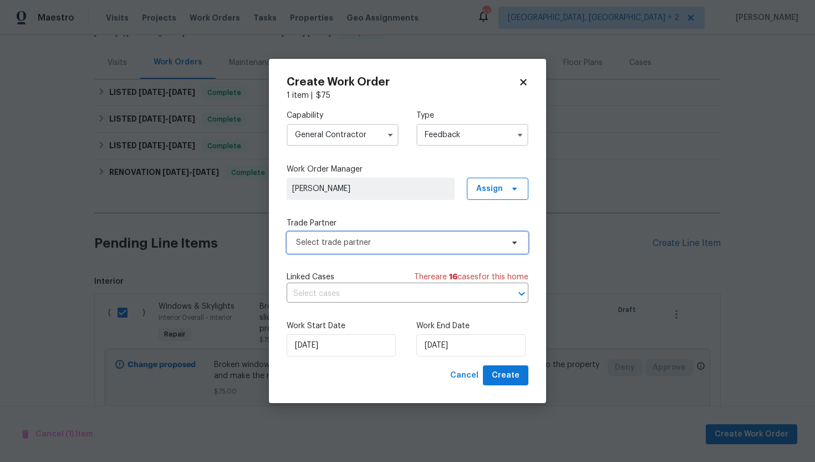
click at [382, 239] on span "Select trade partner" at bounding box center [399, 242] width 207 height 11
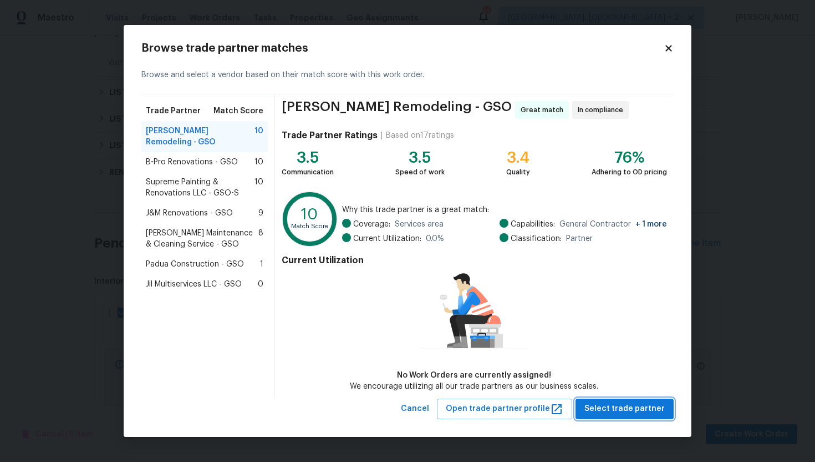
click at [625, 406] on span "Select trade partner" at bounding box center [625, 409] width 80 height 14
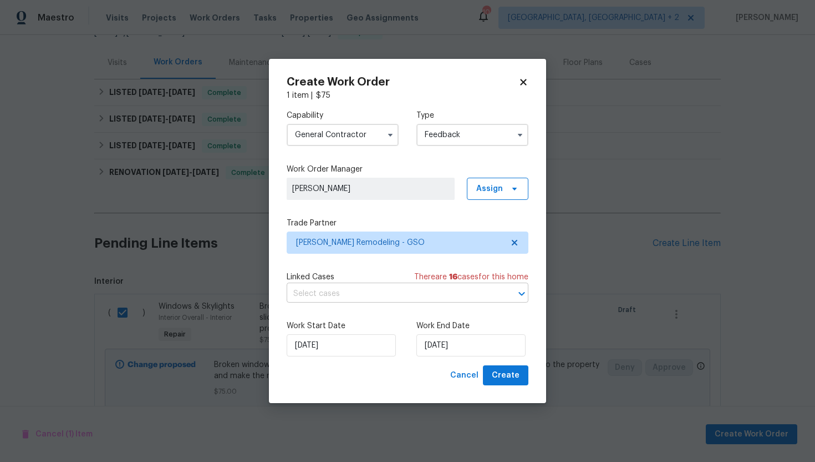
click at [381, 296] on input "text" at bounding box center [392, 293] width 211 height 17
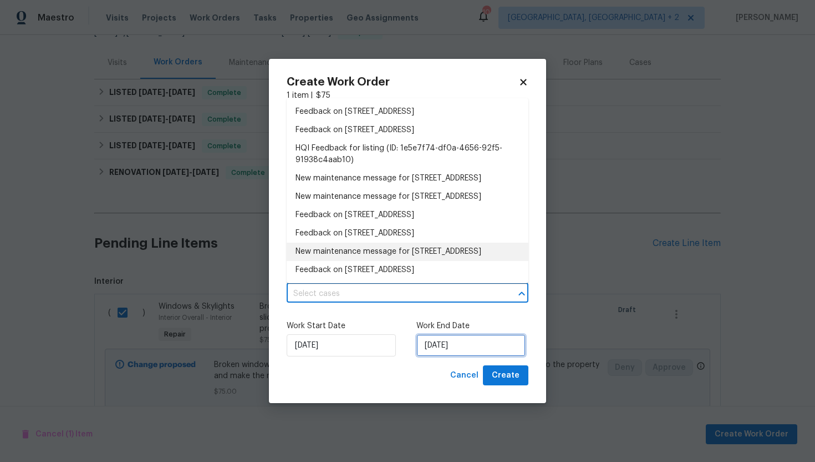
click at [475, 343] on input "9/7/2025" at bounding box center [471, 345] width 109 height 22
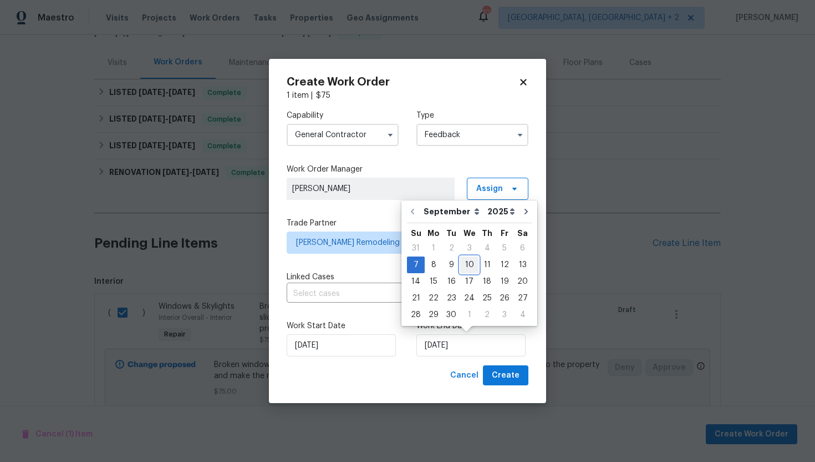
click at [467, 262] on div "10" at bounding box center [469, 265] width 18 height 16
type input "9/10/2025"
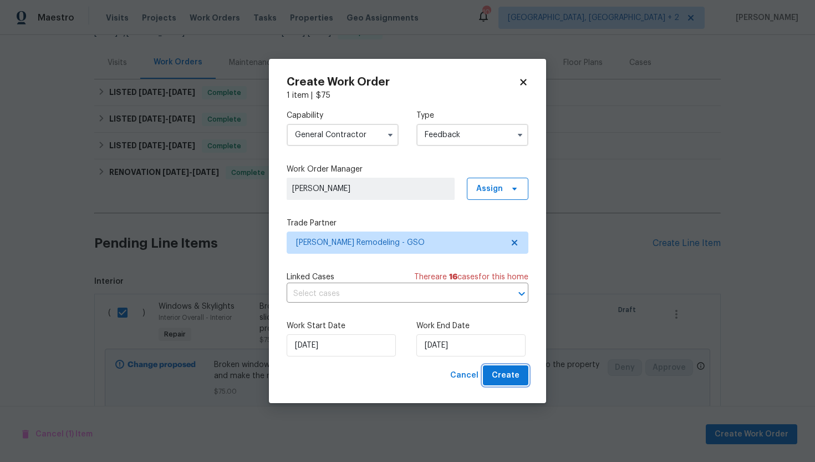
click at [518, 373] on span "Create" at bounding box center [506, 375] width 28 height 14
checkbox input "false"
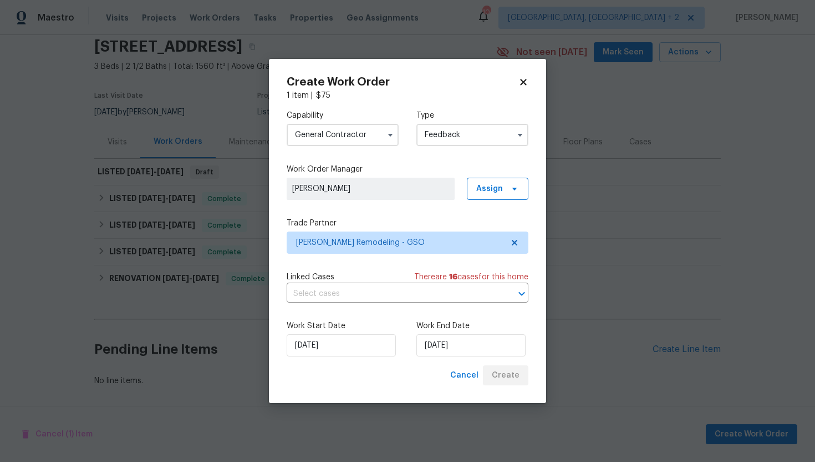
scroll to position [43, 0]
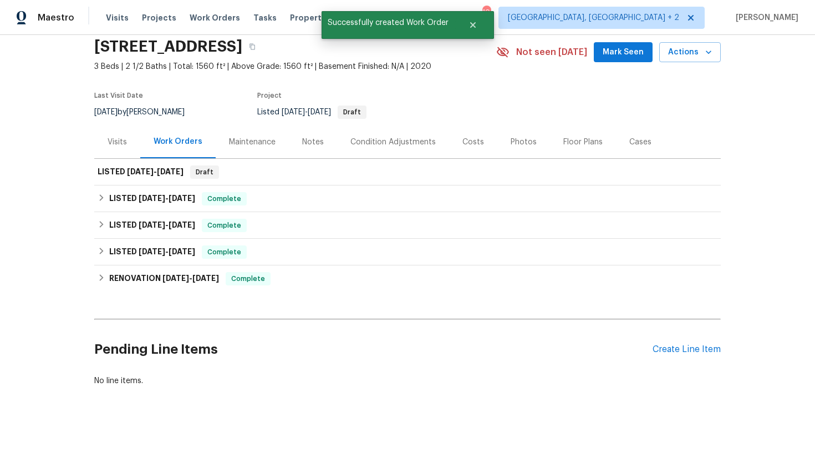
click at [122, 137] on div "Visits" at bounding box center [117, 141] width 19 height 11
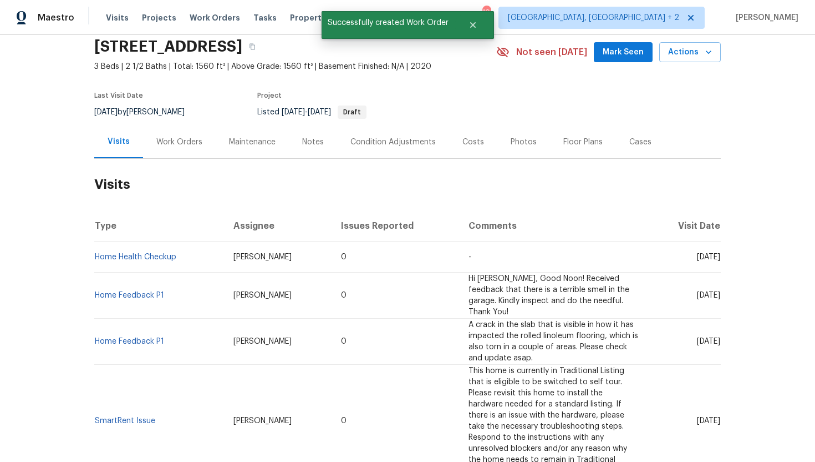
scroll to position [122, 0]
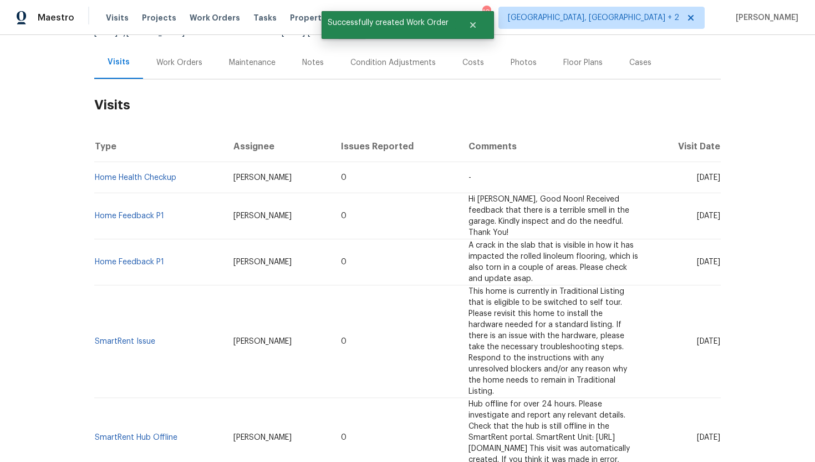
click at [183, 67] on div "Work Orders" at bounding box center [179, 62] width 46 height 11
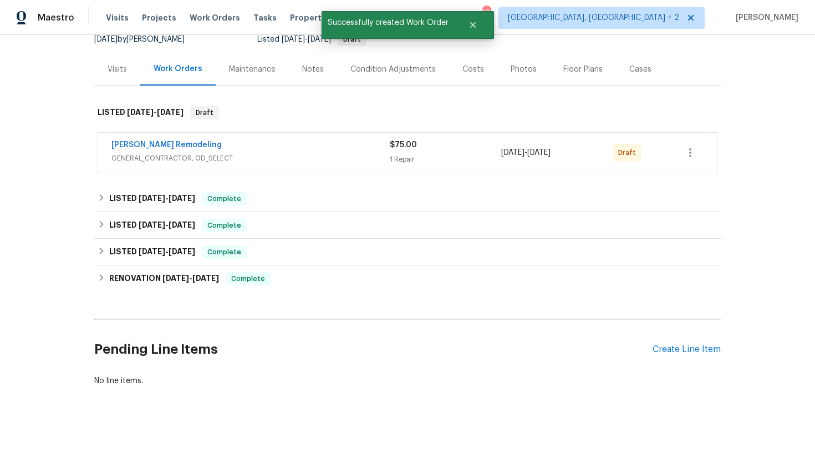
click at [221, 156] on span "GENERAL_CONTRACTOR, OD_SELECT" at bounding box center [251, 158] width 278 height 11
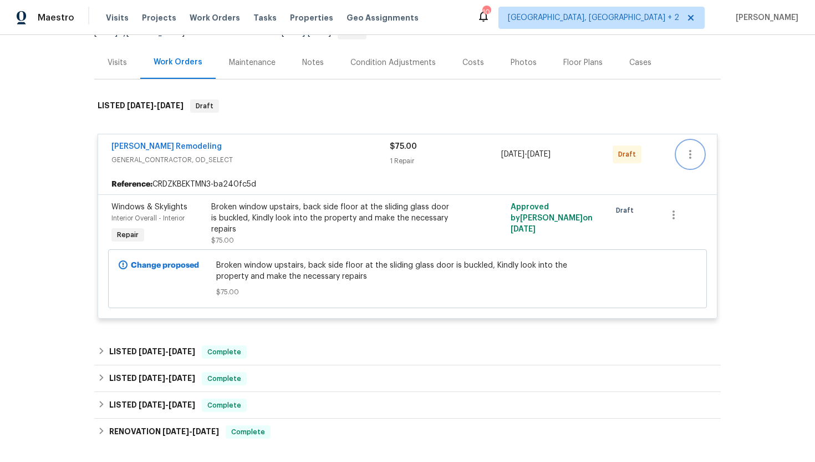
click at [691, 156] on icon "button" at bounding box center [690, 154] width 13 height 13
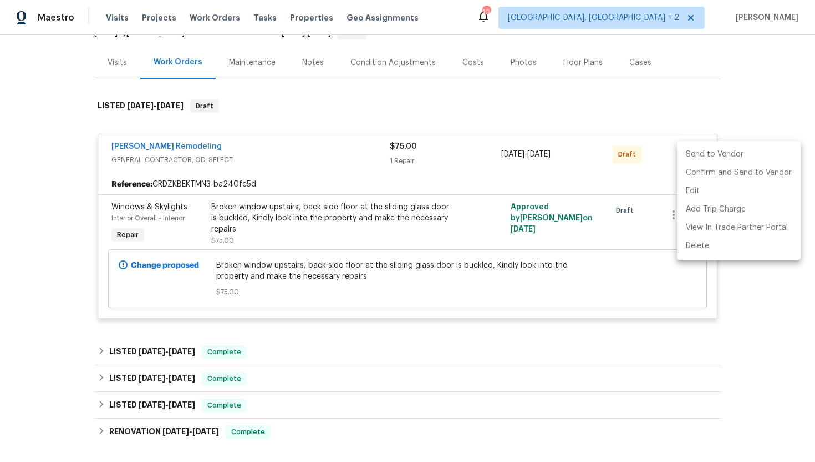
click at [705, 155] on li "Send to Vendor" at bounding box center [739, 154] width 124 height 18
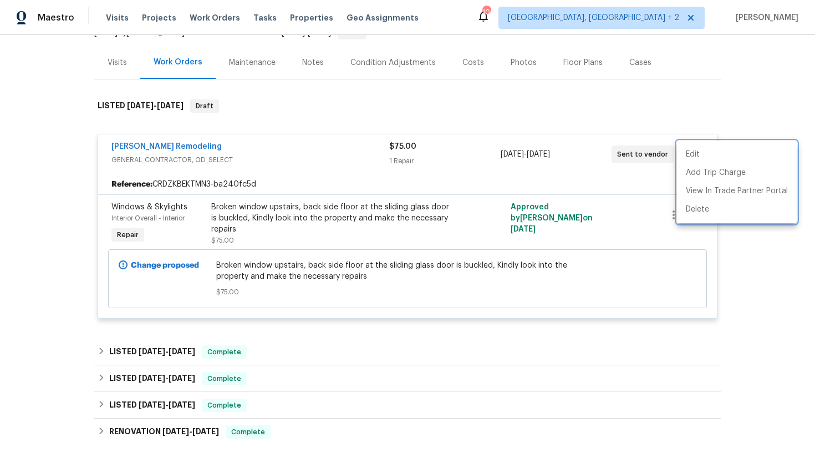
click at [530, 171] on div at bounding box center [407, 231] width 815 height 462
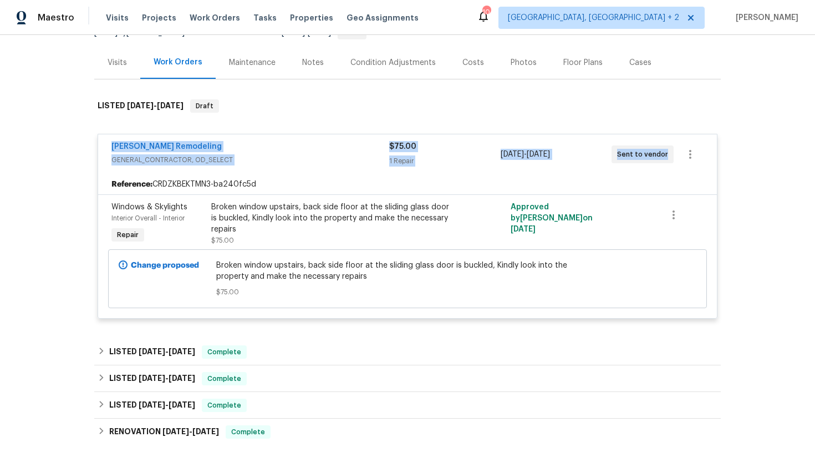
drag, startPoint x: 663, startPoint y: 155, endPoint x: 82, endPoint y: 144, distance: 581.5
click at [82, 144] on div "Back to all projects 102 Red Plum Ln, Jamestown, NC 27282 3 Beds | 2 1/2 Baths …" at bounding box center [407, 248] width 815 height 427
copy div "Pino Remodeling GENERAL_CONTRACTOR, OD_SELECT $75.00 1 Repair 9/7/2025 - 9/10/2…"
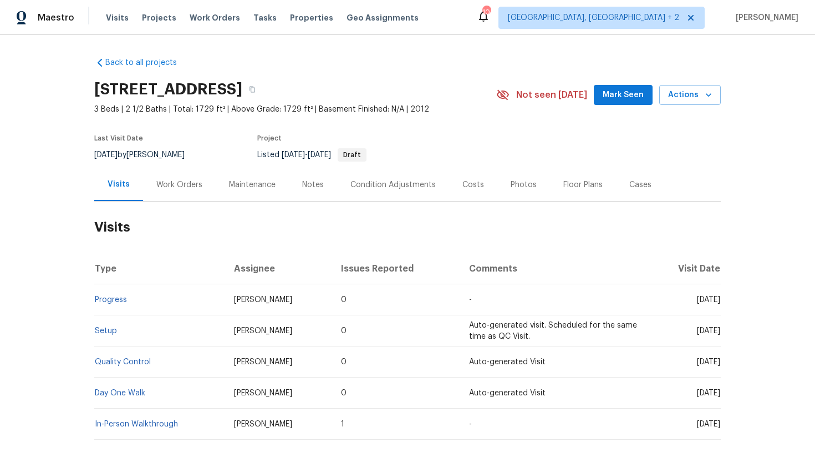
click at [175, 190] on div "Work Orders" at bounding box center [179, 184] width 46 height 11
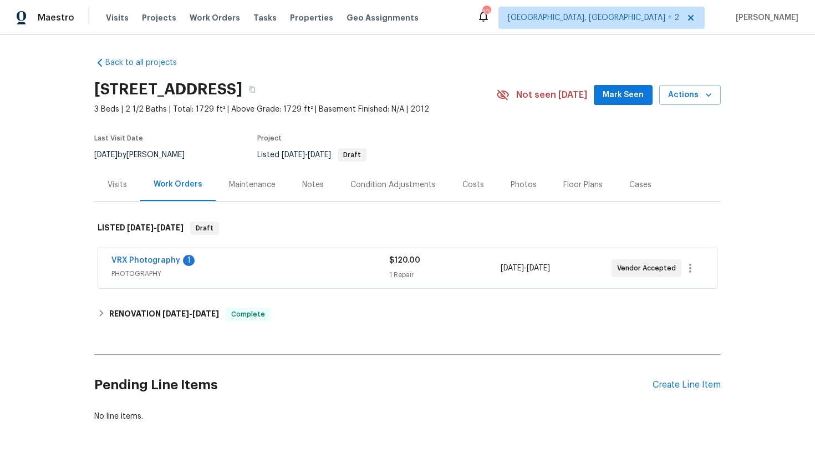
click at [106, 194] on div "Visits" at bounding box center [117, 184] width 46 height 33
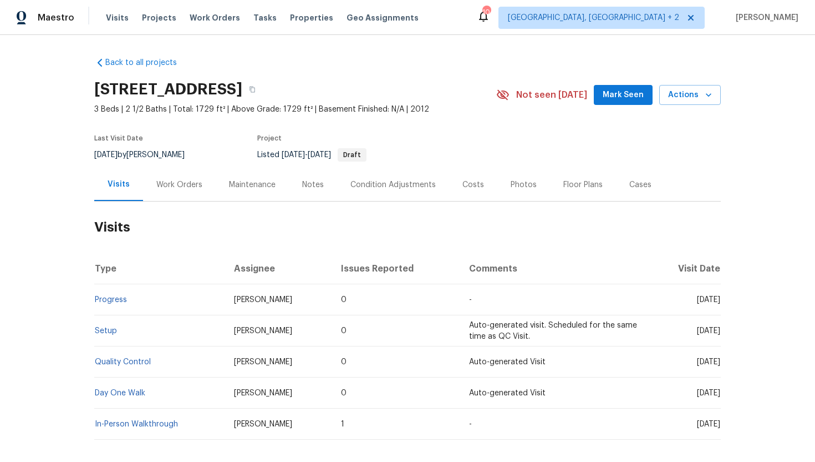
drag, startPoint x: 677, startPoint y: 312, endPoint x: 716, endPoint y: 315, distance: 39.5
click at [719, 315] on td "[DATE]" at bounding box center [684, 299] width 73 height 31
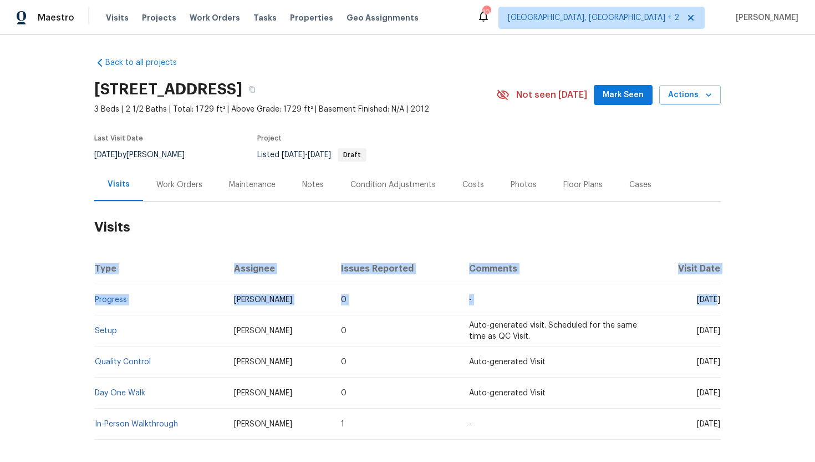
drag, startPoint x: 676, startPoint y: 313, endPoint x: 722, endPoint y: 313, distance: 45.5
click at [721, 313] on div "Back to all projects [STREET_ADDRESS] 3 Beds | 2 1/2 Baths | Total: 1729 ft² | …" at bounding box center [407, 248] width 815 height 427
copy table "Type Assignee Issues Reported Comments Visit Date Progress Alex Baum 0 - Mon,"
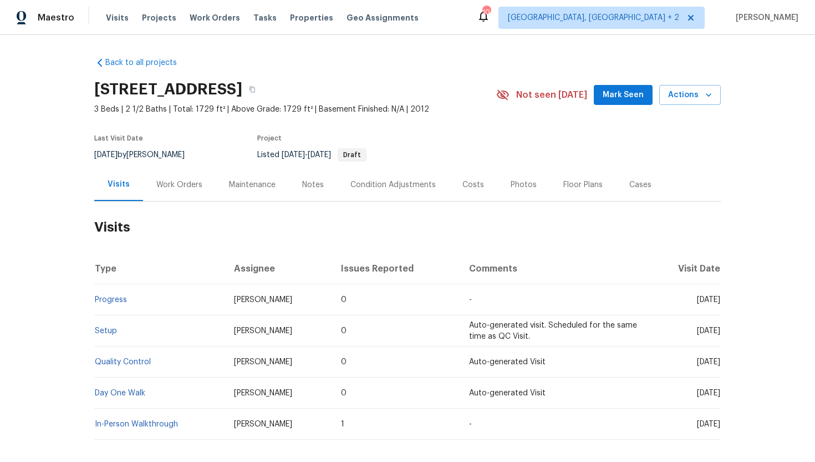
click at [295, 234] on h2 "Visits" at bounding box center [407, 227] width 627 height 52
drag, startPoint x: 676, startPoint y: 312, endPoint x: 719, endPoint y: 314, distance: 43.9
click at [719, 303] on span "[DATE]" at bounding box center [708, 300] width 23 height 8
copy span "[DATE]"
click at [163, 190] on div "Work Orders" at bounding box center [179, 184] width 46 height 11
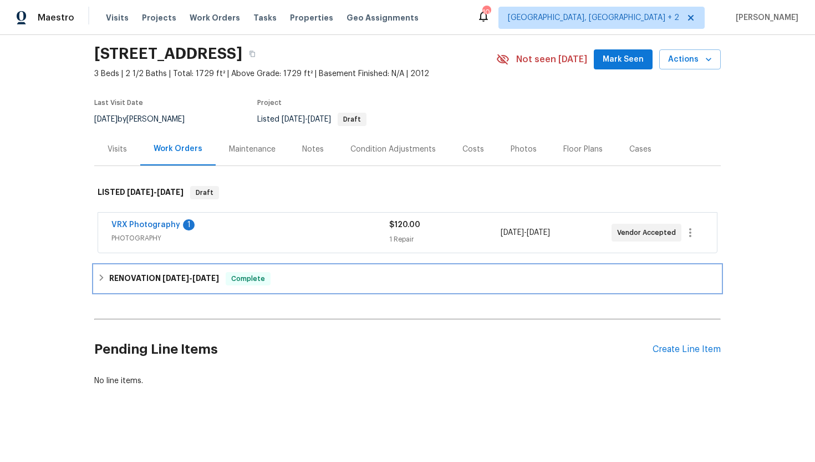
click at [232, 274] on div "RENOVATION 8/20/25 - 8/25/25 Complete" at bounding box center [408, 278] width 620 height 13
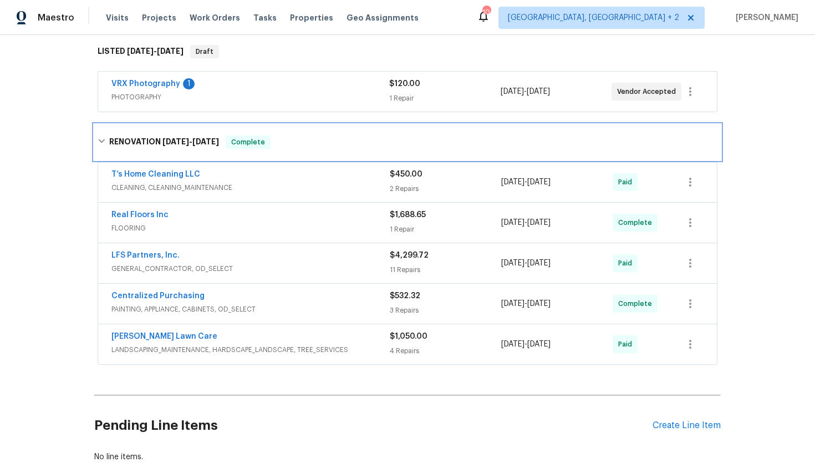
scroll to position [184, 0]
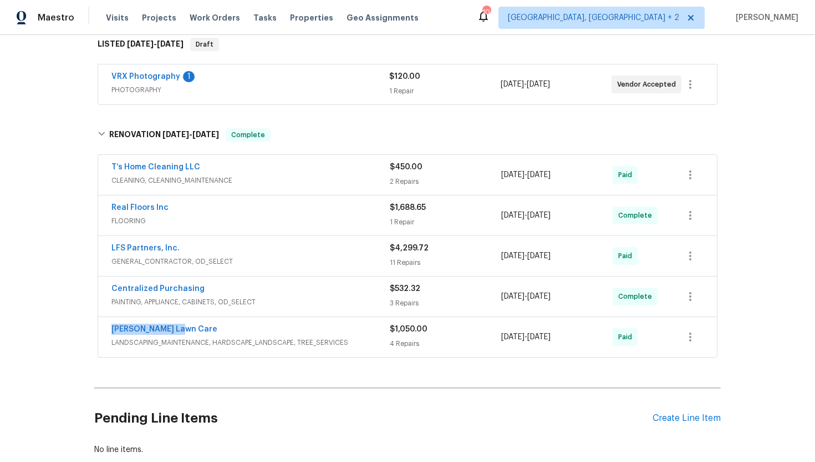
drag, startPoint x: 200, startPoint y: 343, endPoint x: 92, endPoint y: 342, distance: 108.2
click at [92, 342] on div "Back to all projects 272 Stonewood Crossing Dr, Boiling Springs, SC 29316 3 Bed…" at bounding box center [407, 248] width 815 height 427
copy link "Lemmon Lawn Care"
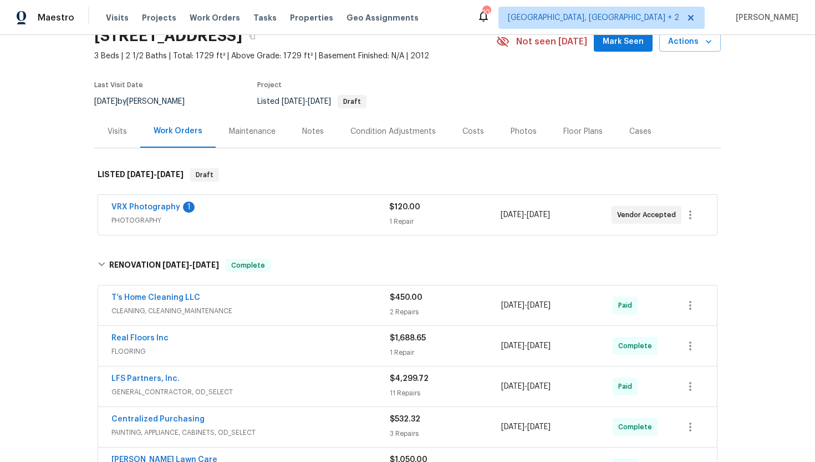
click at [126, 137] on div "Visits" at bounding box center [117, 131] width 19 height 11
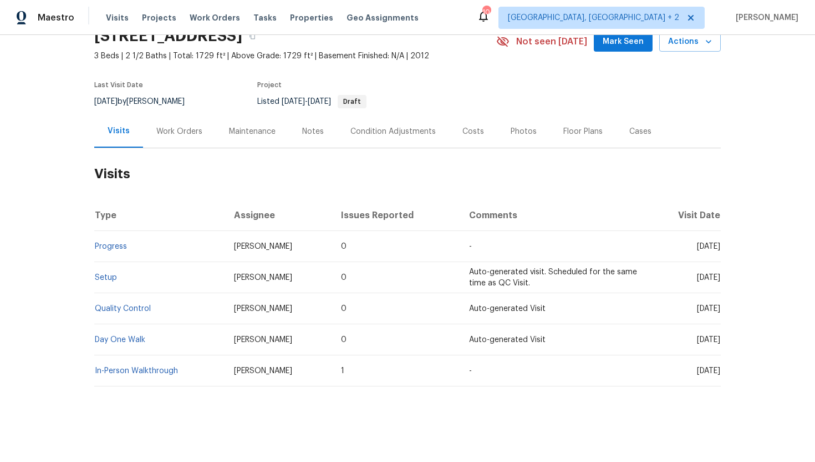
click at [192, 137] on div "Work Orders" at bounding box center [179, 131] width 46 height 11
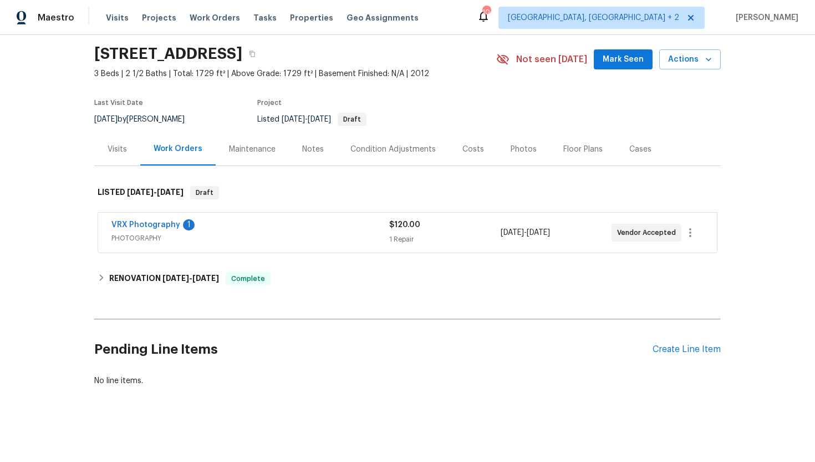
scroll to position [47, 0]
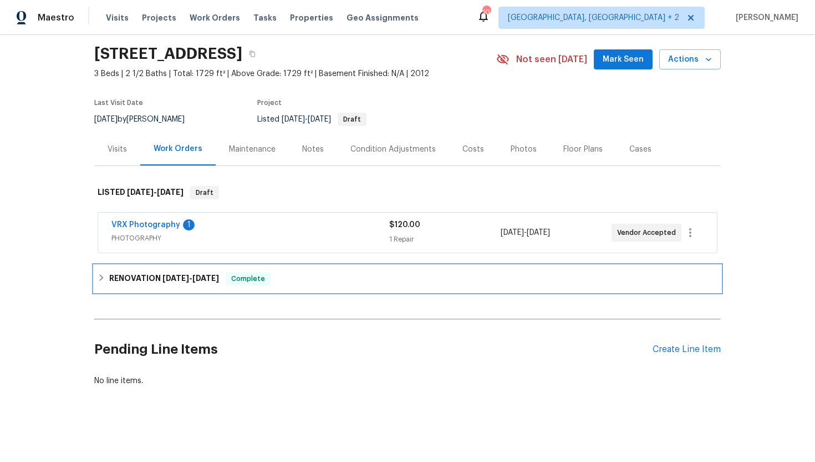
click at [235, 272] on div "RENOVATION 8/20/25 - 8/25/25 Complete" at bounding box center [408, 278] width 620 height 13
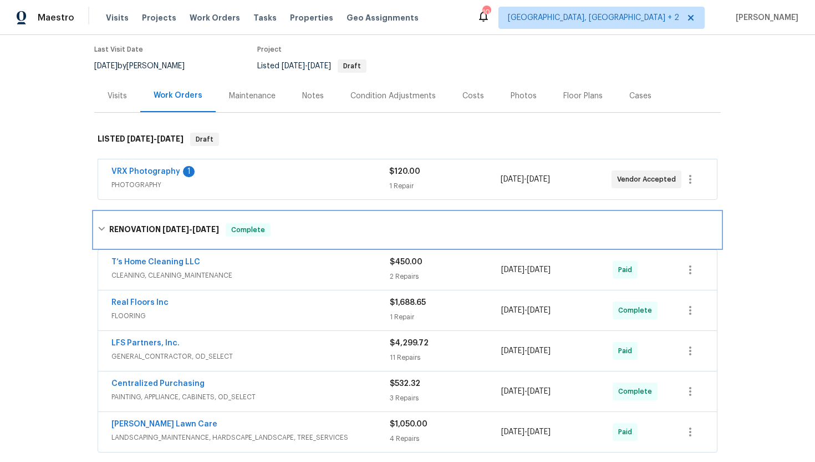
scroll to position [0, 0]
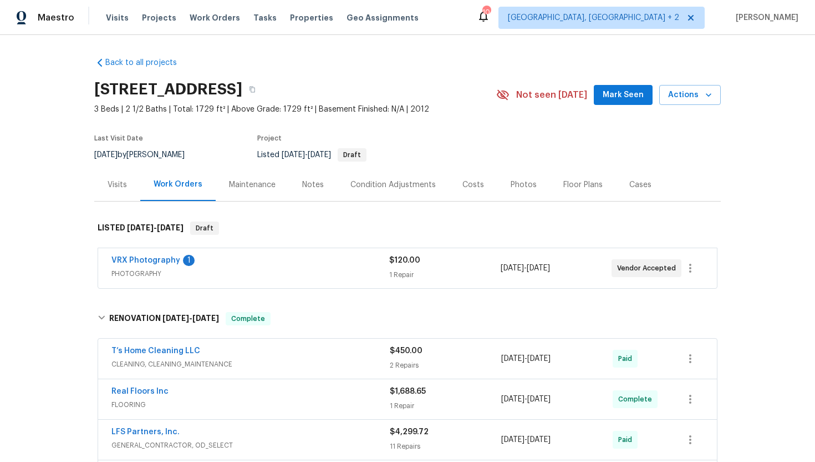
click at [122, 190] on div "Visits" at bounding box center [117, 184] width 19 height 11
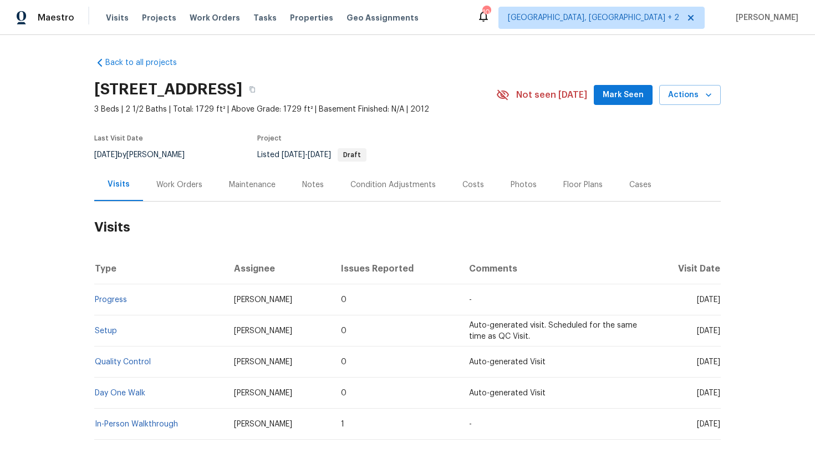
click at [628, 201] on div "Cases" at bounding box center [640, 184] width 49 height 33
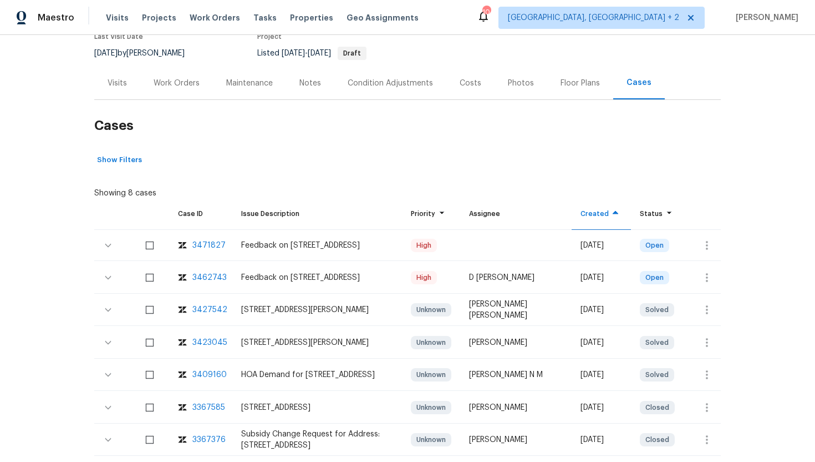
scroll to position [178, 0]
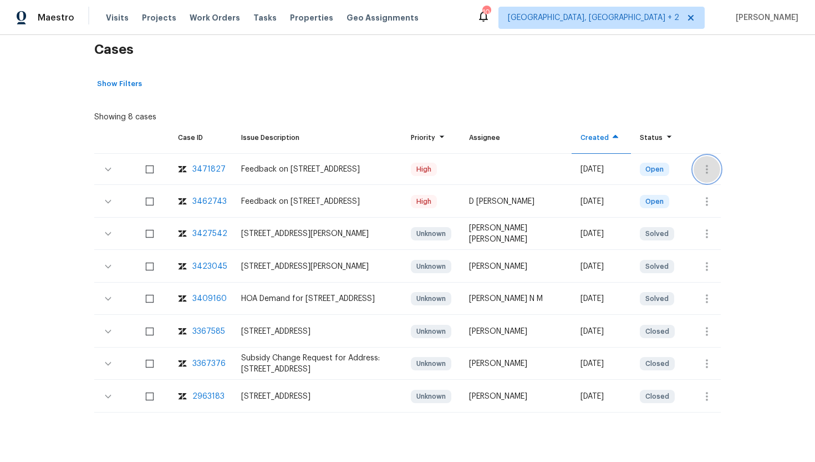
click at [715, 178] on button "button" at bounding box center [707, 169] width 27 height 27
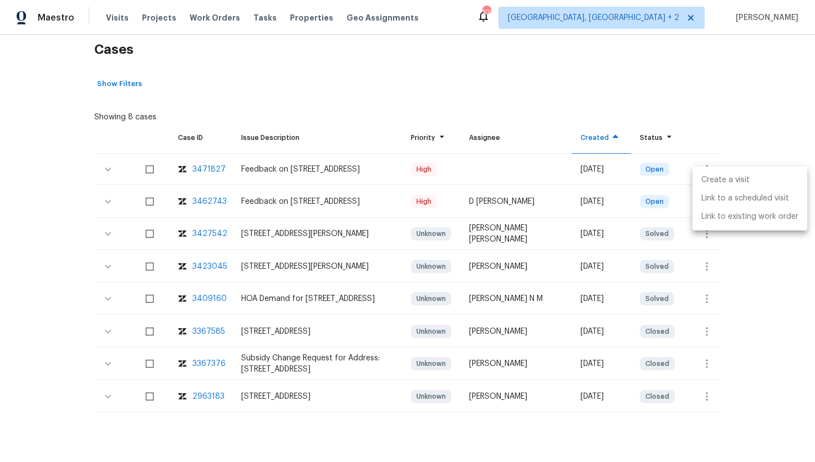
click at [717, 176] on li "Create a visit" at bounding box center [750, 180] width 115 height 18
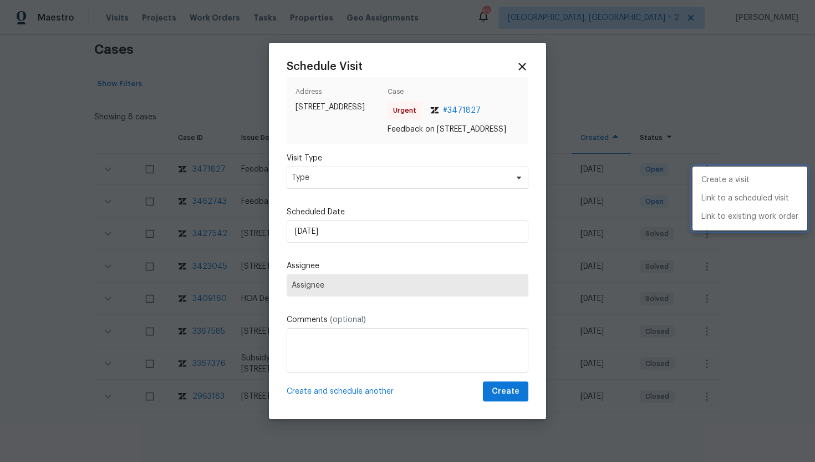
click at [364, 197] on div at bounding box center [407, 231] width 815 height 462
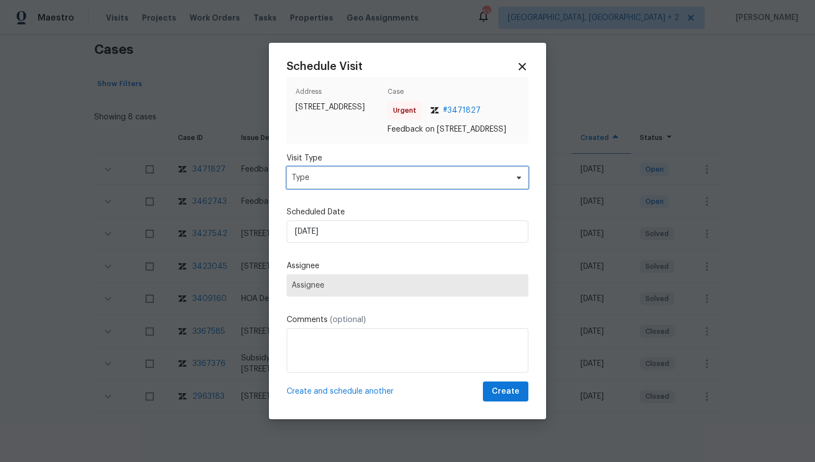
click at [364, 183] on span "Type" at bounding box center [400, 177] width 216 height 11
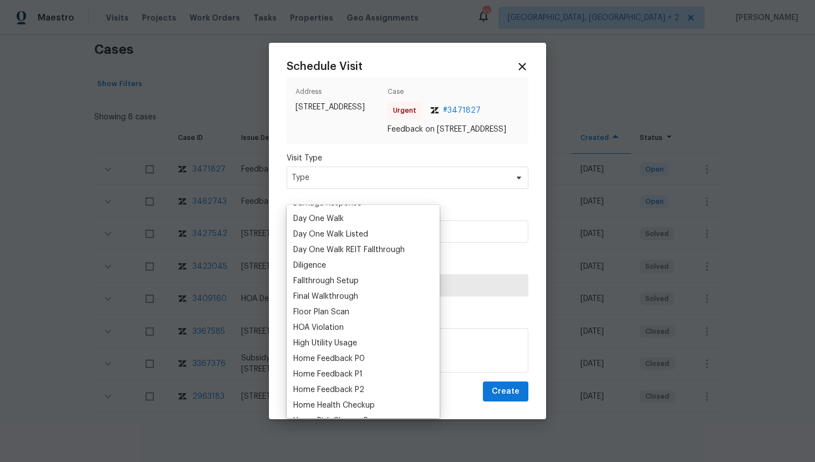
scroll to position [243, 0]
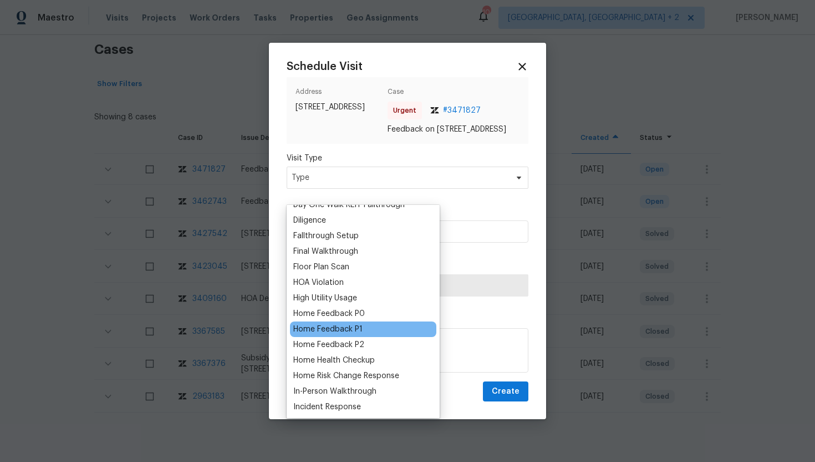
click at [364, 327] on div "Home Feedback P1" at bounding box center [363, 329] width 146 height 16
click at [349, 327] on div "Home Feedback P1" at bounding box center [327, 328] width 69 height 11
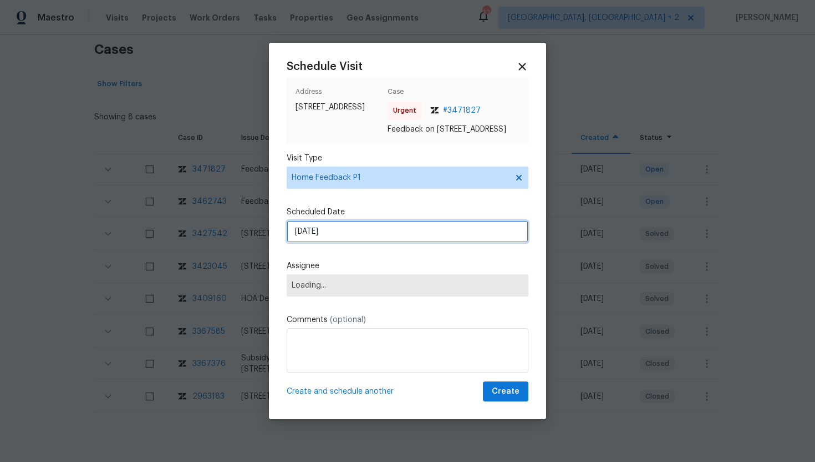
click at [366, 242] on input "9/7/2025" at bounding box center [408, 231] width 242 height 22
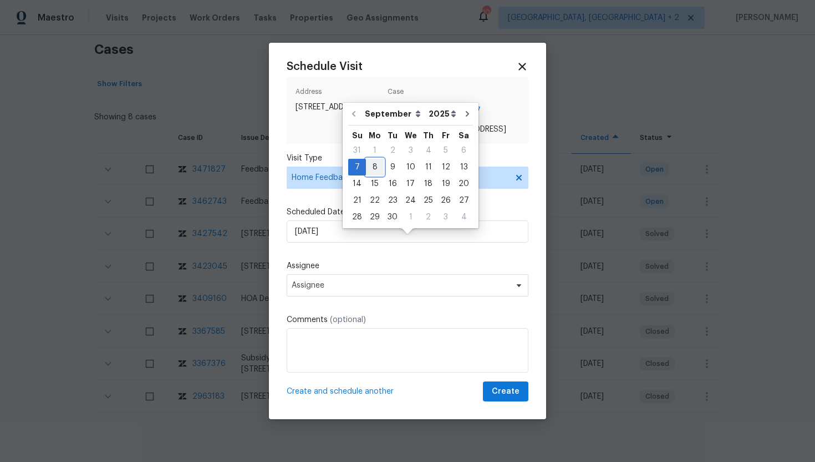
click at [374, 168] on div "8" at bounding box center [375, 167] width 18 height 16
type input "9/8/2025"
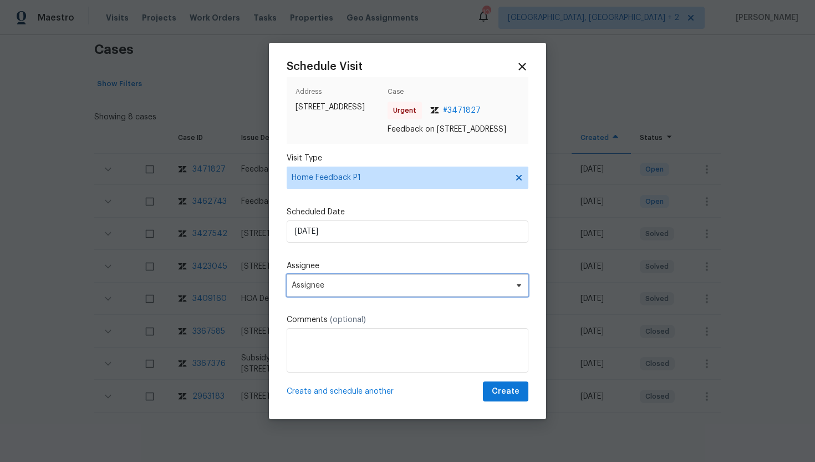
click at [354, 290] on span "Assignee" at bounding box center [400, 285] width 217 height 9
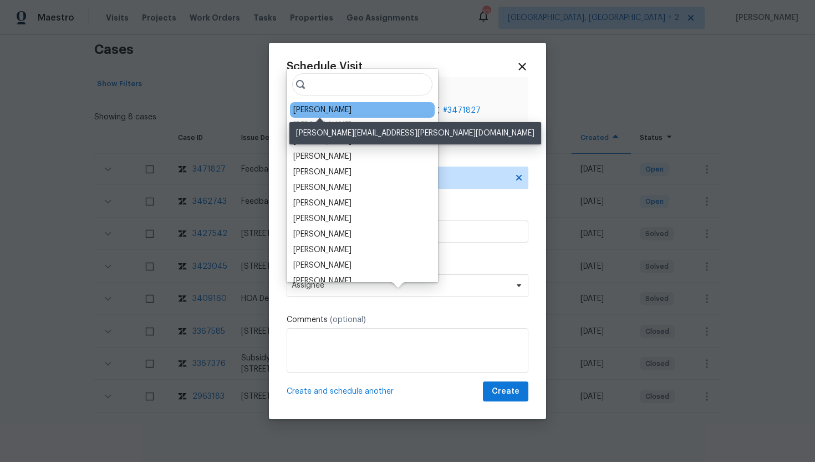
click at [336, 110] on div "William Bynum" at bounding box center [322, 109] width 58 height 11
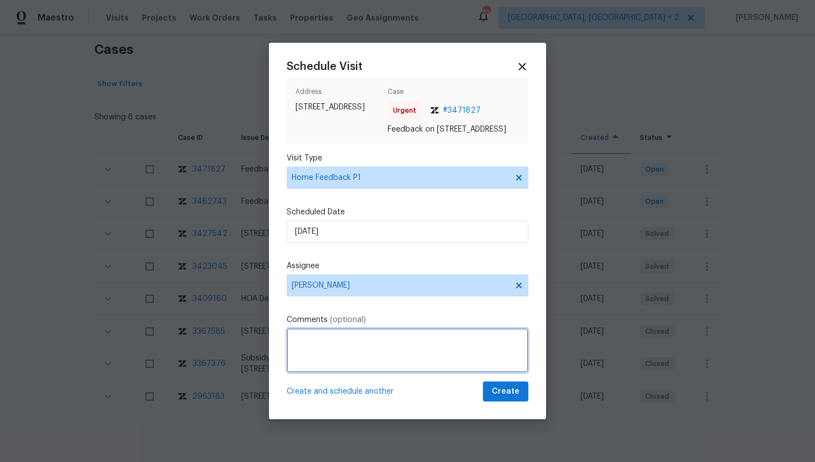
click at [310, 360] on textarea at bounding box center [408, 350] width 242 height 44
paste textarea "Feedback Message: Agent Victor reached out to report, "As information, cannot g…"
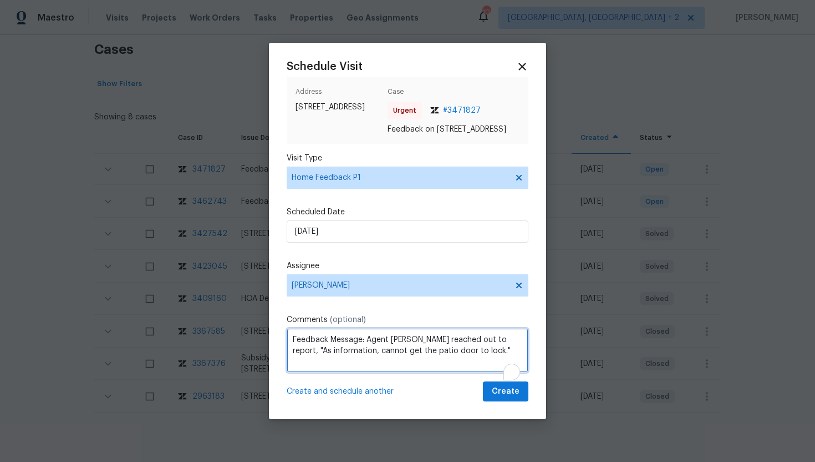
type textarea "Feedback Message: Agent Victor reached out to report, "As information, cannot g…"
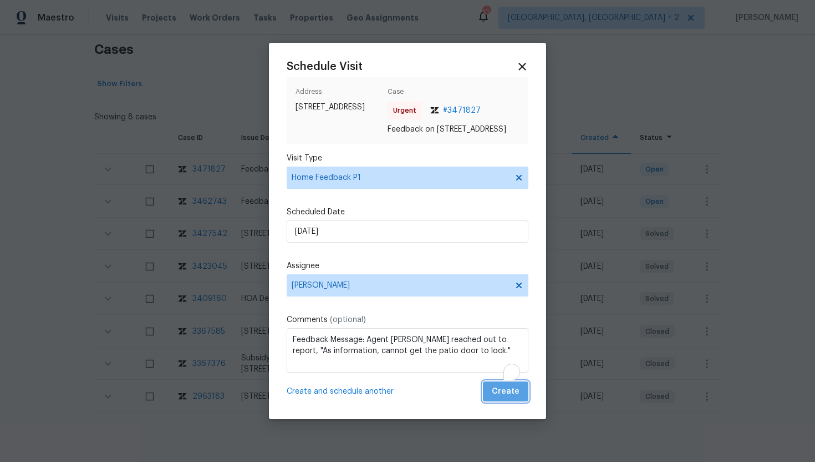
click at [514, 398] on span "Create" at bounding box center [506, 391] width 28 height 14
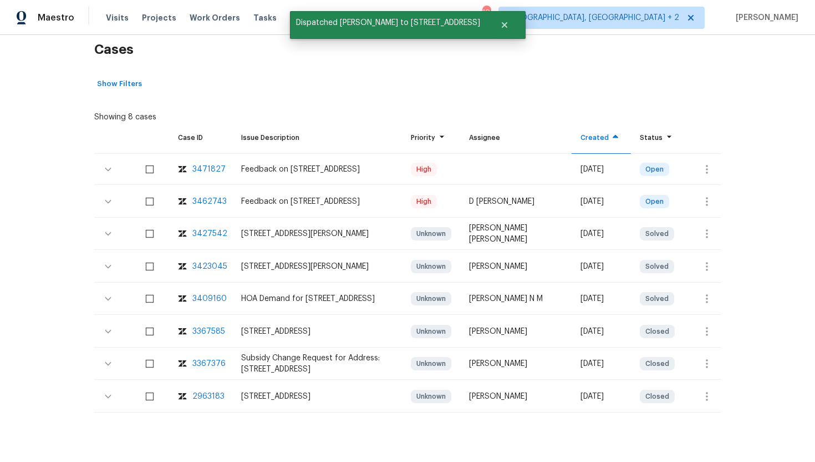
scroll to position [34, 0]
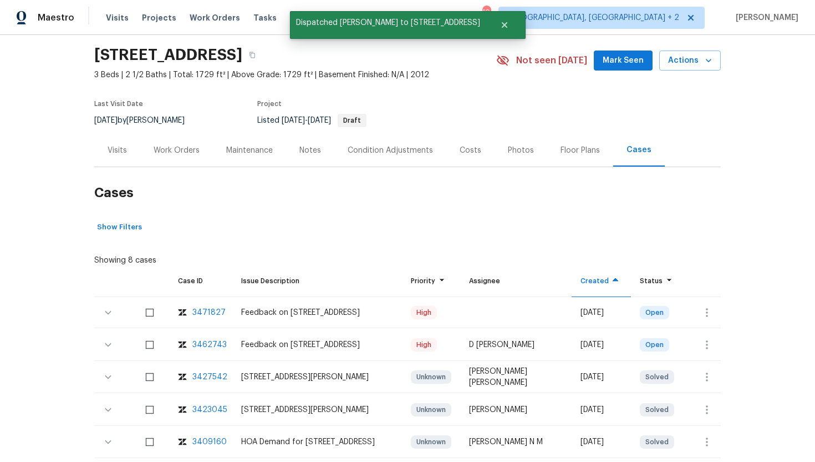
click at [129, 155] on div "Visits" at bounding box center [117, 150] width 46 height 33
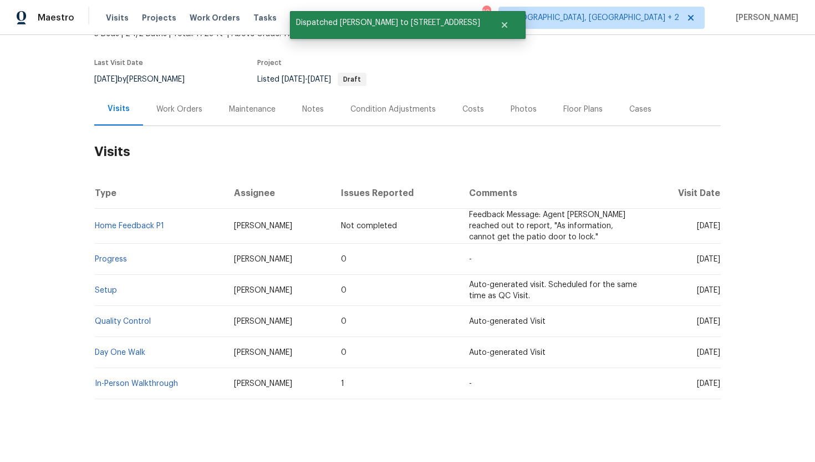
scroll to position [99, 0]
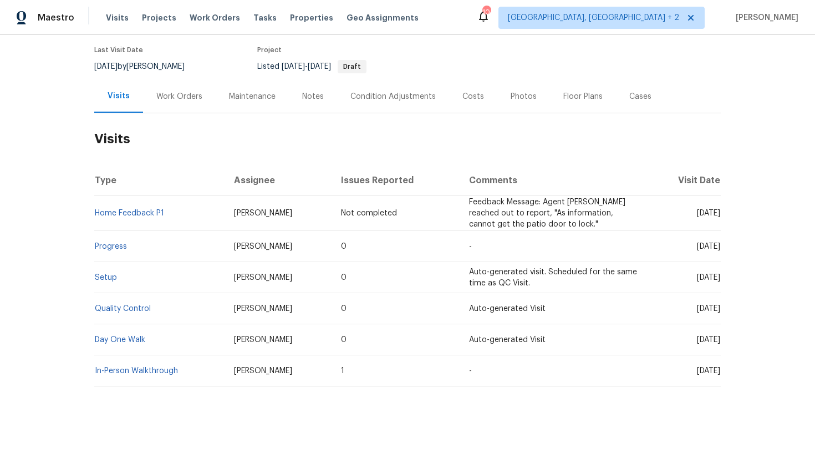
click at [190, 101] on div "Work Orders" at bounding box center [179, 96] width 46 height 11
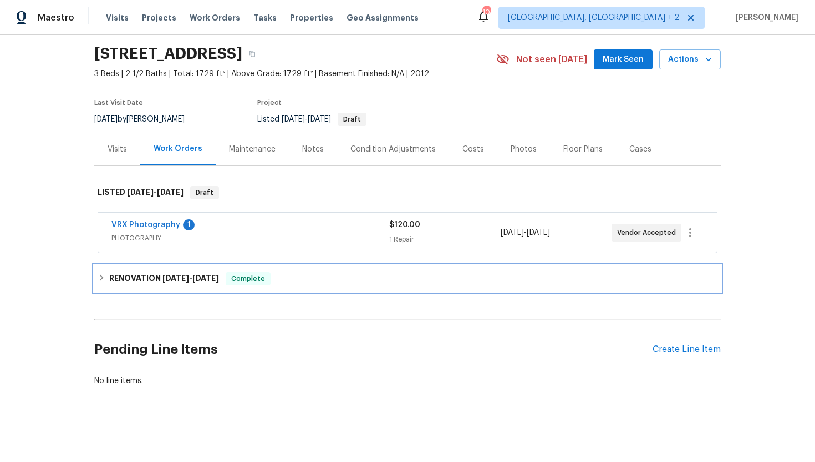
click at [219, 278] on span "8/25/25" at bounding box center [205, 278] width 27 height 8
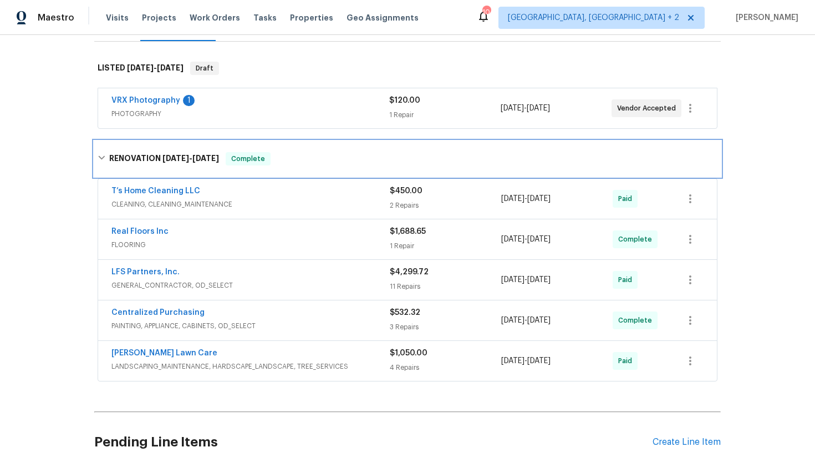
scroll to position [165, 0]
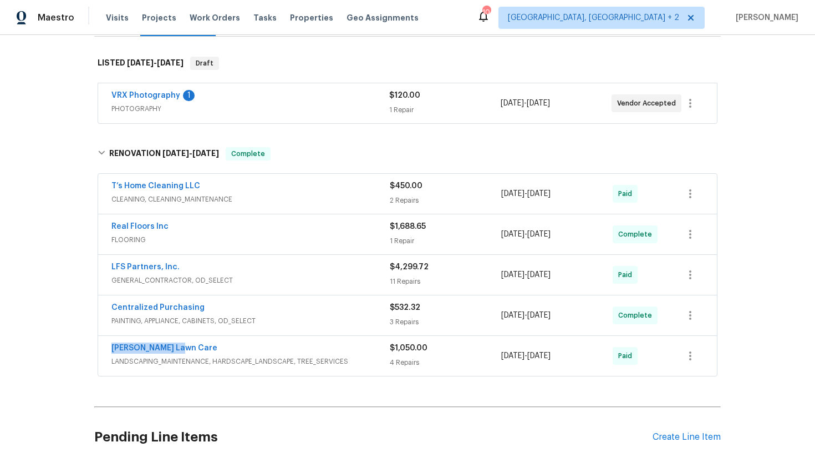
drag, startPoint x: 206, startPoint y: 360, endPoint x: 87, endPoint y: 363, distance: 119.9
click at [87, 363] on div "Back to all projects 272 Stonewood Crossing Dr, Boiling Springs, SC 29316 3 Bed…" at bounding box center [407, 248] width 815 height 427
copy link "Lemmon Lawn Care"
drag, startPoint x: 593, startPoint y: 367, endPoint x: 495, endPoint y: 365, distance: 97.6
click at [495, 365] on div "Lemmon Lawn Care LANDSCAPING_MAINTENANCE, HARDSCAPE_LANDSCAPE, TREE_SERVICES $1…" at bounding box center [395, 355] width 566 height 27
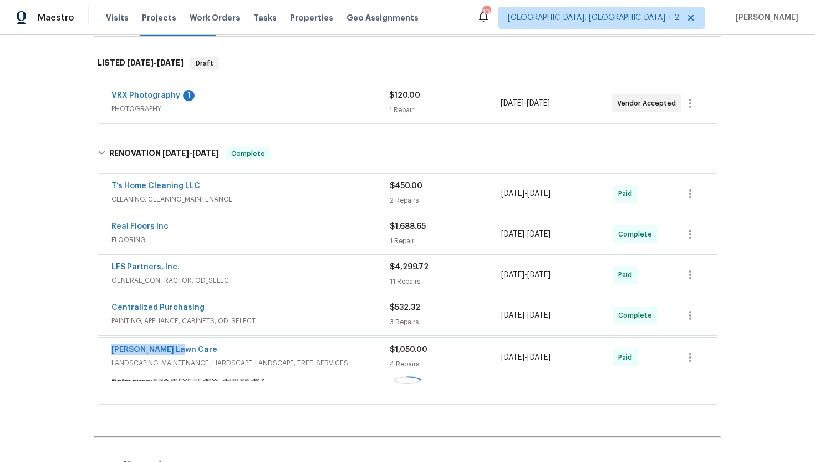
copy div "4 Repairs 8/20/2025 - 8/25/2025"
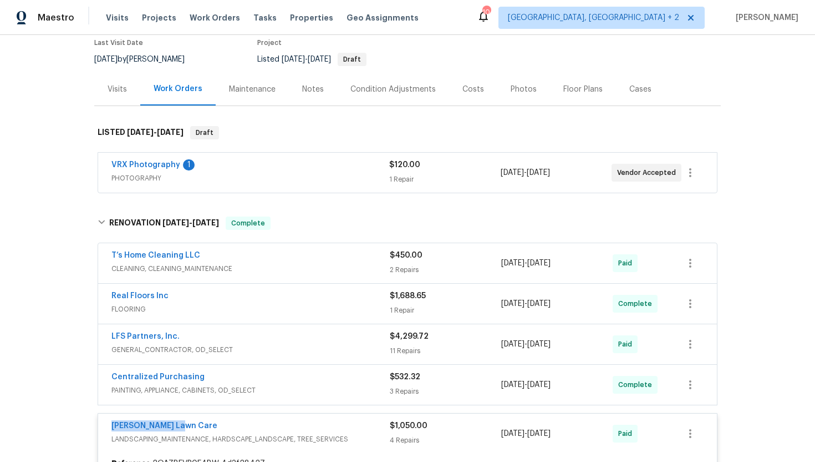
scroll to position [25, 0]
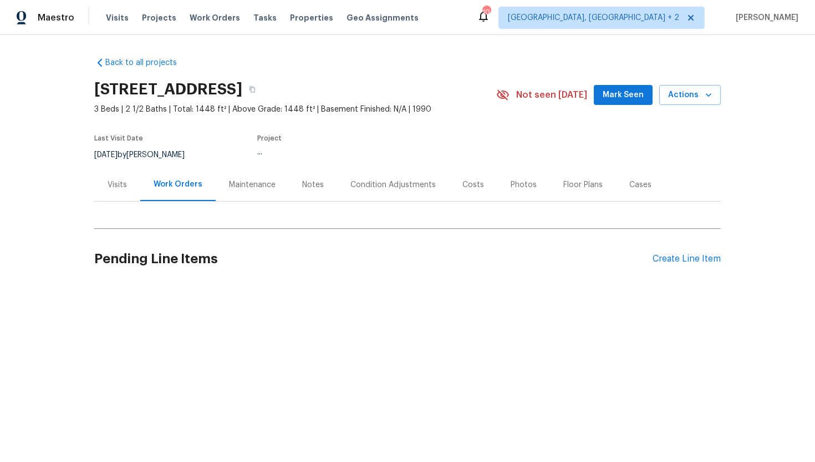
click at [114, 186] on div "Visits" at bounding box center [117, 184] width 19 height 11
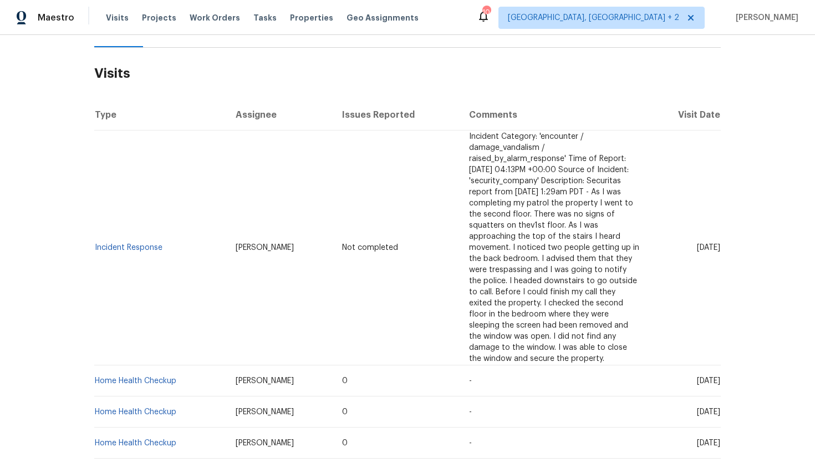
scroll to position [219, 0]
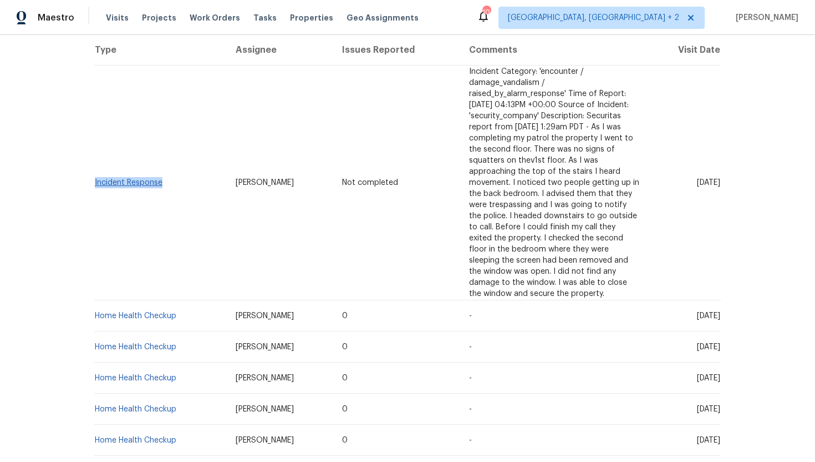
drag, startPoint x: 176, startPoint y: 186, endPoint x: 95, endPoint y: 185, distance: 81.0
click at [95, 185] on td "Incident Response" at bounding box center [160, 182] width 133 height 235
copy link "Incident Response"
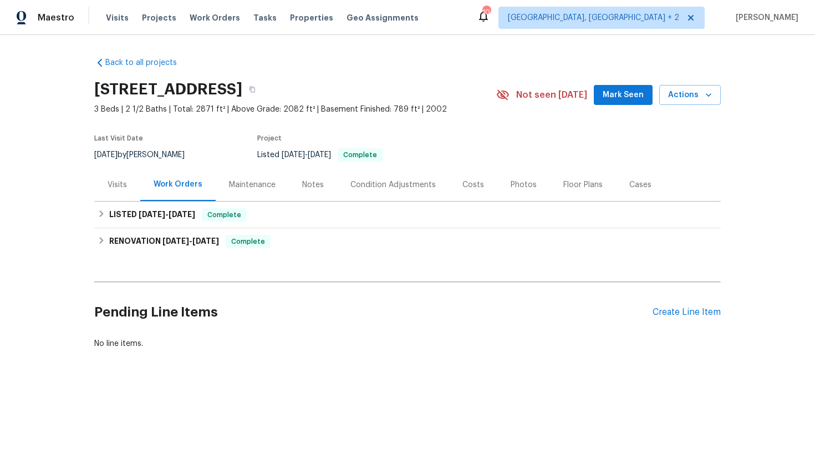
click at [123, 187] on div "Visits" at bounding box center [117, 184] width 19 height 11
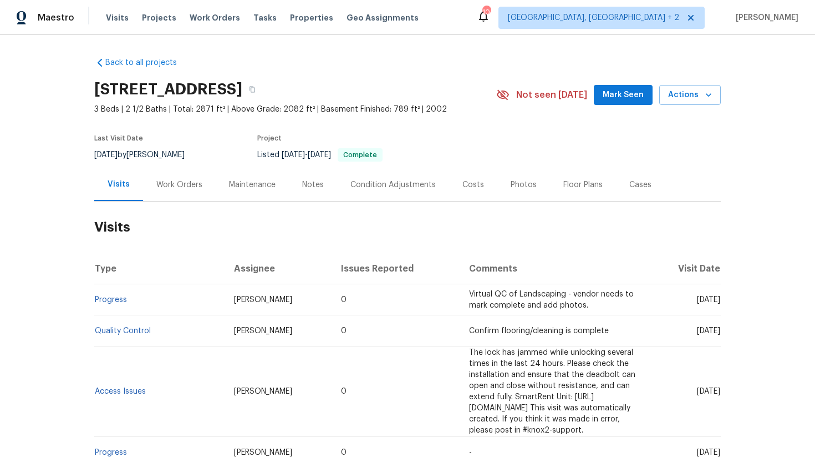
drag, startPoint x: 675, startPoint y: 300, endPoint x: 715, endPoint y: 307, distance: 41.1
click at [716, 307] on td "[DATE]" at bounding box center [684, 299] width 73 height 31
copy span "[DATE]"
click at [178, 193] on div "Work Orders" at bounding box center [179, 184] width 73 height 33
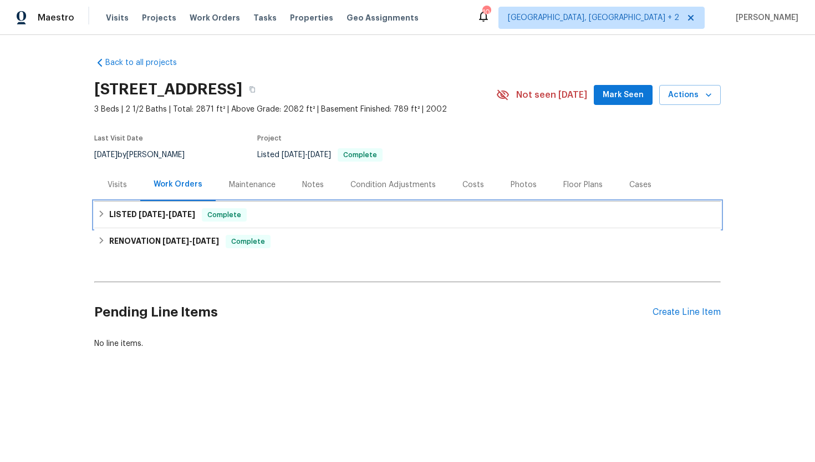
click at [195, 216] on span "8/27/25" at bounding box center [182, 214] width 27 height 8
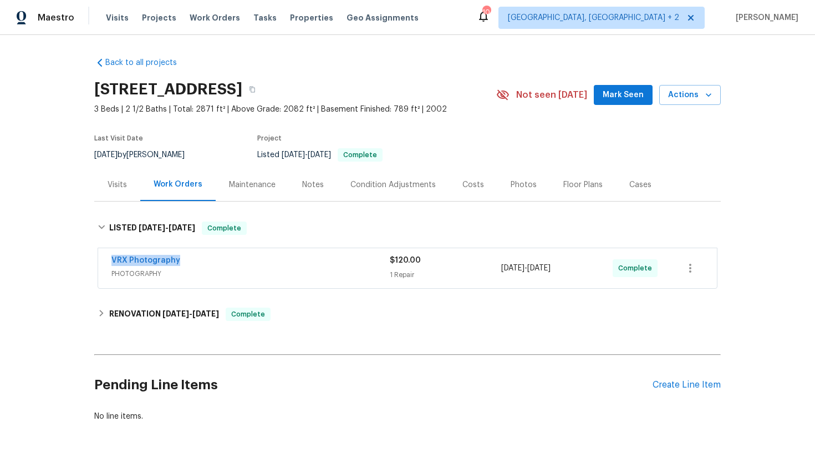
drag, startPoint x: 209, startPoint y: 264, endPoint x: 100, endPoint y: 259, distance: 109.4
click at [100, 259] on div "VRX Photography PHOTOGRAPHY $120.00 1 Repair 8/26/2025 - 8/27/2025 Complete" at bounding box center [407, 268] width 619 height 40
copy link "VRX Photography"
drag, startPoint x: 592, startPoint y: 270, endPoint x: 464, endPoint y: 268, distance: 128.2
click at [463, 268] on div "VRX Photography PHOTOGRAPHY $120.00 1 Repair 8/26/2025 - 8/27/2025 Complete" at bounding box center [395, 268] width 566 height 27
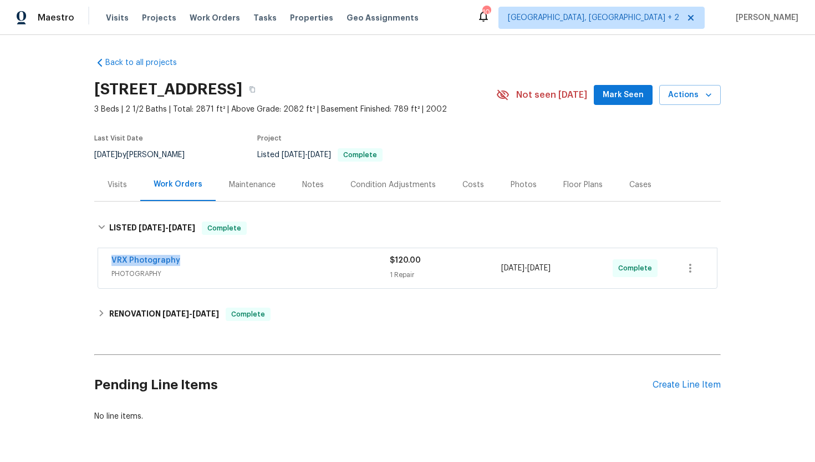
copy div "1 Repair 8/26/2025 - 8/27/2025"
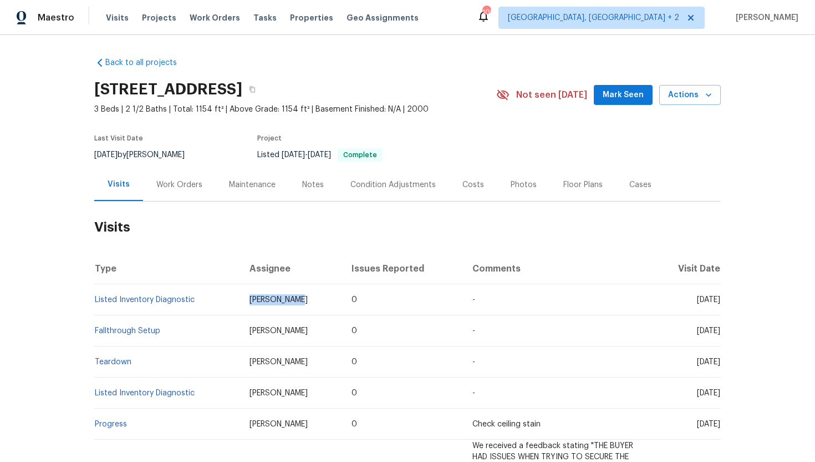
drag, startPoint x: 266, startPoint y: 302, endPoint x: 210, endPoint y: 301, distance: 56.0
click at [241, 301] on td "[PERSON_NAME]" at bounding box center [292, 299] width 102 height 31
copy span "[PERSON_NAME]"
click at [174, 181] on div "Work Orders" at bounding box center [179, 184] width 46 height 11
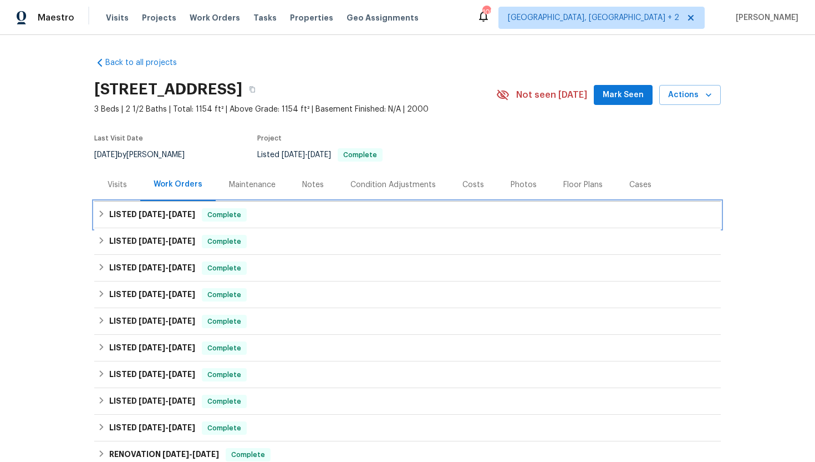
click at [202, 209] on div "LISTED [DATE] - [DATE] Complete" at bounding box center [408, 214] width 620 height 13
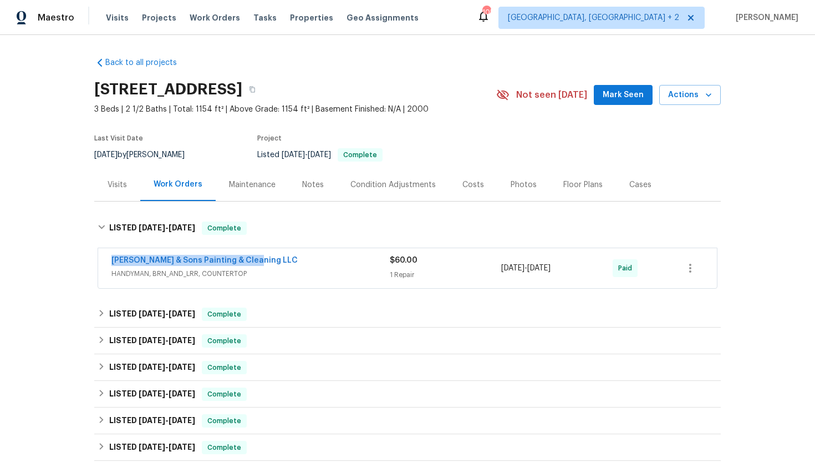
drag, startPoint x: 271, startPoint y: 261, endPoint x: 82, endPoint y: 252, distance: 189.4
click at [82, 252] on div "Back to all projects [STREET_ADDRESS] 3 Beds | 2 1/2 Baths | Total: 1154 ft² | …" at bounding box center [407, 248] width 815 height 427
copy link "[PERSON_NAME] & Sons Painting & Cleaning LLC"
drag, startPoint x: 587, startPoint y: 271, endPoint x: 477, endPoint y: 269, distance: 110.4
click at [477, 269] on div "[PERSON_NAME] & Sons Painting & Cleaning LLC HANDYMAN, BRN_AND_LRR, COUNTERTOP …" at bounding box center [395, 268] width 566 height 27
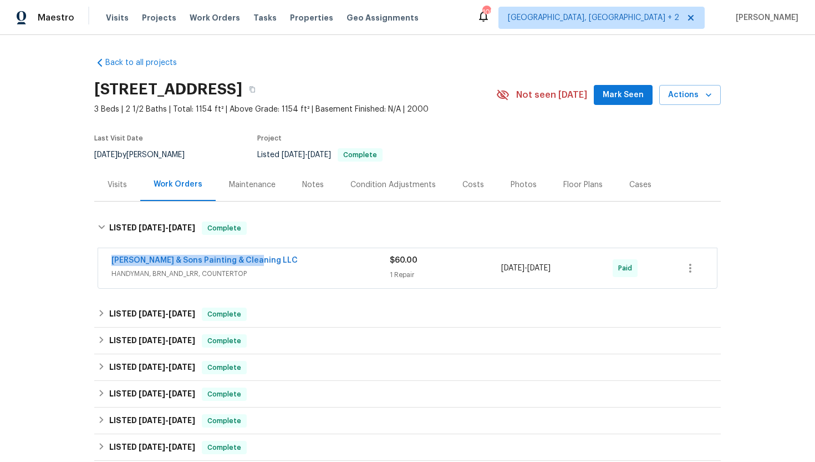
copy div "[DATE] - [DATE]"
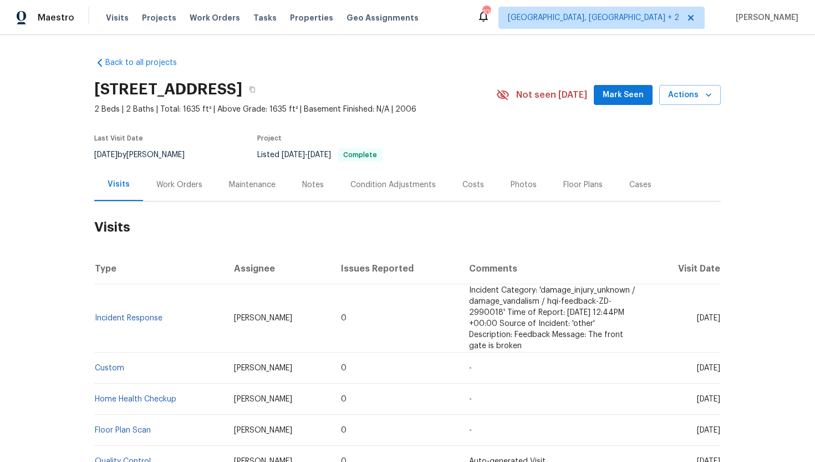
click at [697, 320] on span "[DATE]" at bounding box center [708, 318] width 23 height 8
drag, startPoint x: 675, startPoint y: 318, endPoint x: 719, endPoint y: 320, distance: 44.4
click at [719, 320] on span "[DATE]" at bounding box center [708, 318] width 23 height 8
copy span "[DATE]"
click at [186, 180] on div "Work Orders" at bounding box center [179, 184] width 46 height 11
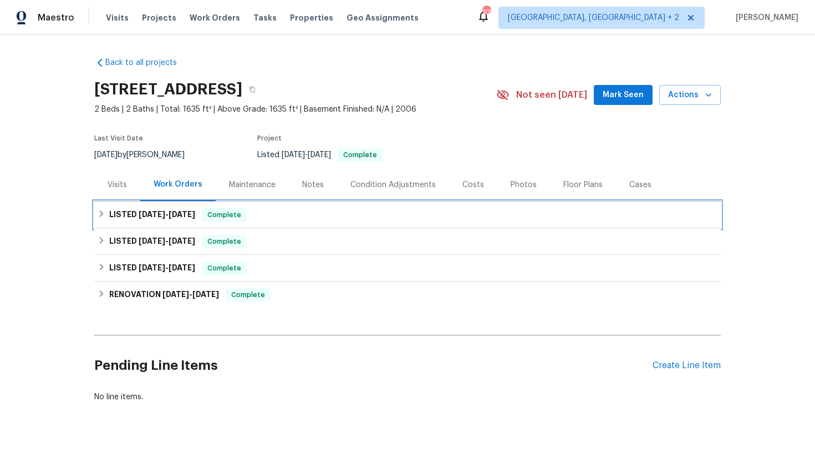
click at [204, 219] on div "LISTED [DATE] - [DATE] Complete" at bounding box center [408, 214] width 620 height 13
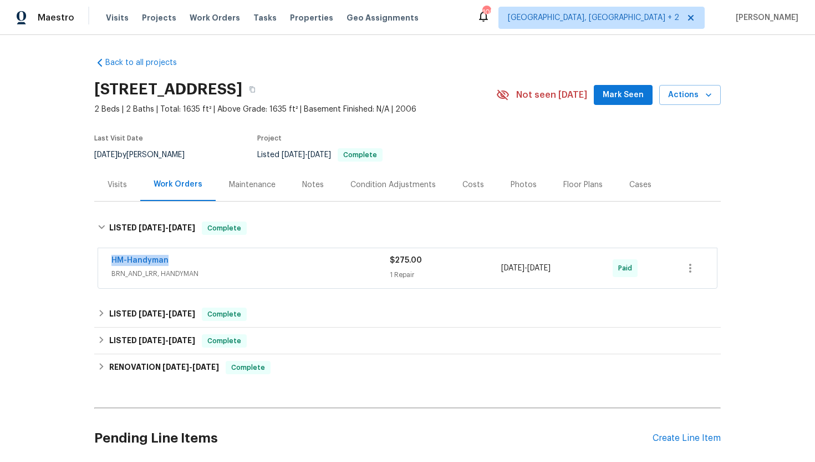
drag, startPoint x: 192, startPoint y: 264, endPoint x: 101, endPoint y: 263, distance: 91.5
click at [101, 263] on div "HM-Handyman BRN_AND_LRR, HANDYMAN $275.00 1 Repair [DATE] - [DATE] Paid" at bounding box center [407, 268] width 619 height 40
copy link "HM-Handyman"
drag, startPoint x: 587, startPoint y: 274, endPoint x: 478, endPoint y: 270, distance: 109.4
click at [478, 270] on div "HM-Handyman BRN_AND_LRR, HANDYMAN $275.00 1 Repair [DATE] - [DATE] Paid" at bounding box center [395, 268] width 566 height 27
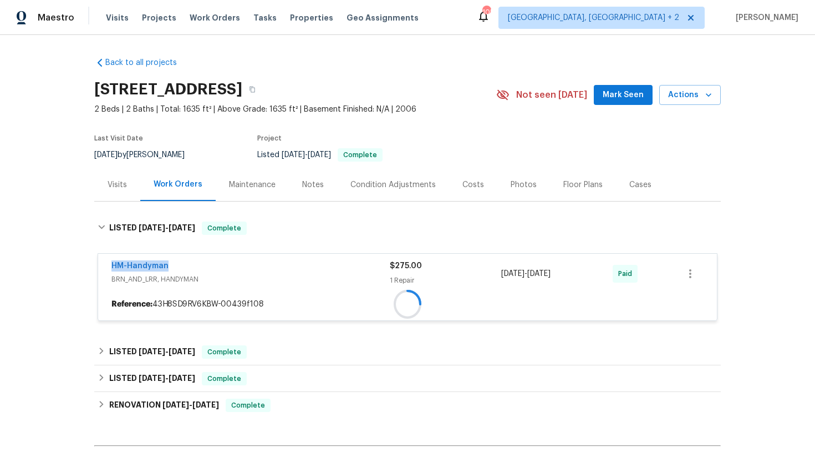
copy div "[DATE] - [DATE]"
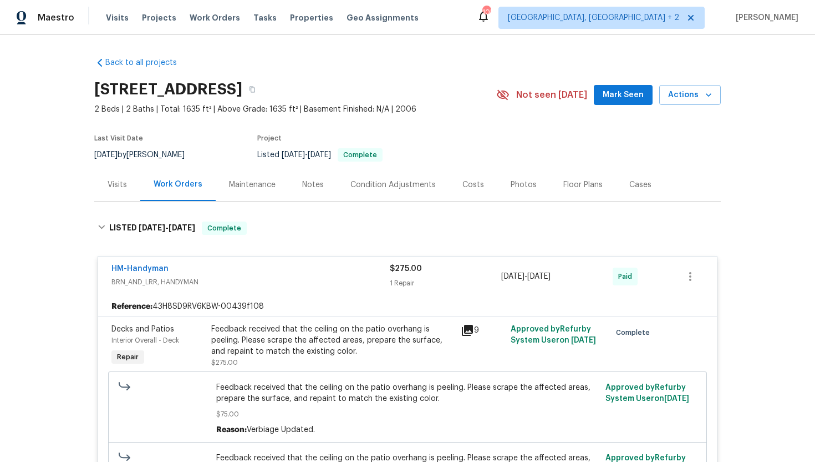
click at [129, 189] on div "Visits" at bounding box center [117, 184] width 46 height 33
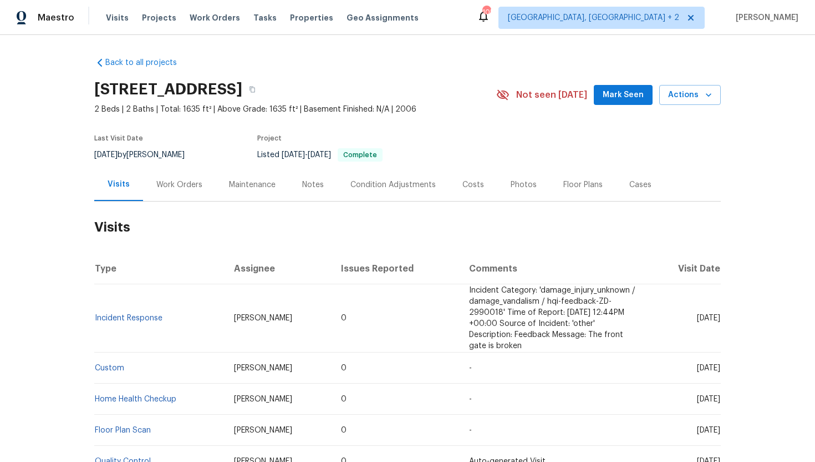
scroll to position [43, 0]
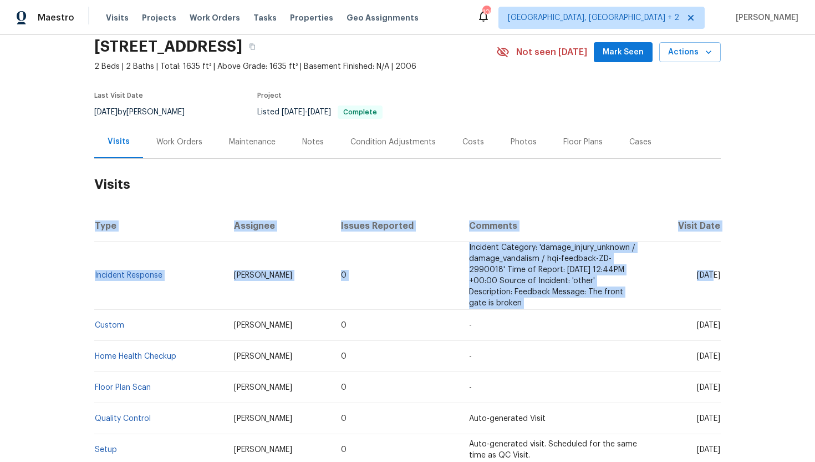
drag, startPoint x: 673, startPoint y: 272, endPoint x: 724, endPoint y: 278, distance: 52.0
click at [724, 278] on div "Back to all projects 13049 W Redbird Rd, Peoria, AZ 85383 2 Beds | 2 Baths | To…" at bounding box center [407, 248] width 815 height 427
copy table "Type Assignee Issues Reported Comments Visit Date Incident Response Eric Scott …"
click at [677, 286] on td "Thu, Apr 03 2025" at bounding box center [684, 275] width 73 height 68
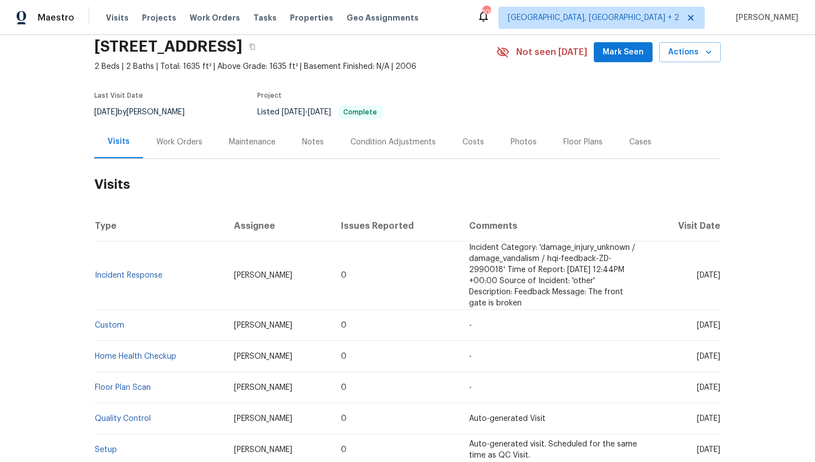
drag, startPoint x: 675, startPoint y: 275, endPoint x: 719, endPoint y: 278, distance: 44.5
click at [719, 278] on span "Thu, Apr 03 2025" at bounding box center [708, 275] width 23 height 8
copy span "Apr 03 2025"
click at [182, 144] on div "Work Orders" at bounding box center [179, 141] width 46 height 11
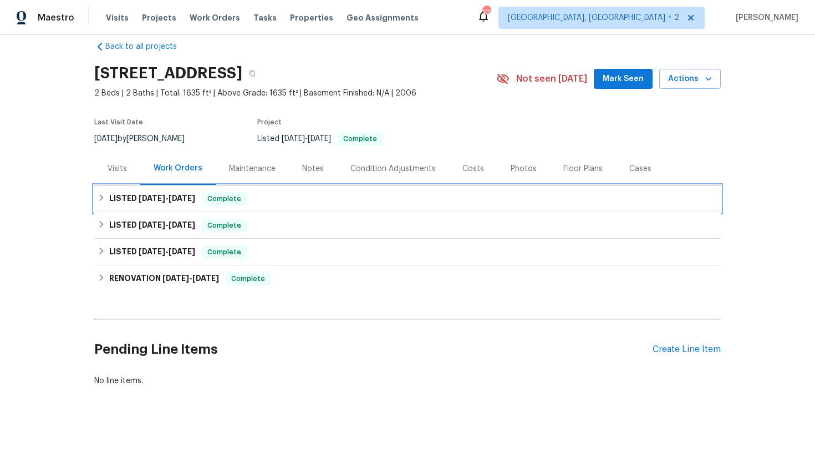
click at [195, 205] on div "LISTED 8/15/25 - 8/20/25 Complete" at bounding box center [407, 198] width 627 height 27
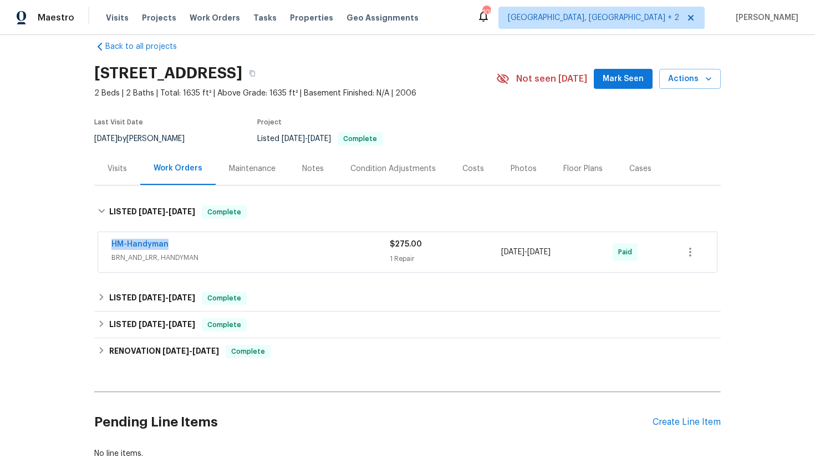
drag, startPoint x: 197, startPoint y: 246, endPoint x: 107, endPoint y: 245, distance: 89.9
click at [107, 245] on div "HM-Handyman BRN_AND_LRR, HANDYMAN $275.00 1 Repair 8/18/2025 - 8/20/2025 Paid" at bounding box center [407, 252] width 619 height 40
copy link "HM-Handyman"
drag, startPoint x: 584, startPoint y: 253, endPoint x: 486, endPoint y: 253, distance: 98.2
click at [486, 253] on div "HM-Handyman BRN_AND_LRR, HANDYMAN $275.00 1 Repair 8/18/2025 - 8/20/2025 Paid" at bounding box center [395, 252] width 566 height 27
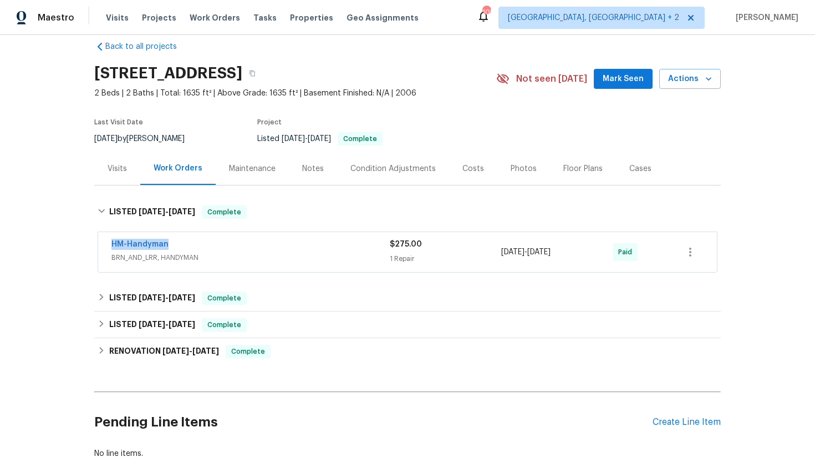
copy div "8/18/2025 - 8/20/2025"
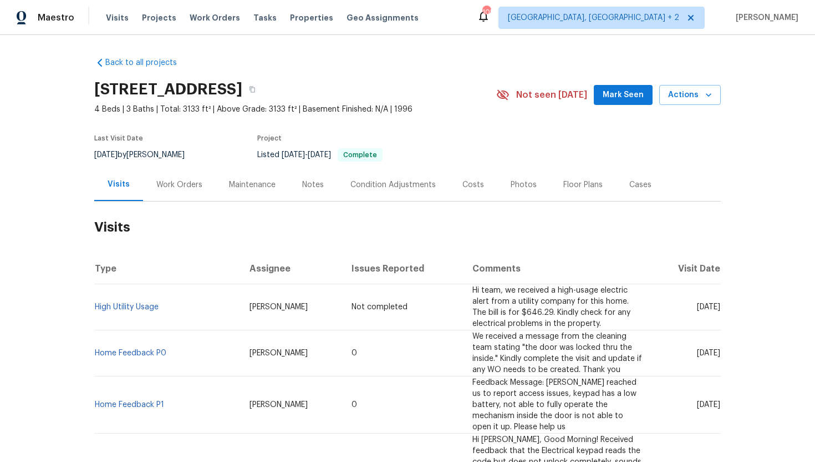
click at [184, 185] on div "Work Orders" at bounding box center [179, 184] width 46 height 11
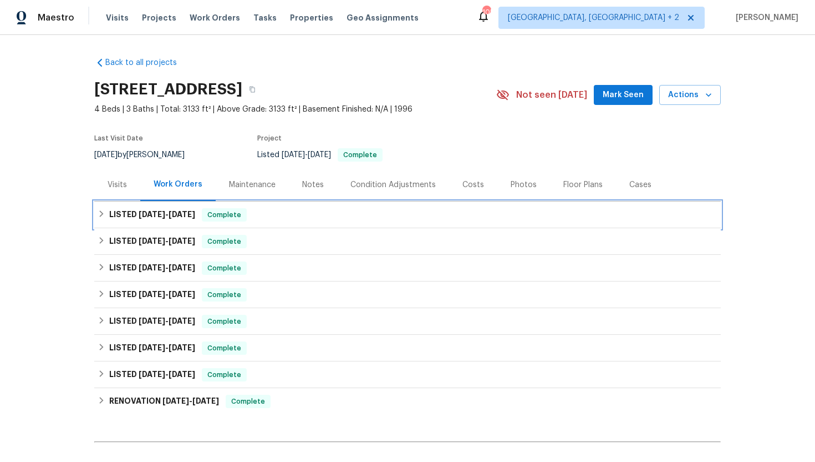
click at [205, 220] on div "Complete" at bounding box center [224, 214] width 45 height 13
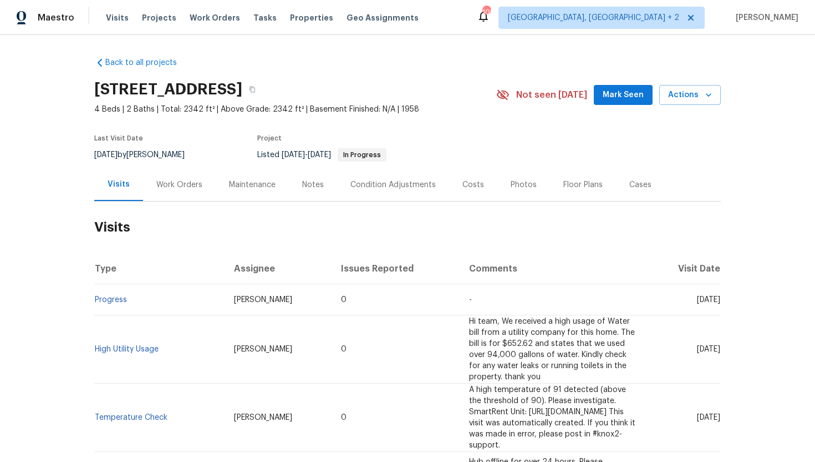
drag, startPoint x: 676, startPoint y: 298, endPoint x: 719, endPoint y: 303, distance: 43.6
click at [719, 303] on td "[DATE]" at bounding box center [684, 299] width 73 height 31
copy span "[DATE]"
click at [192, 183] on div "Work Orders" at bounding box center [179, 184] width 46 height 11
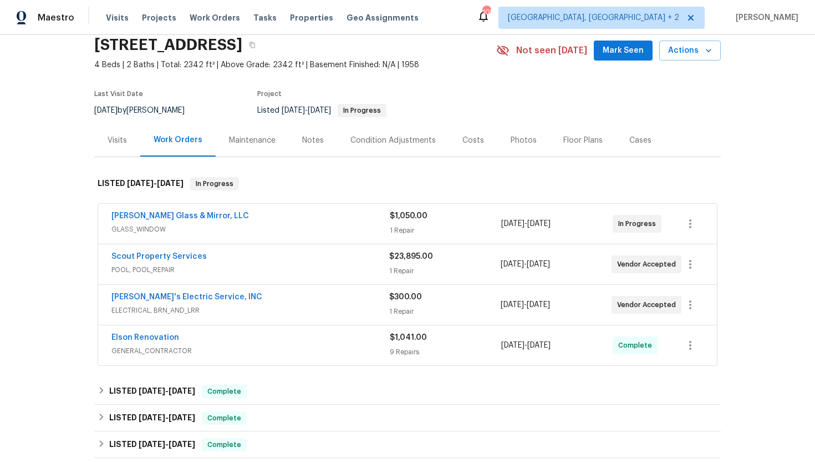
scroll to position [90, 0]
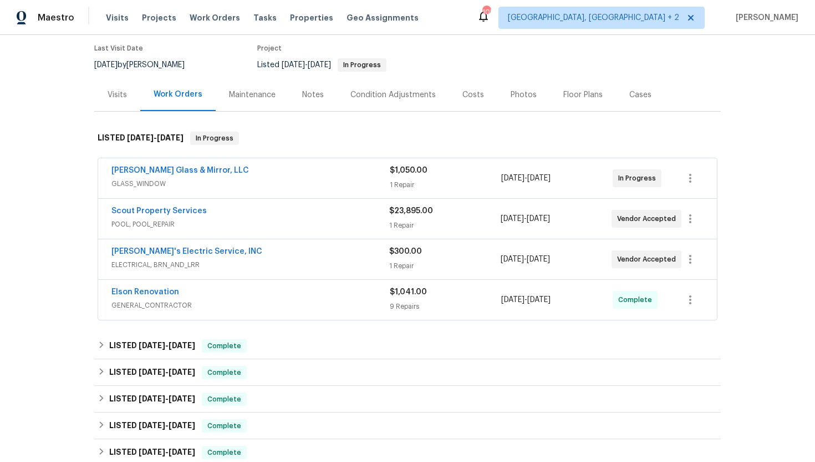
click at [228, 181] on span "GLASS_WINDOW" at bounding box center [251, 183] width 278 height 11
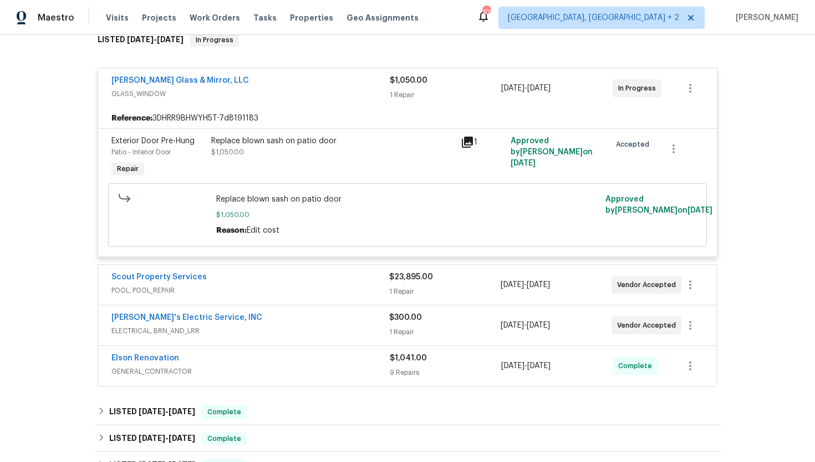
scroll to position [207, 0]
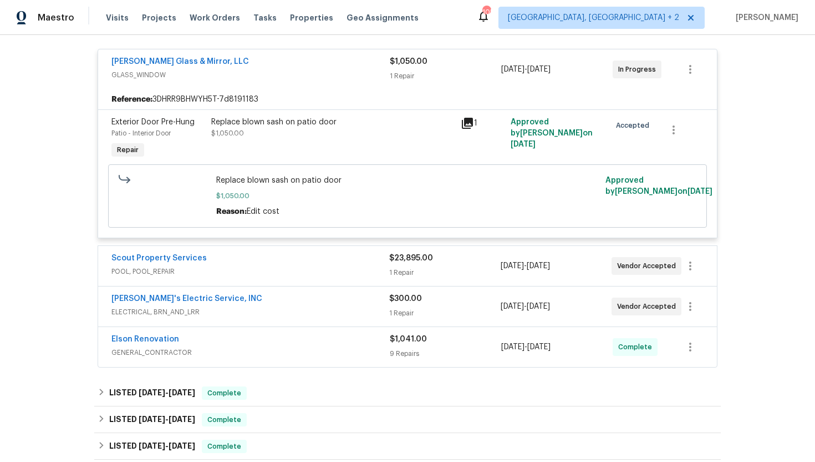
click at [269, 271] on span "POOL, POOL_REPAIR" at bounding box center [251, 271] width 278 height 11
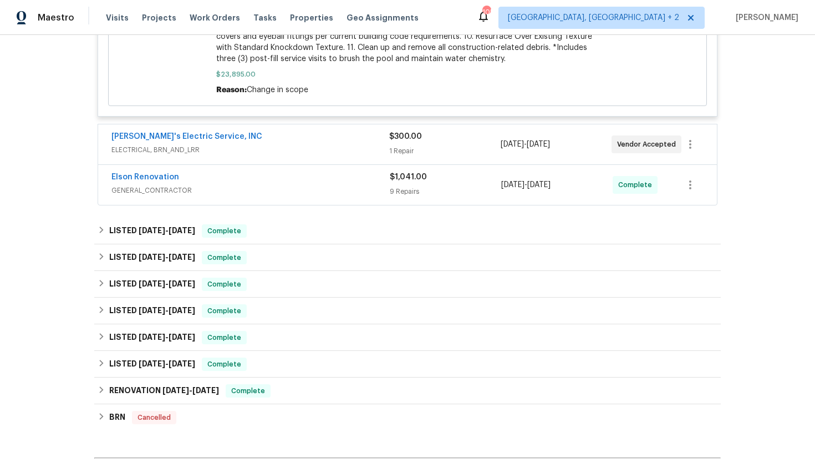
scroll to position [751, 0]
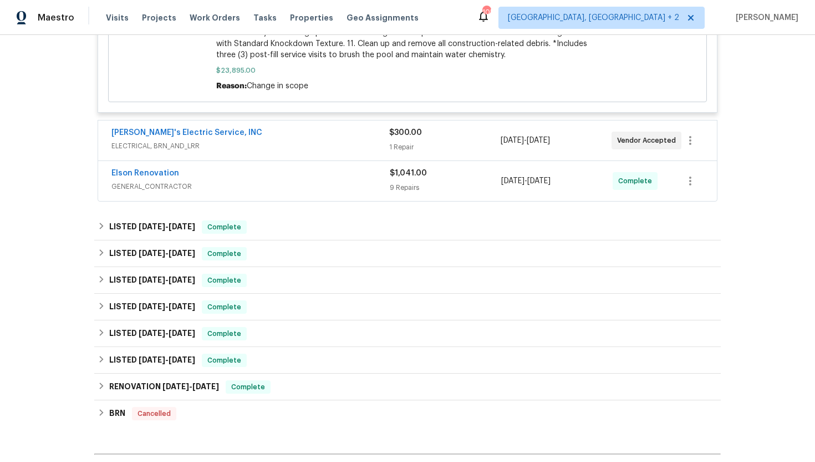
click at [278, 127] on div "Jack's Electric Service, INC" at bounding box center [251, 133] width 278 height 13
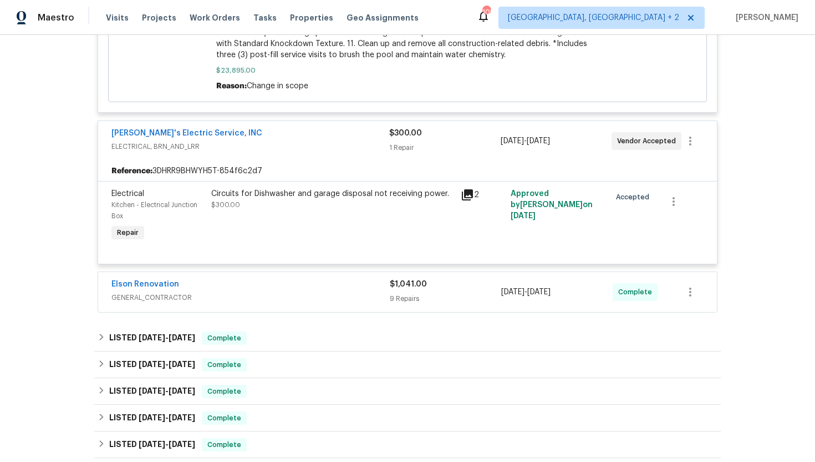
scroll to position [879, 0]
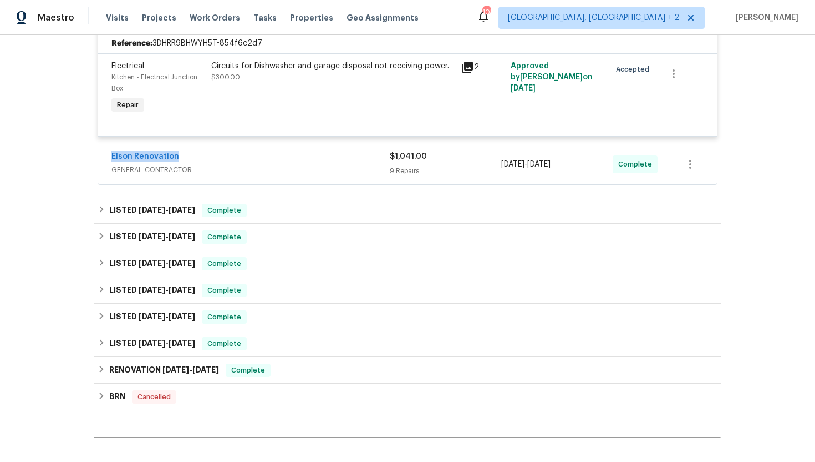
drag, startPoint x: 190, startPoint y: 147, endPoint x: 87, endPoint y: 144, distance: 103.2
click at [87, 144] on div "Back to all projects 2922 Madrid Ave E, Jacksonville, FL 32217 4 Beds | 2 Baths…" at bounding box center [407, 248] width 815 height 427
copy link "Elson Renovation"
drag, startPoint x: 588, startPoint y: 156, endPoint x: 479, endPoint y: 156, distance: 108.7
click at [479, 156] on div "Elson Renovation GENERAL_CONTRACTOR $1,041.00 9 Repairs 8/27/2025 - 9/4/2025 Co…" at bounding box center [395, 164] width 566 height 27
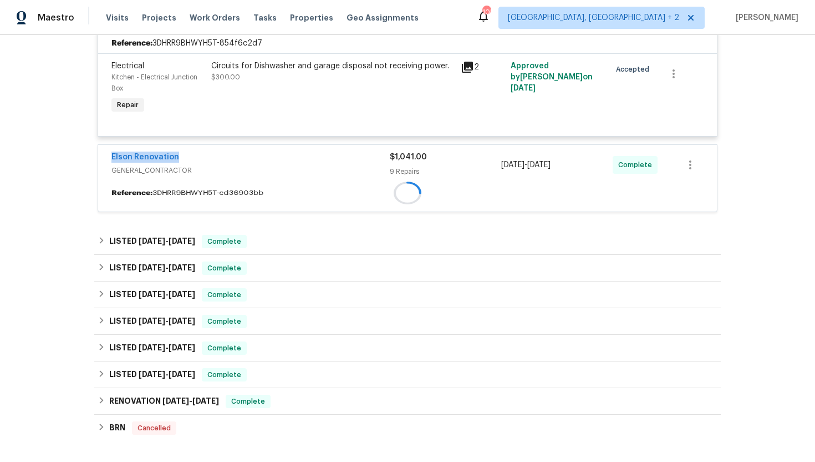
copy div "8/27/2025 - 9/4/2025"
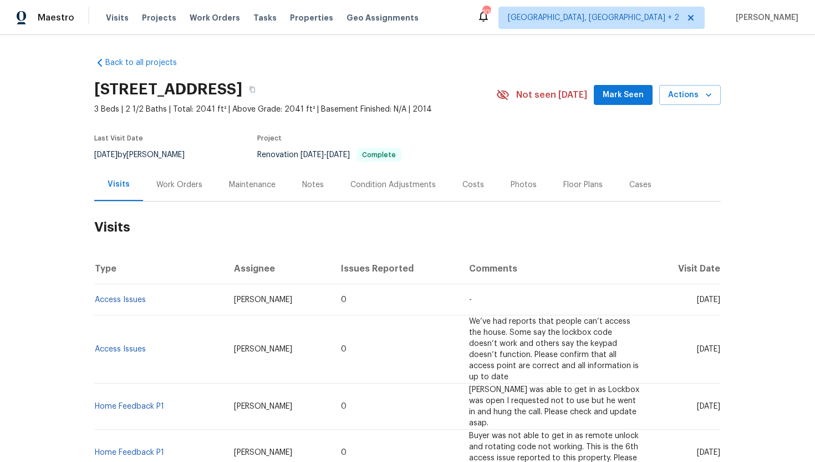
click at [174, 174] on div "Work Orders" at bounding box center [179, 184] width 73 height 33
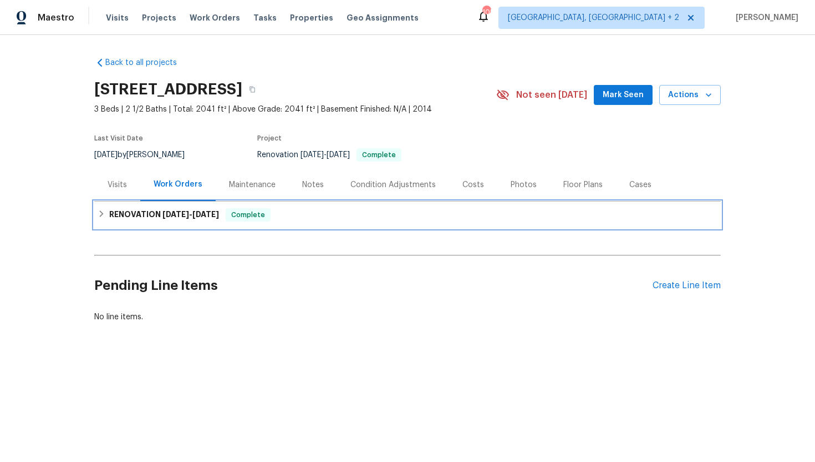
click at [214, 220] on h6 "RENOVATION [DATE] - [DATE]" at bounding box center [164, 214] width 110 height 13
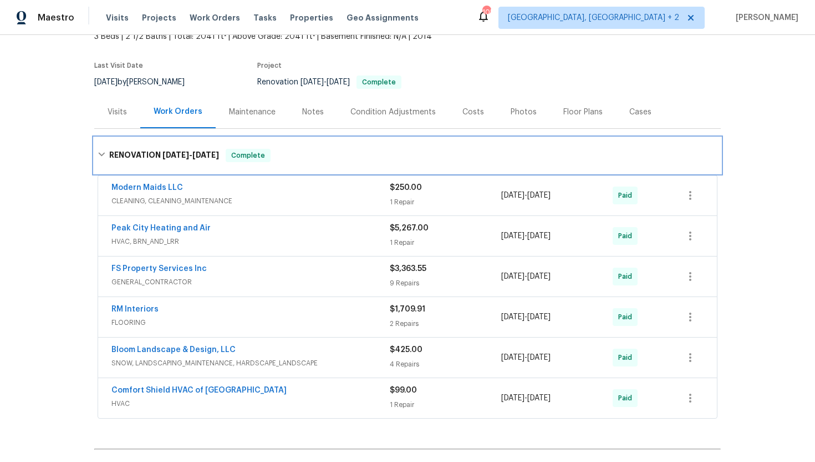
scroll to position [93, 0]
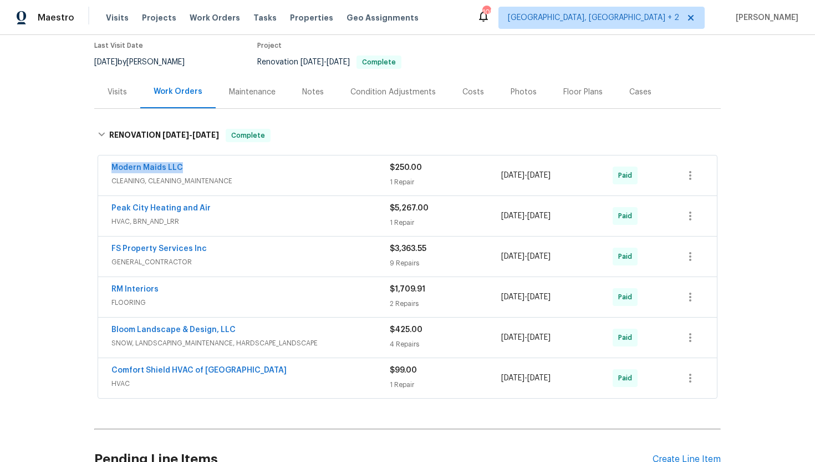
drag, startPoint x: 193, startPoint y: 164, endPoint x: 104, endPoint y: 164, distance: 89.3
click at [104, 164] on div "Modern Maids LLC CLEANING, CLEANING_MAINTENANCE $250.00 1 Repair 5/15/2025 - 5/…" at bounding box center [407, 175] width 619 height 40
copy link "Modern Maids LLC"
drag, startPoint x: 583, startPoint y: 175, endPoint x: 484, endPoint y: 174, distance: 99.3
click at [484, 174] on div "Modern Maids LLC CLEANING, CLEANING_MAINTENANCE $250.00 1 Repair 5/15/2025 - 5/…" at bounding box center [395, 175] width 566 height 27
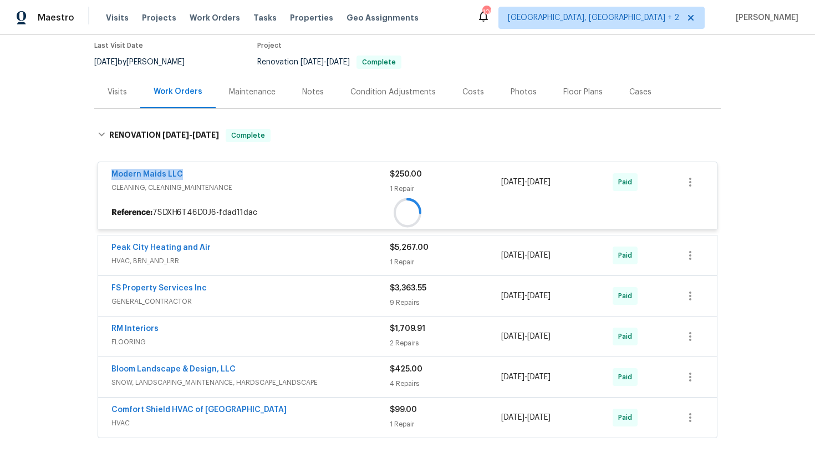
copy div "1 Repair 5/15/2025 - 5/22/2025"
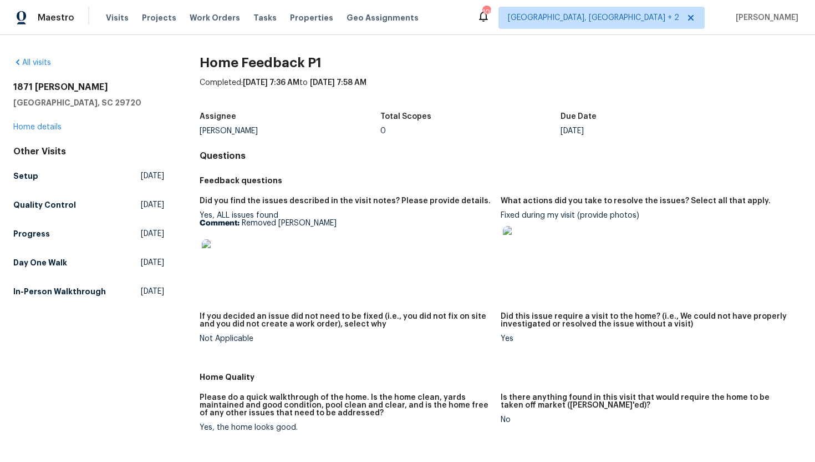
click at [215, 256] on img at bounding box center [220, 257] width 36 height 36
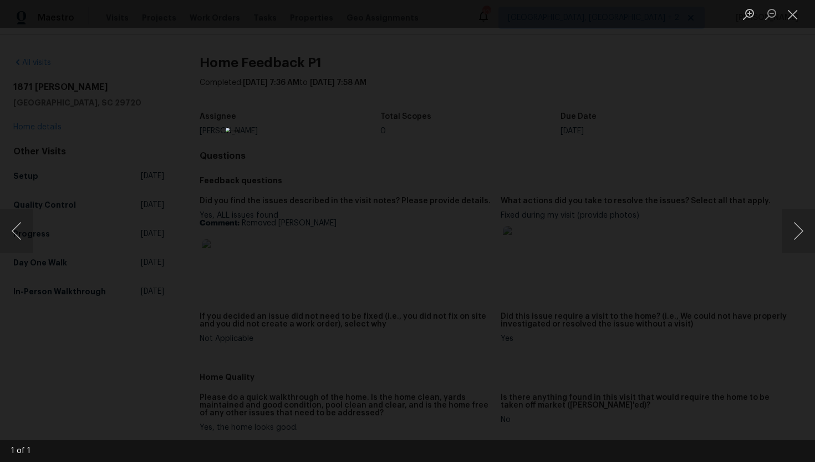
click at [169, 126] on div "Lightbox" at bounding box center [407, 231] width 815 height 462
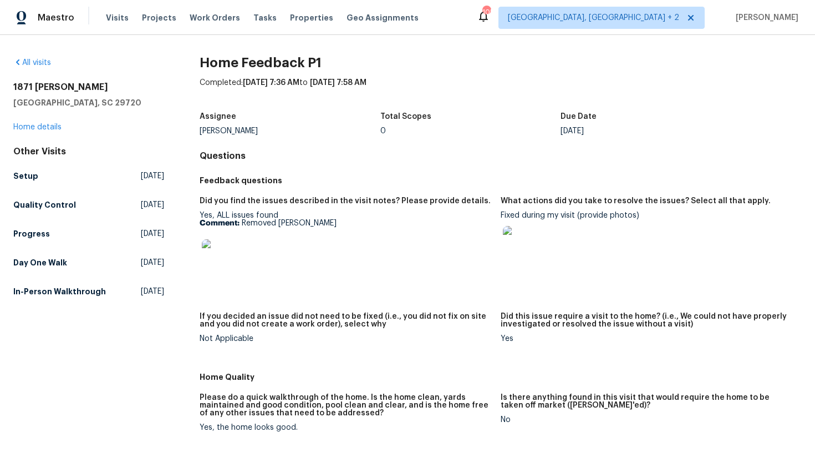
click at [532, 257] on img at bounding box center [521, 244] width 36 height 36
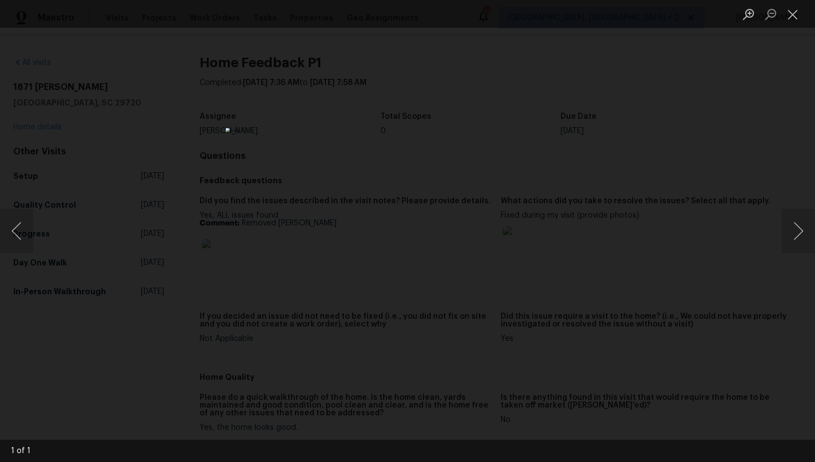
click at [596, 119] on div "Lightbox" at bounding box center [407, 231] width 815 height 462
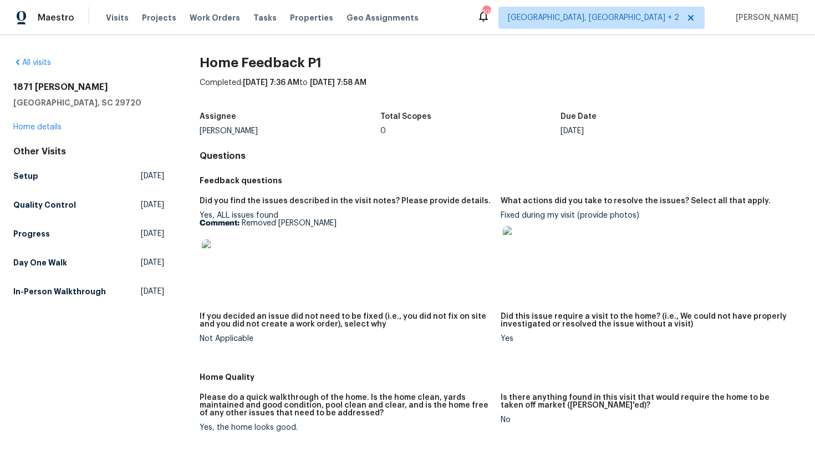
scroll to position [212, 0]
